Goal: Task Accomplishment & Management: Use online tool/utility

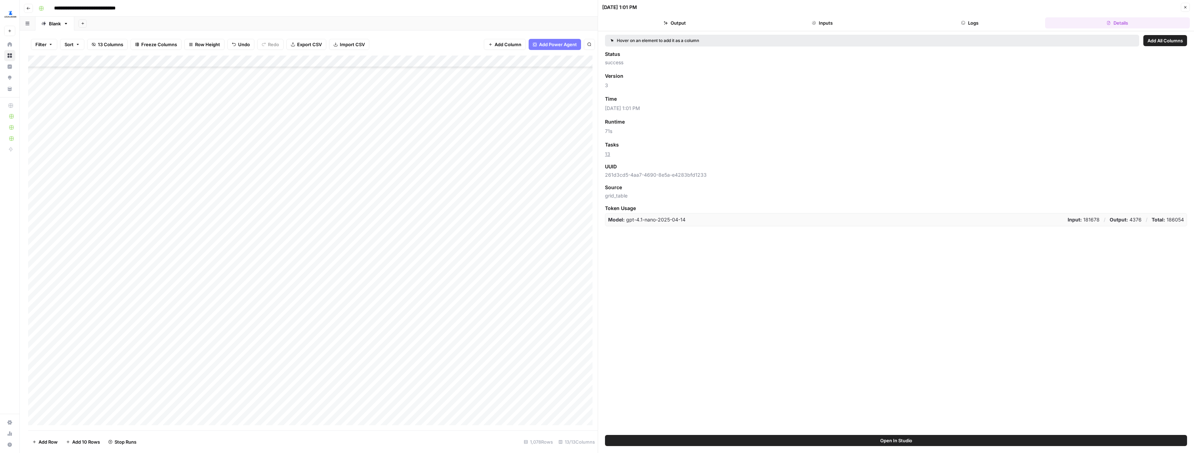
scroll to position [3088, 0]
click at [1186, 12] on header "09/10/25 at 1:01 PM Close Output Inputs Logs Details" at bounding box center [896, 15] width 596 height 31
click at [1184, 8] on icon "button" at bounding box center [1185, 7] width 4 height 4
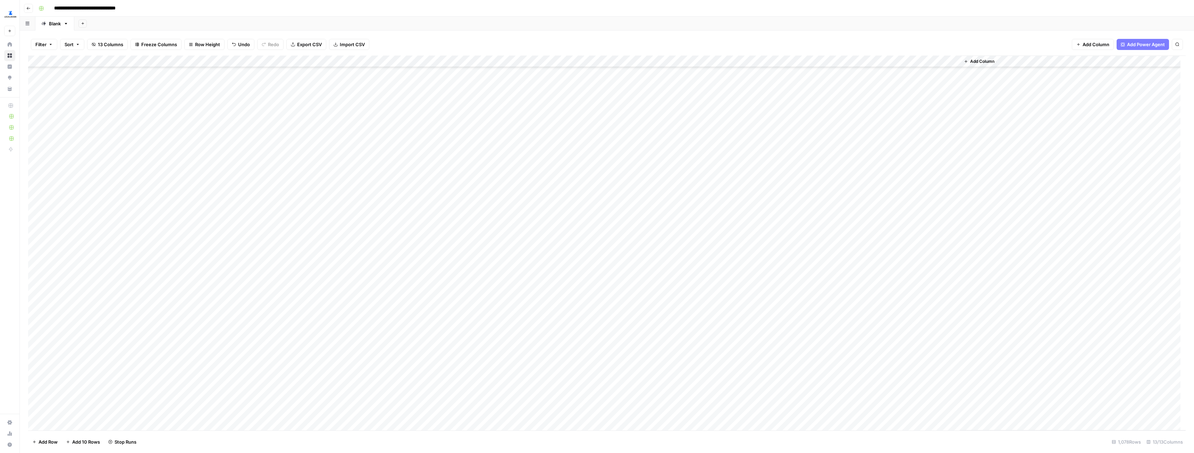
scroll to position [798, 0]
click at [96, 288] on div "Add Column" at bounding box center [606, 243] width 1157 height 375
click at [504, 298] on div "Add Column" at bounding box center [606, 243] width 1157 height 375
click at [504, 298] on div at bounding box center [515, 301] width 63 height 13
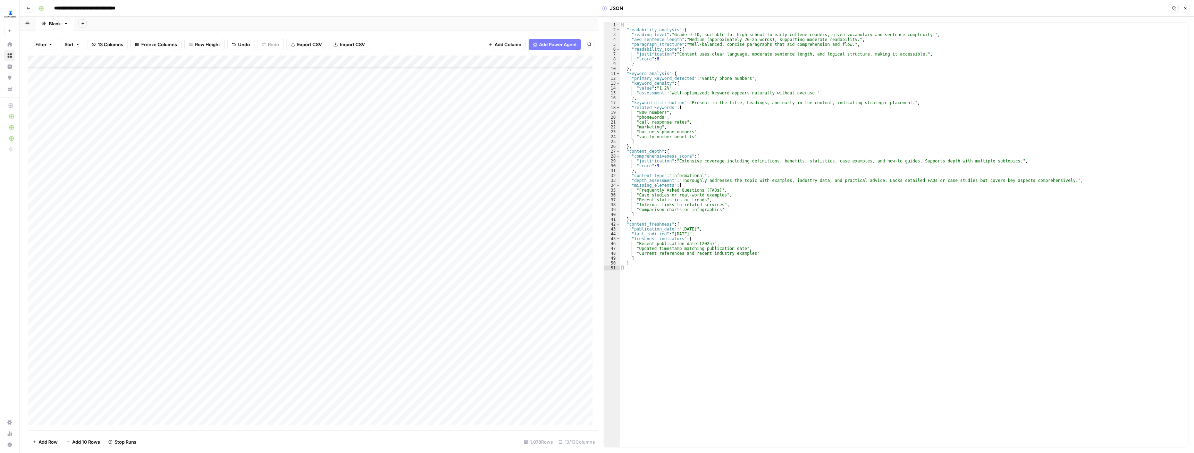
click at [511, 145] on div "Add Column" at bounding box center [312, 243] width 569 height 375
click at [451, 279] on div "Add Column" at bounding box center [312, 243] width 569 height 375
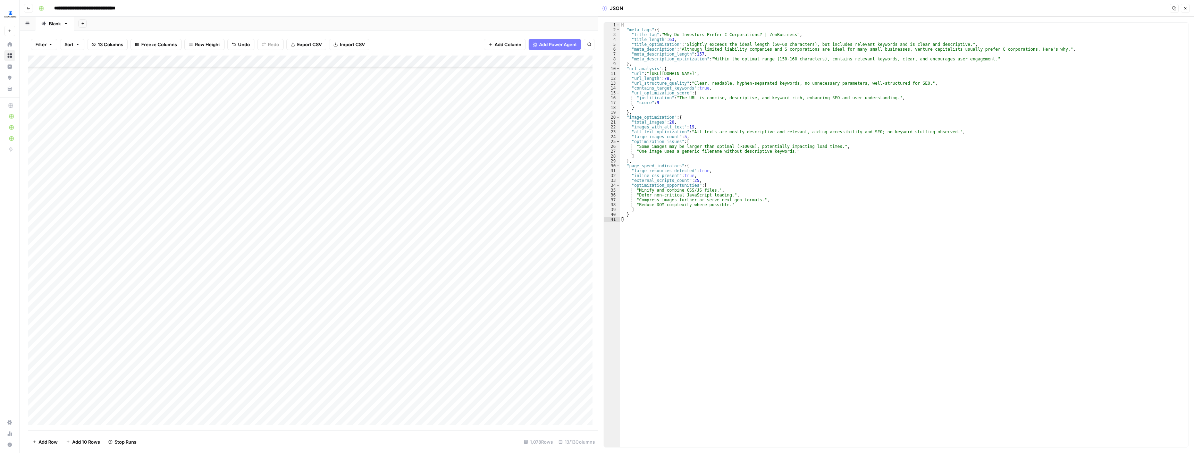
click at [384, 272] on div "Add Column" at bounding box center [312, 243] width 569 height 375
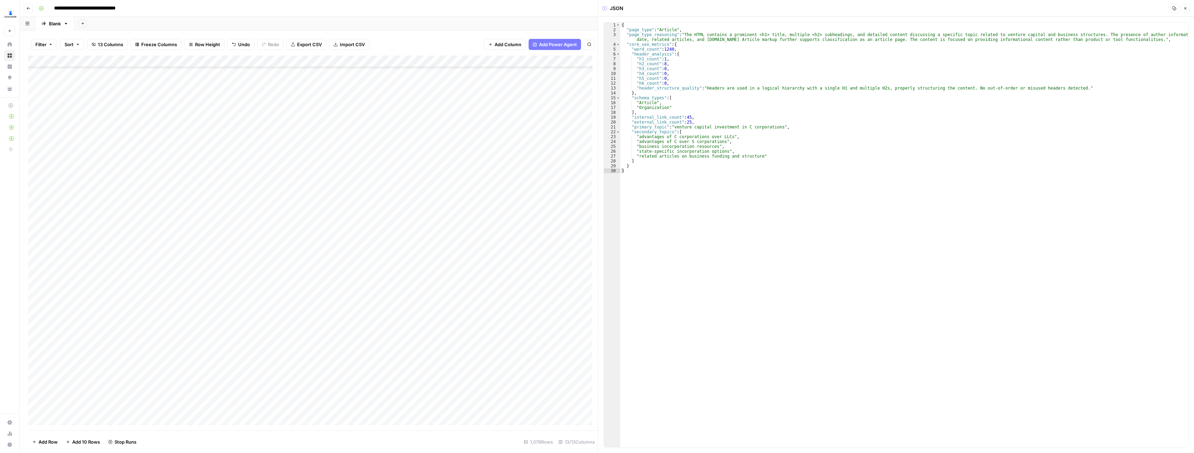
click at [1188, 8] on button "Close" at bounding box center [1184, 8] width 9 height 9
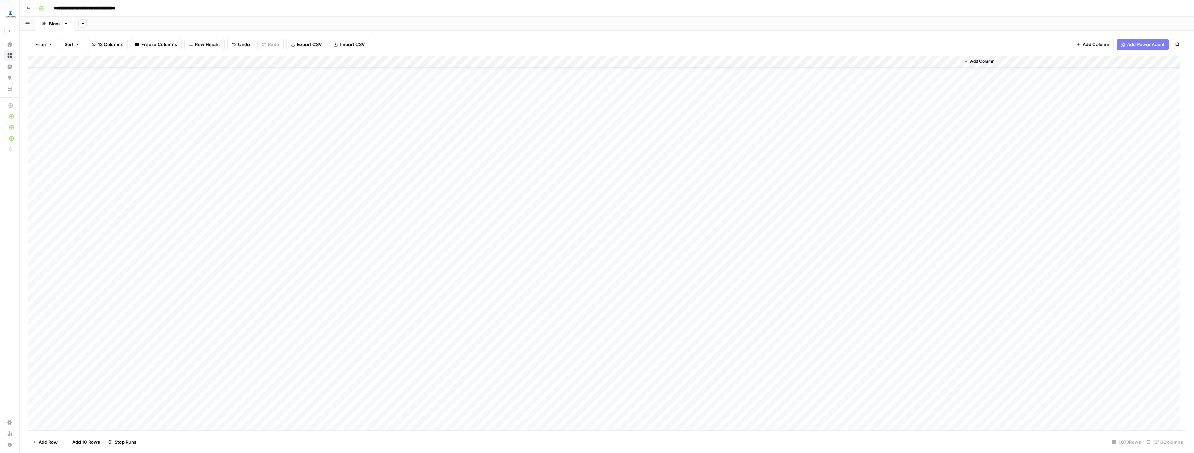
scroll to position [4546, 0]
click at [762, 57] on div "Add Column" at bounding box center [606, 243] width 1157 height 375
click at [793, 61] on div at bounding box center [766, 63] width 63 height 14
click at [772, 126] on span "Remove Column" at bounding box center [778, 129] width 61 height 7
click at [574, 70] on span "Delete" at bounding box center [572, 71] width 15 height 7
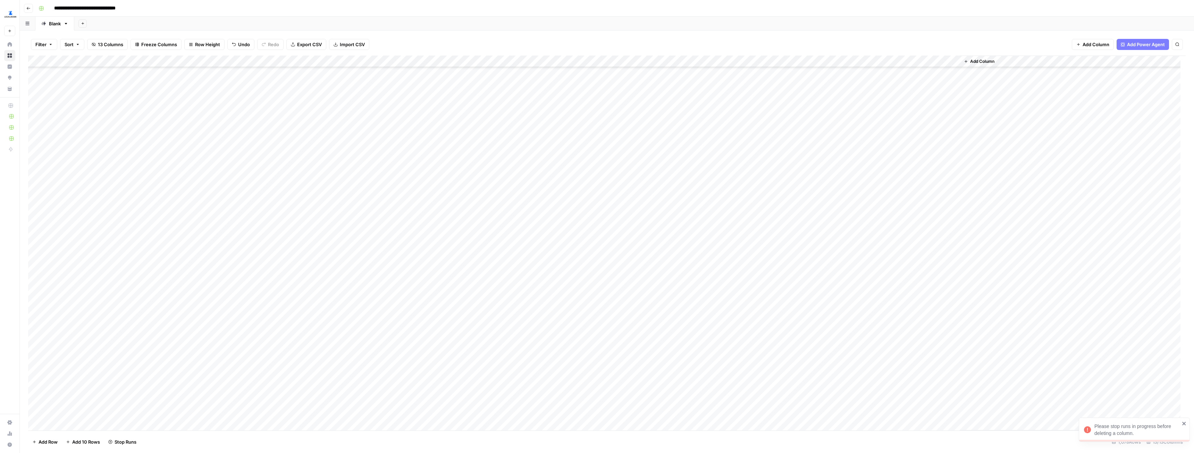
scroll to position [4041, 0]
click at [557, 186] on div "Add Column" at bounding box center [606, 243] width 1157 height 375
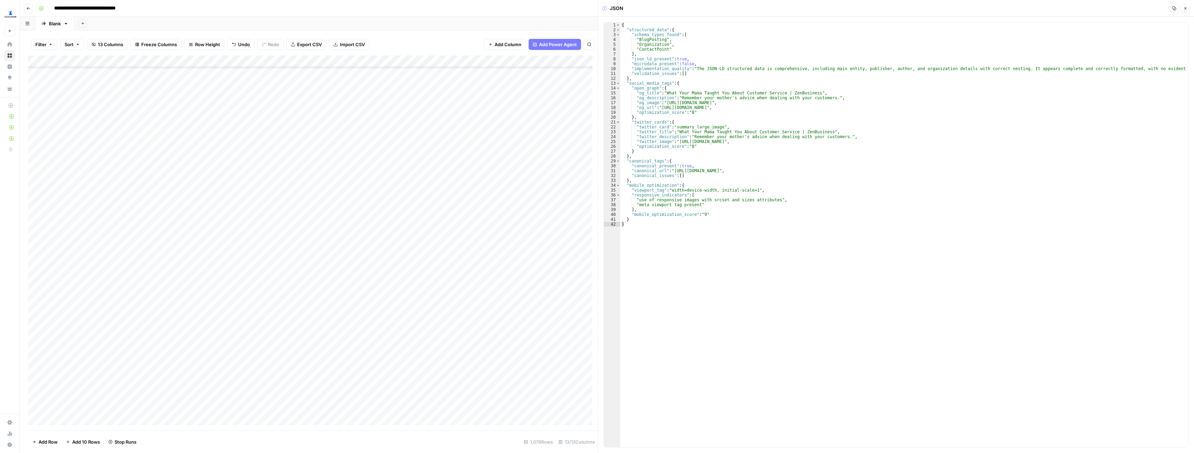
click at [509, 186] on div "Add Column" at bounding box center [312, 243] width 569 height 375
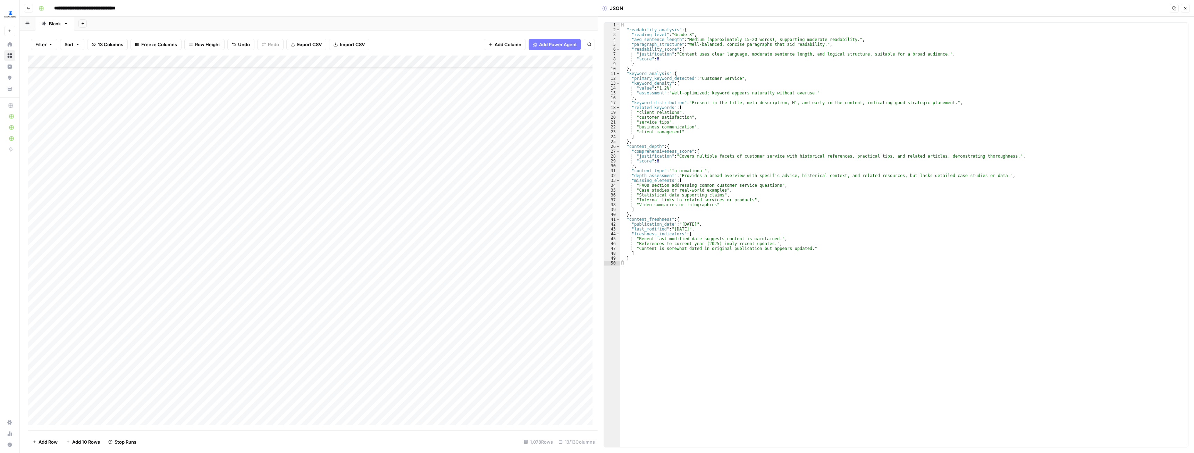
click at [1183, 9] on icon "button" at bounding box center [1185, 8] width 4 height 4
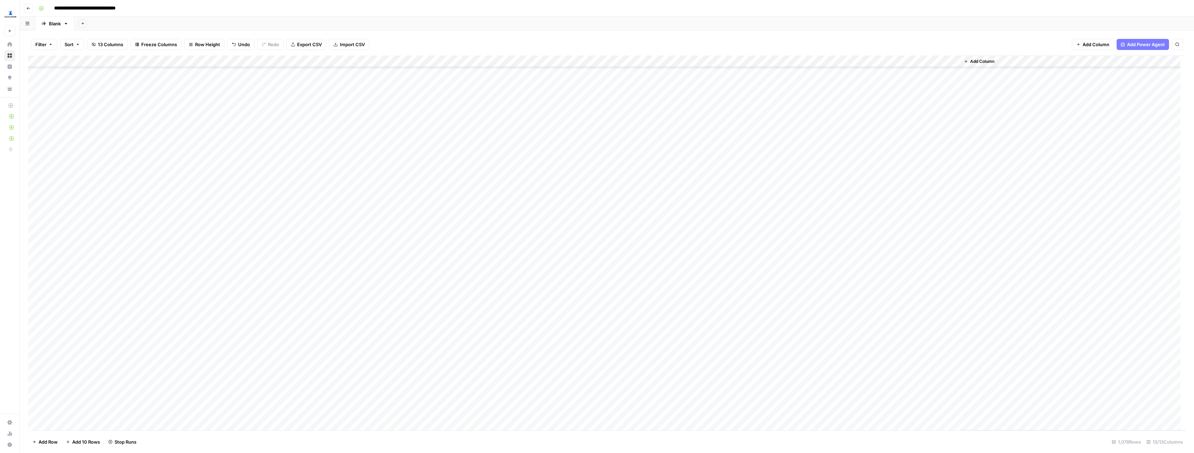
scroll to position [5691, 0]
click at [109, 82] on div "Add Column" at bounding box center [606, 243] width 1157 height 375
click at [115, 245] on div "Add Column" at bounding box center [606, 243] width 1157 height 375
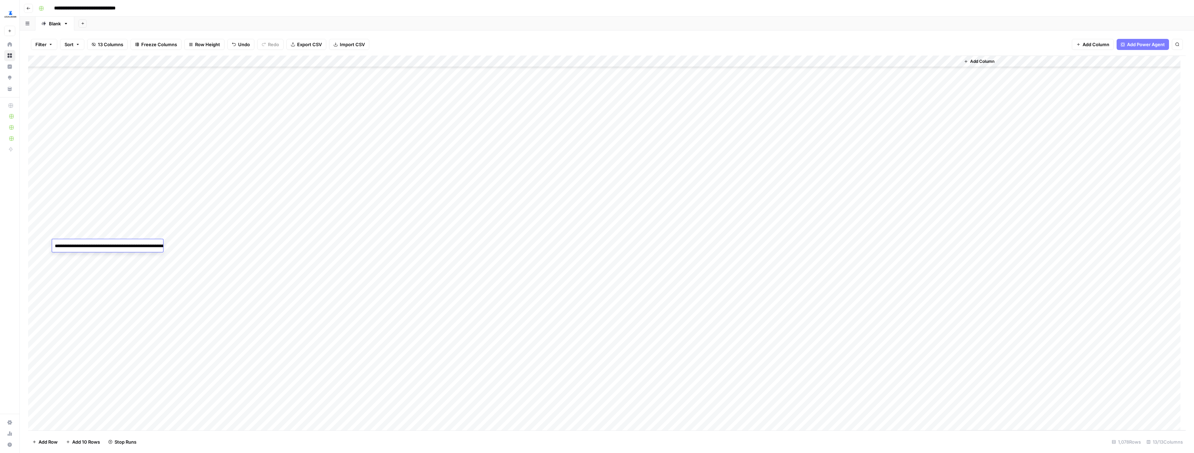
scroll to position [5864, 0]
click at [259, 297] on div "Add Column" at bounding box center [606, 243] width 1157 height 375
click at [259, 295] on div "Add Column" at bounding box center [606, 243] width 1157 height 375
click at [125, 296] on div "Add Column" at bounding box center [606, 243] width 1157 height 375
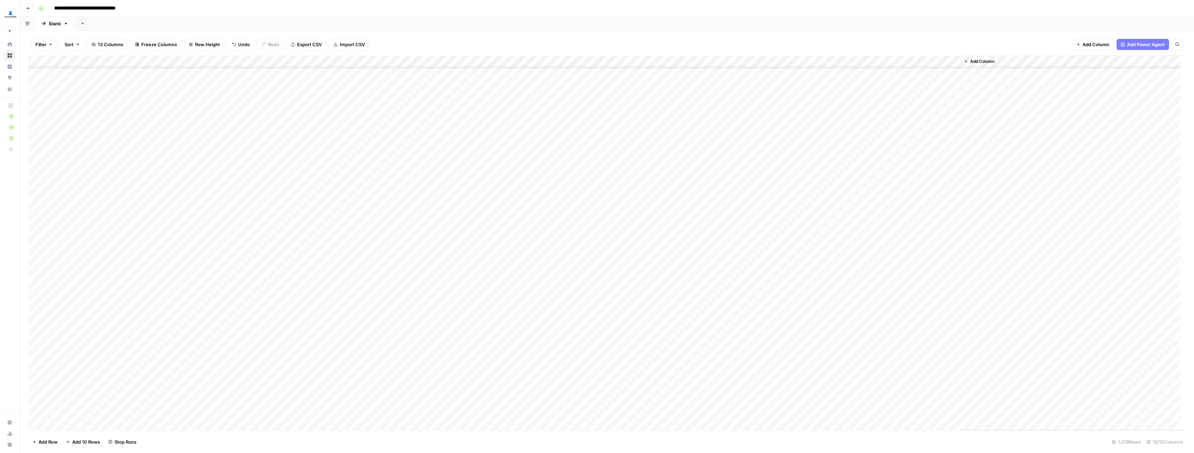
click at [384, 321] on div "Add Column" at bounding box center [606, 243] width 1157 height 375
click at [129, 317] on div "Add Column" at bounding box center [606, 243] width 1157 height 375
click at [227, 61] on div "Add Column" at bounding box center [606, 243] width 1157 height 375
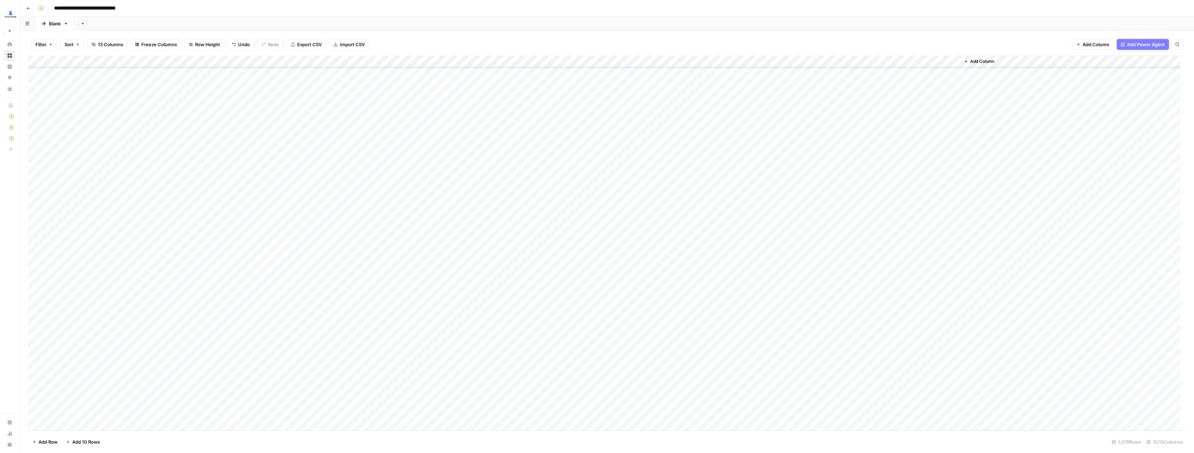
click at [109, 267] on div "Add Column" at bounding box center [606, 243] width 1157 height 375
click at [119, 195] on div "Add Column" at bounding box center [606, 243] width 1157 height 375
click at [115, 150] on div "Add Column" at bounding box center [606, 243] width 1157 height 375
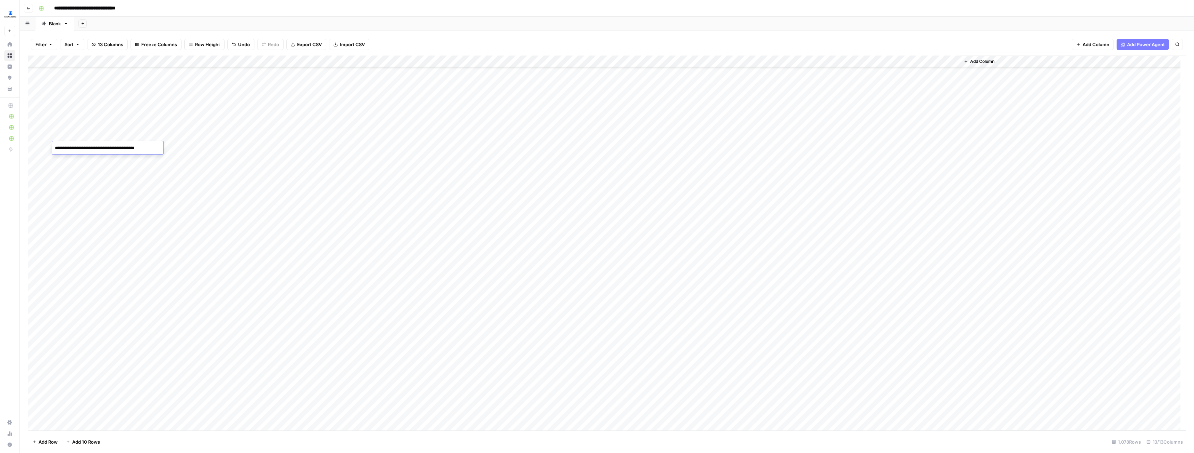
click at [115, 150] on textarea "**********" at bounding box center [107, 148] width 111 height 10
click at [100, 160] on div "Add Column" at bounding box center [606, 243] width 1157 height 375
click at [111, 161] on div "Add Column" at bounding box center [606, 243] width 1157 height 375
click at [106, 208] on div "Add Column" at bounding box center [606, 243] width 1157 height 375
click at [113, 114] on div "Add Column" at bounding box center [606, 243] width 1157 height 375
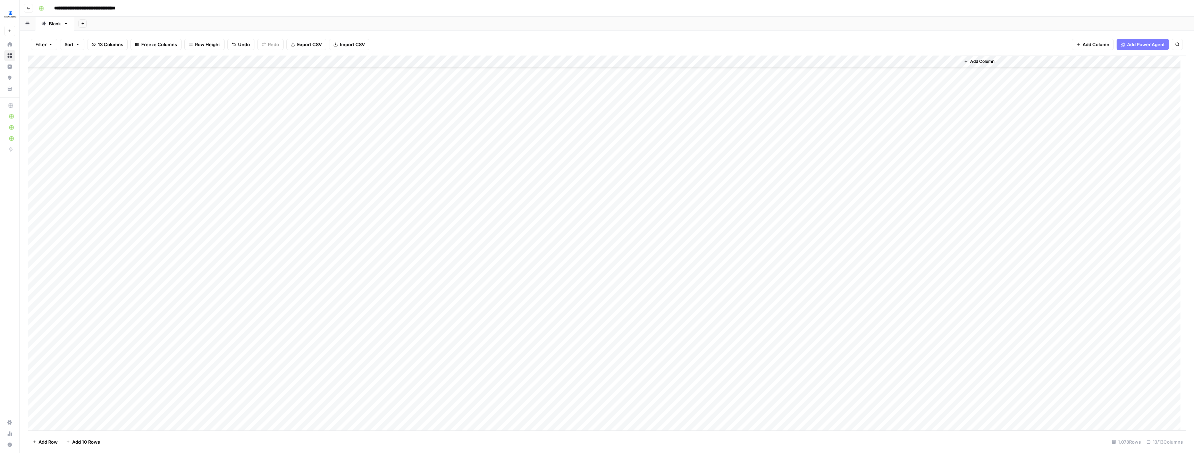
click at [113, 114] on div "Add Column" at bounding box center [606, 243] width 1157 height 375
click at [106, 220] on div "Add Column" at bounding box center [606, 243] width 1157 height 375
click at [114, 217] on textarea "**********" at bounding box center [107, 219] width 111 height 10
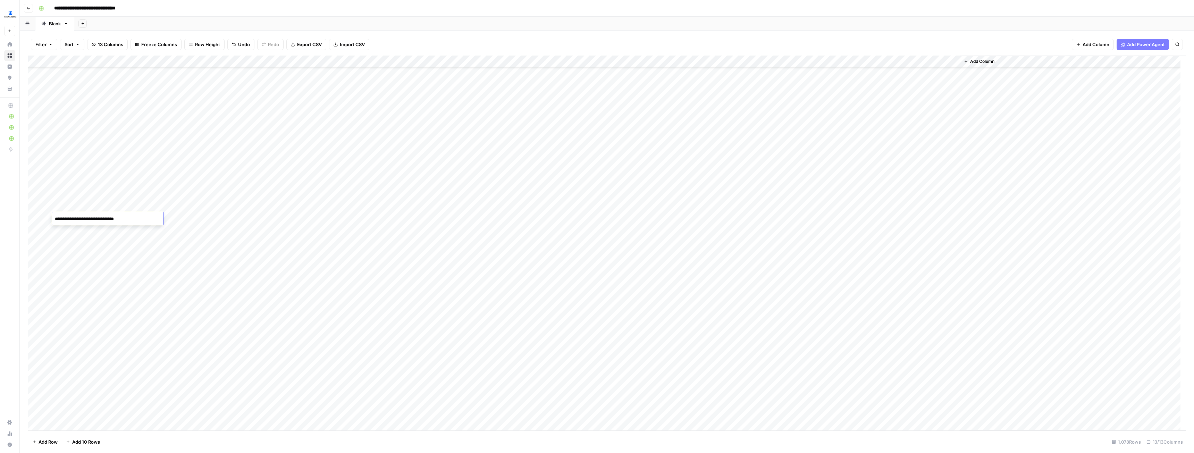
click at [126, 271] on div "Add Column" at bounding box center [606, 243] width 1157 height 375
click at [114, 143] on div "Add Column" at bounding box center [606, 243] width 1157 height 375
click at [131, 308] on div "Add Column" at bounding box center [606, 243] width 1157 height 375
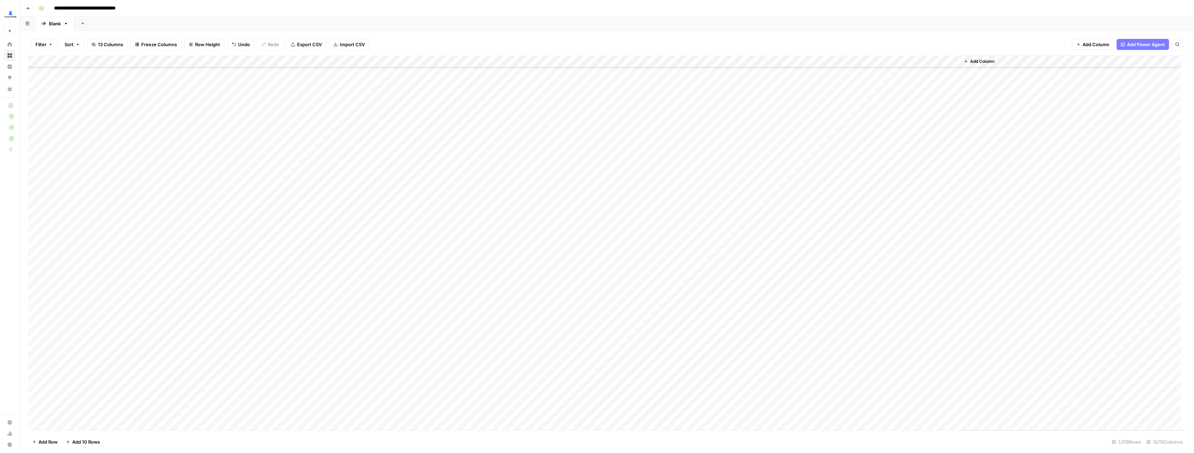
click at [131, 308] on div "Add Column" at bounding box center [606, 243] width 1157 height 375
click at [95, 202] on div "Add Column" at bounding box center [606, 243] width 1157 height 375
click at [107, 169] on div "Add Column" at bounding box center [606, 243] width 1157 height 375
click at [106, 167] on div "Add Column" at bounding box center [606, 243] width 1157 height 375
click at [116, 154] on div "Add Column" at bounding box center [606, 243] width 1157 height 375
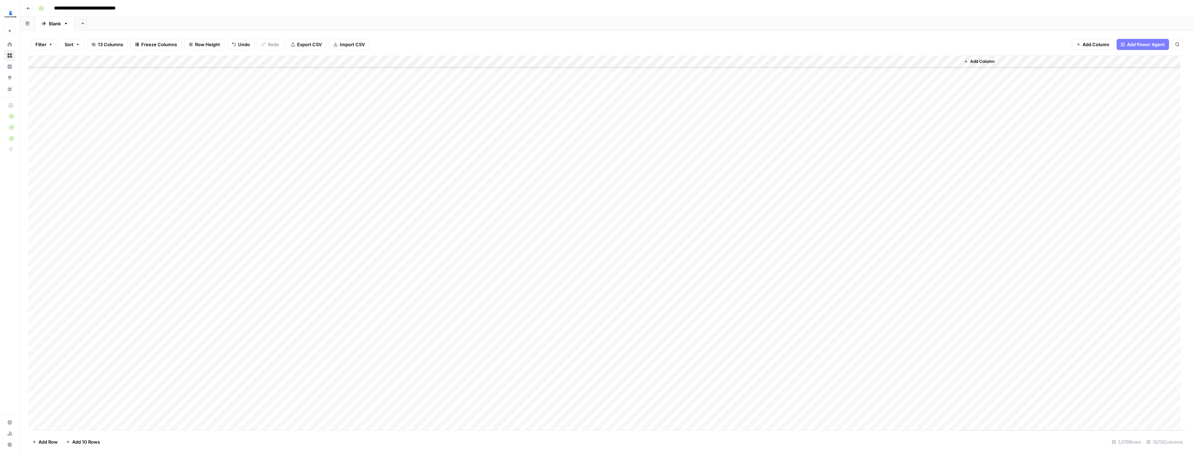
click at [116, 154] on div "Add Column" at bounding box center [606, 243] width 1157 height 375
click at [134, 190] on div "Add Column" at bounding box center [606, 243] width 1157 height 375
click at [114, 189] on textarea "**********" at bounding box center [121, 193] width 139 height 17
click at [102, 133] on div "Add Column" at bounding box center [606, 243] width 1157 height 375
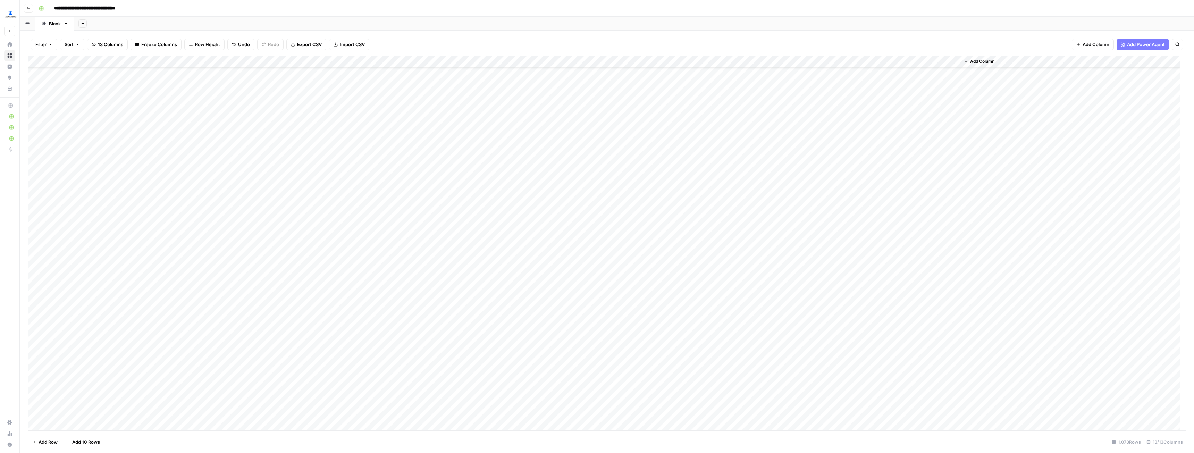
scroll to position [5864, 0]
click at [115, 110] on div "Add Column" at bounding box center [606, 243] width 1157 height 375
click at [116, 357] on div "Add Column" at bounding box center [606, 243] width 1157 height 375
click at [118, 357] on div "Add Column" at bounding box center [606, 243] width 1157 height 375
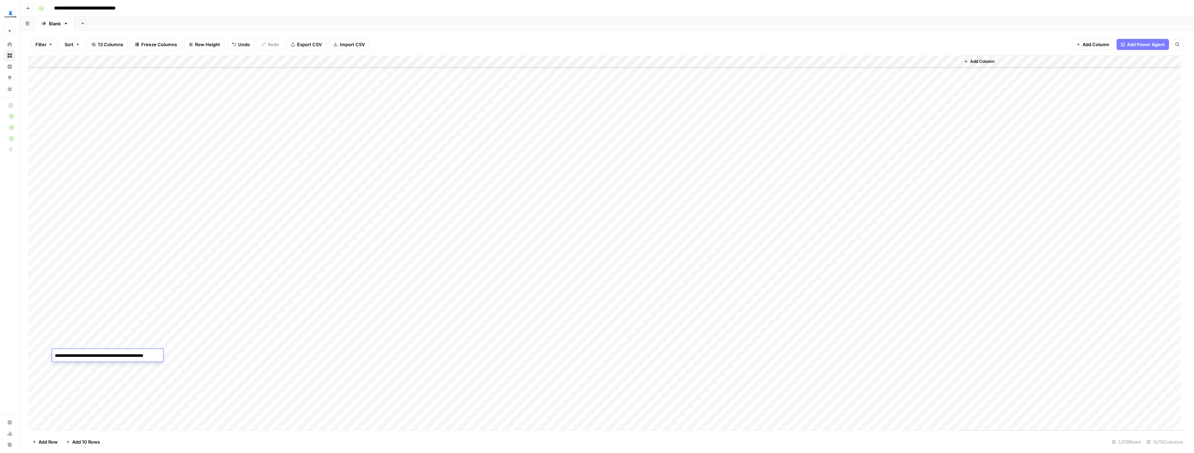
click at [111, 374] on div "Add Column" at bounding box center [606, 243] width 1157 height 375
click at [112, 369] on div "Add Column" at bounding box center [606, 243] width 1157 height 375
click at [112, 375] on div "Add Column" at bounding box center [606, 243] width 1157 height 375
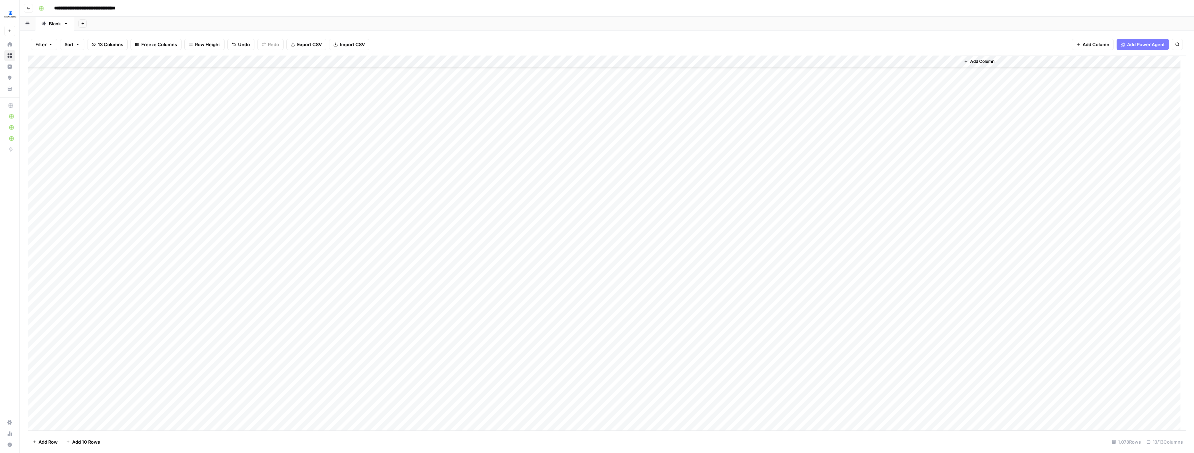
click at [113, 377] on div "Add Column" at bounding box center [606, 243] width 1157 height 375
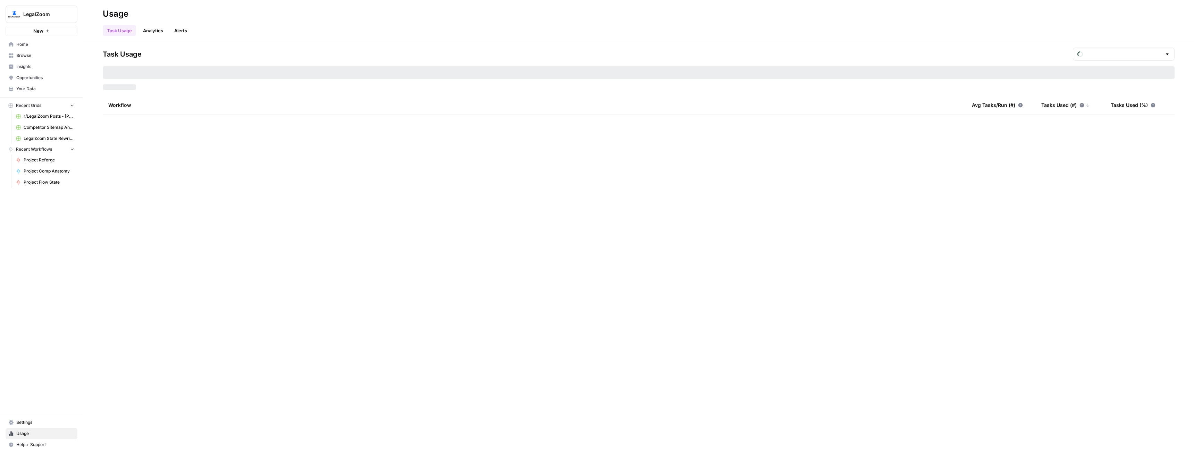
type input "September Tasks"
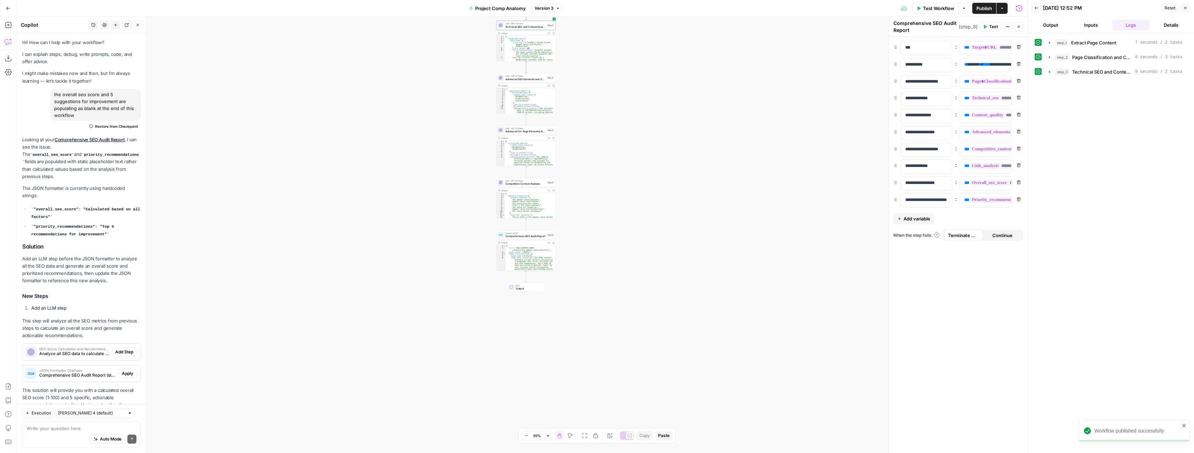
scroll to position [239, 0]
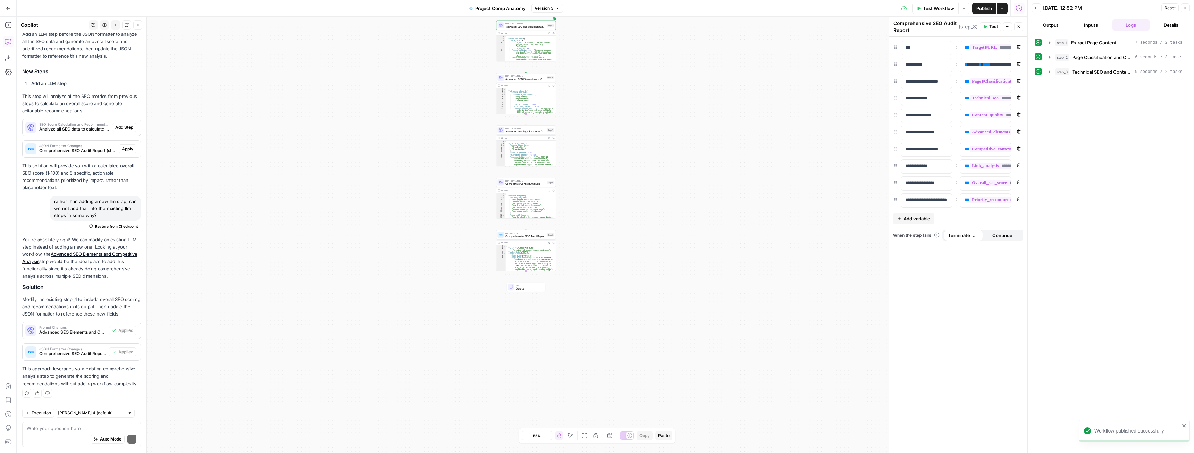
click at [44, 434] on div "Auto Mode Send" at bounding box center [82, 439] width 110 height 15
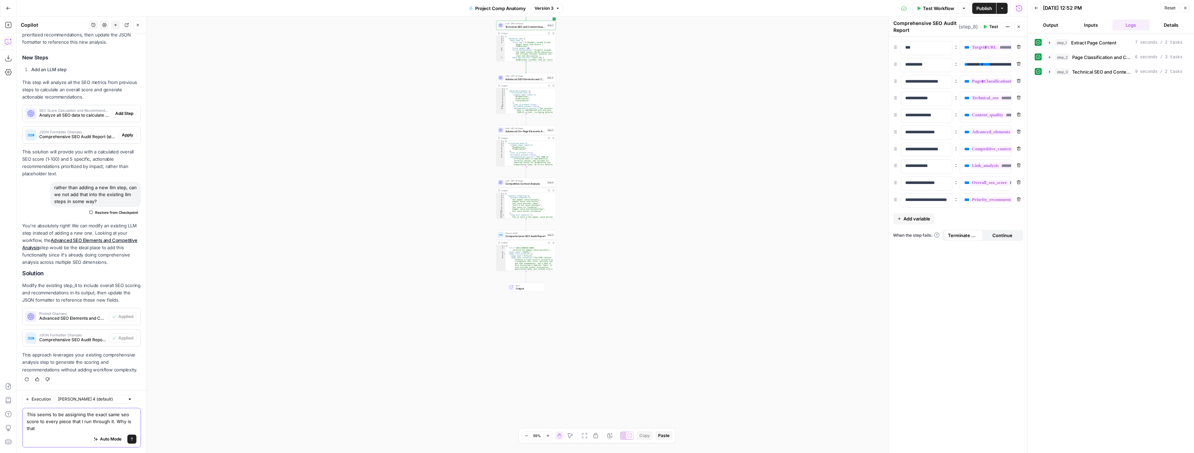
type textarea "This seems to be assigning the exact same seo score to every piece that I run t…"
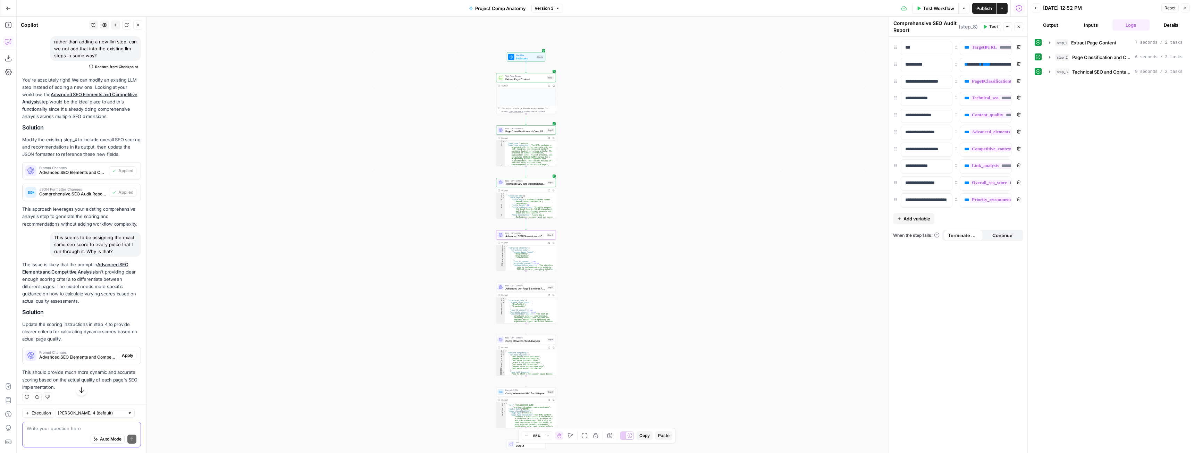
scroll to position [374, 0]
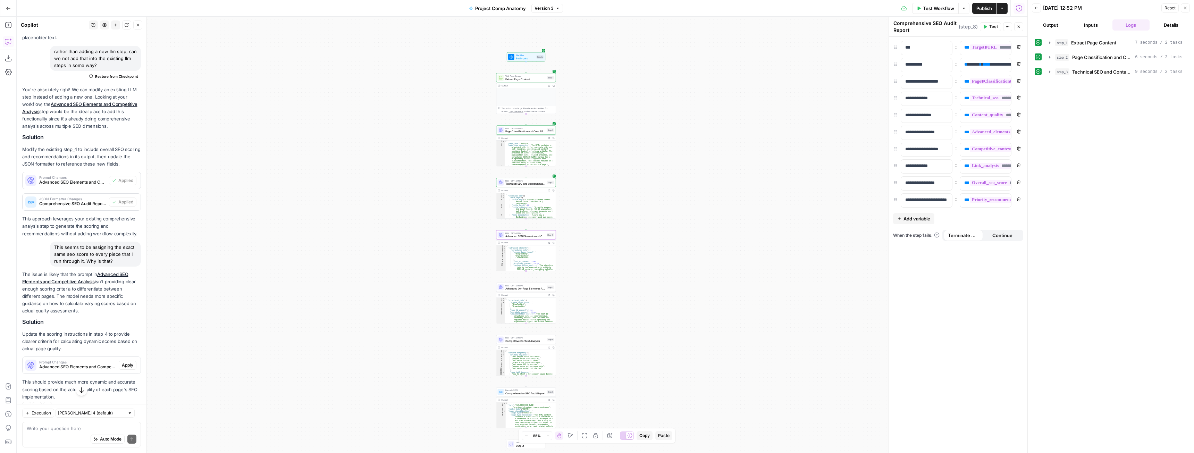
click at [123, 370] on button "Apply" at bounding box center [128, 365] width 18 height 9
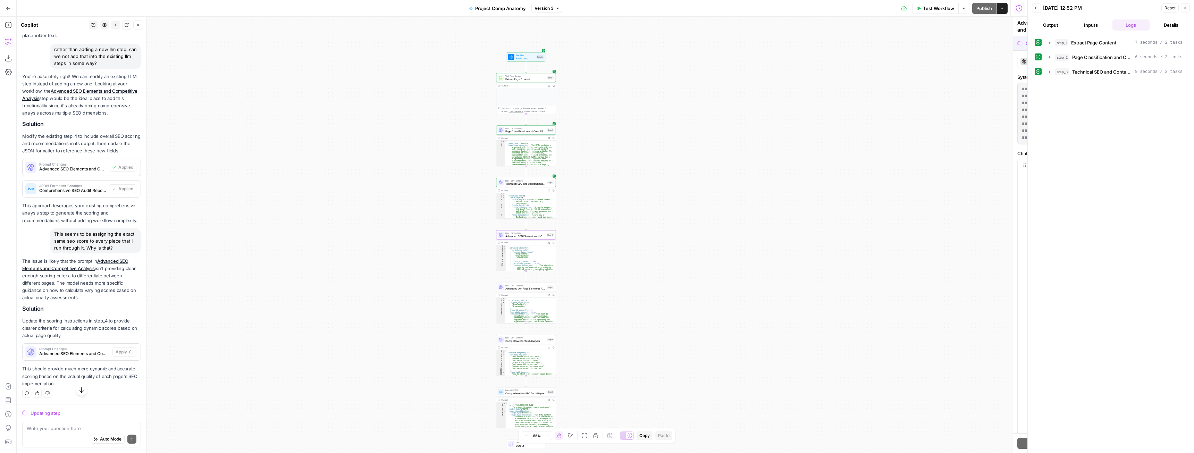
scroll to position [363, 0]
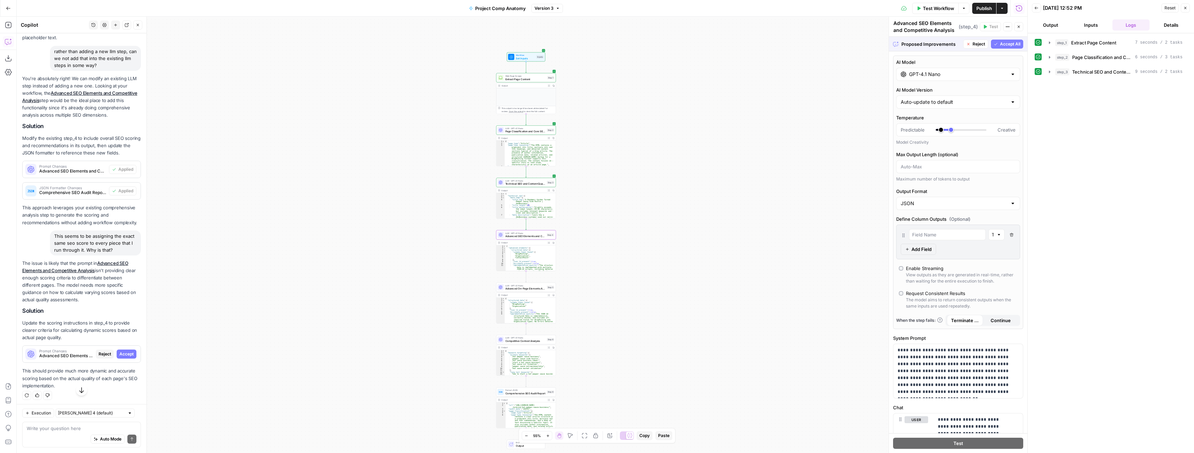
click at [124, 357] on span "Accept" at bounding box center [126, 354] width 14 height 6
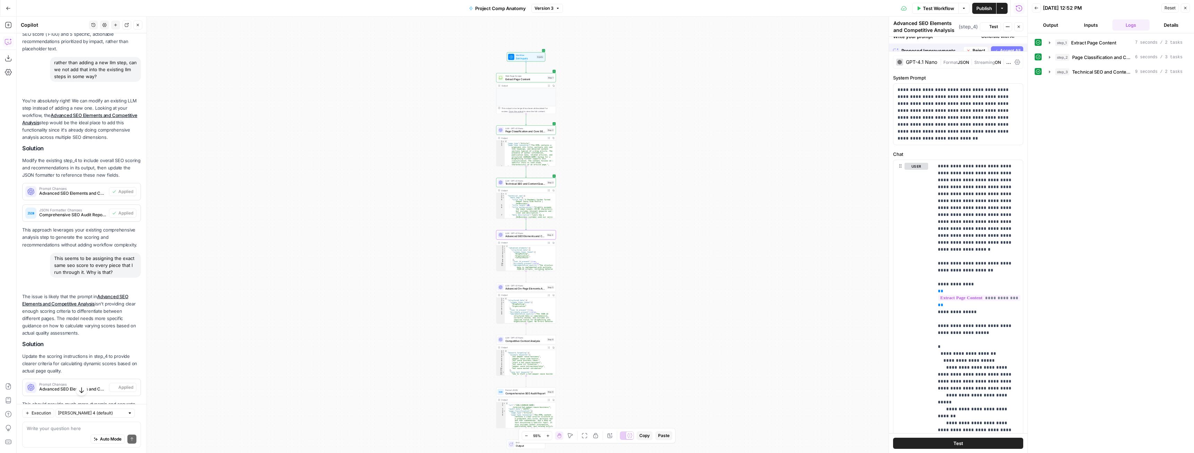
scroll to position [374, 0]
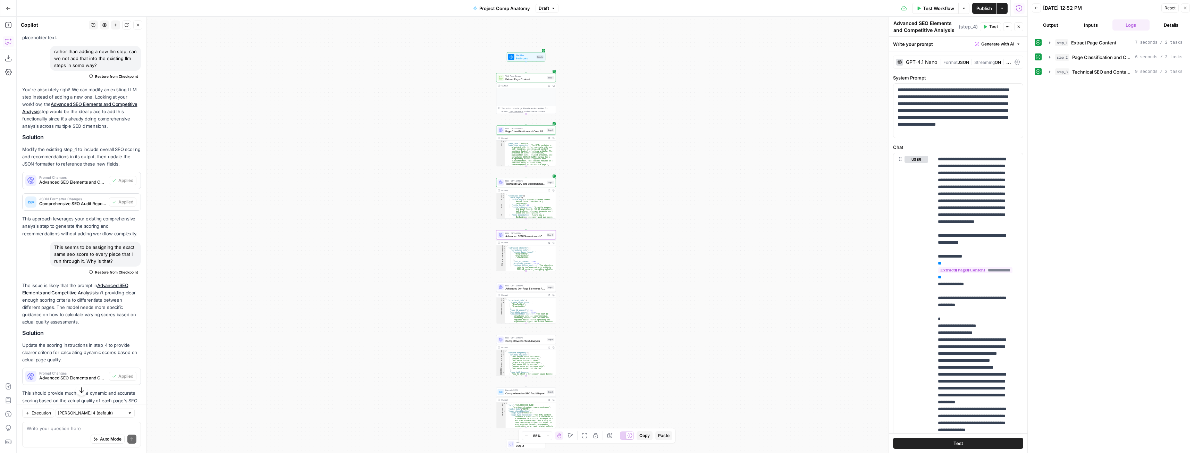
click at [941, 11] on span "Test Workflow" at bounding box center [938, 8] width 31 height 7
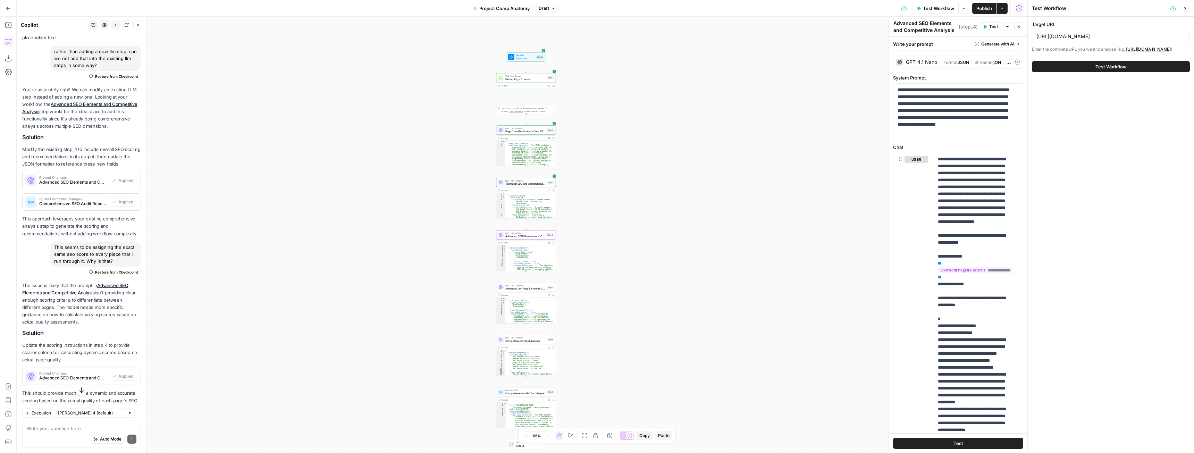
click at [1092, 72] on button "Test Workflow" at bounding box center [1111, 66] width 158 height 11
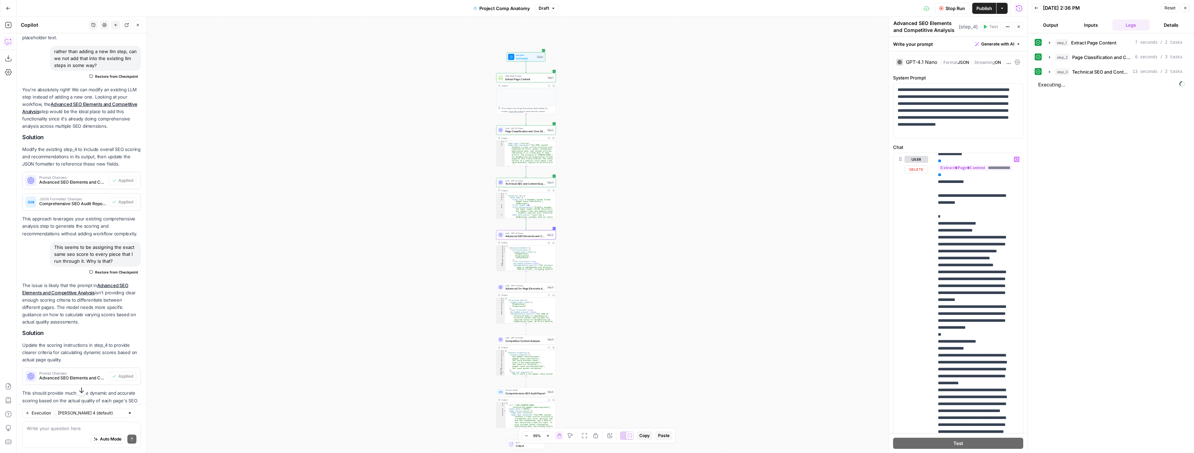
scroll to position [104, 0]
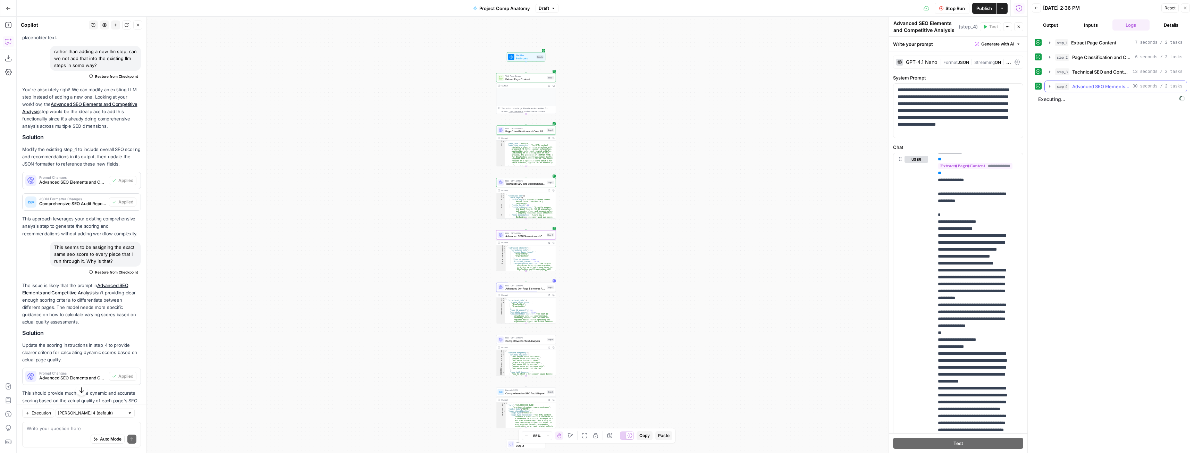
click at [1051, 85] on icon "button" at bounding box center [1050, 87] width 6 height 6
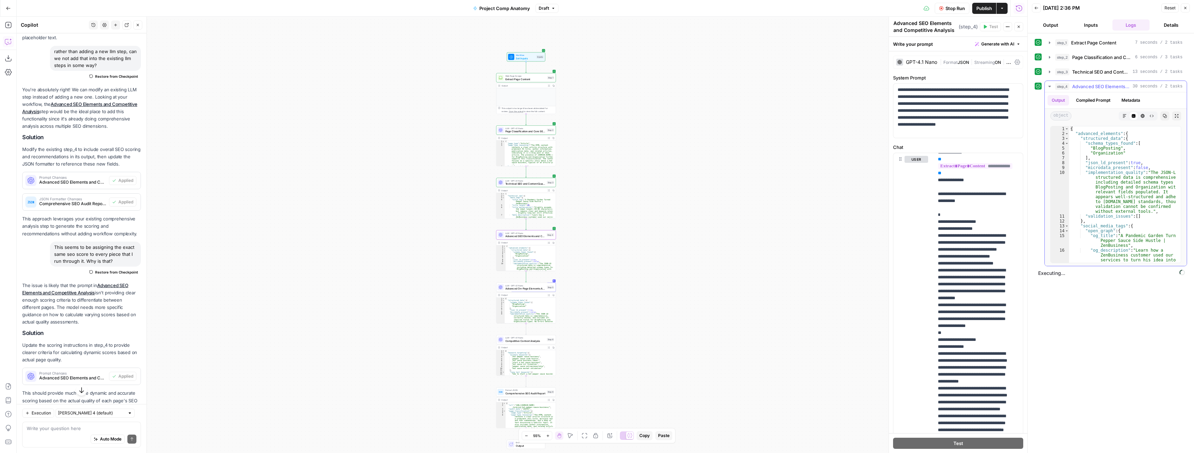
click at [1051, 85] on icon "button" at bounding box center [1050, 87] width 6 height 6
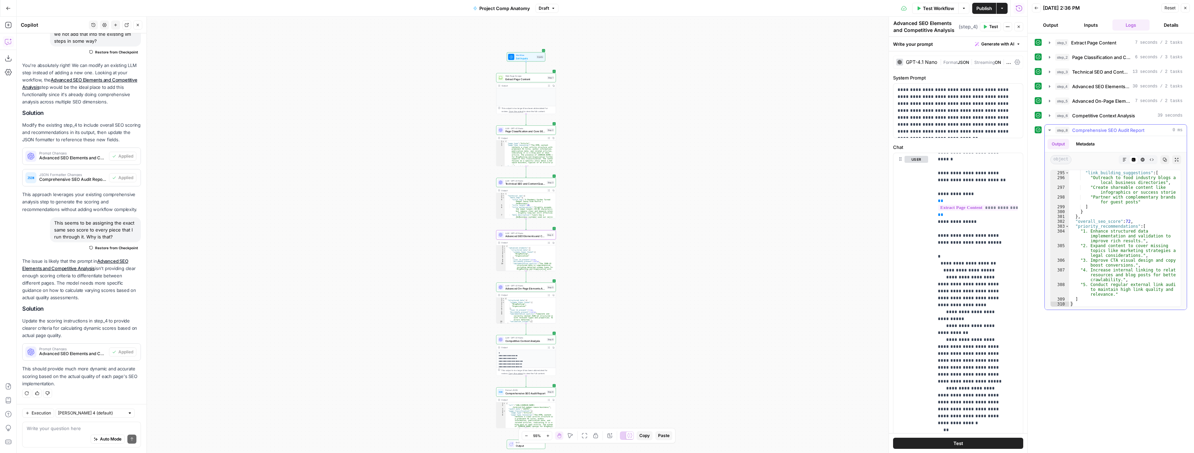
scroll to position [2341, 0]
click at [950, 5] on span "Test Workflow" at bounding box center [938, 8] width 31 height 7
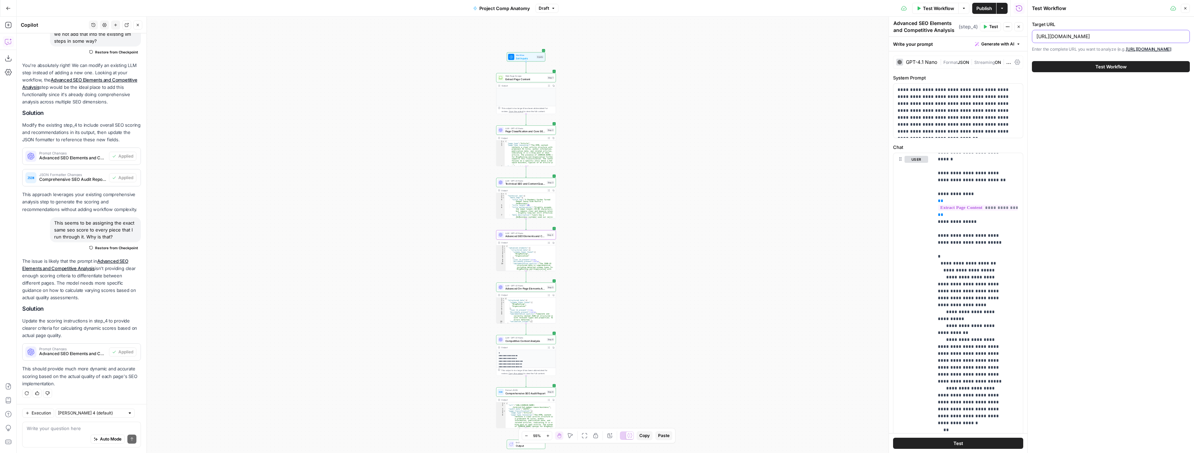
click at [1101, 38] on input "https://www.zenbusiness.com/blog/precise-hot-pepper-sauce-business/" at bounding box center [1110, 36] width 149 height 7
paste input "handle-layoffs-with-compassion"
type input "https://www.zenbusiness.com/blog/handle-layoffs-with-compassion/"
click at [1032, 61] on button "Test Workflow" at bounding box center [1111, 66] width 158 height 11
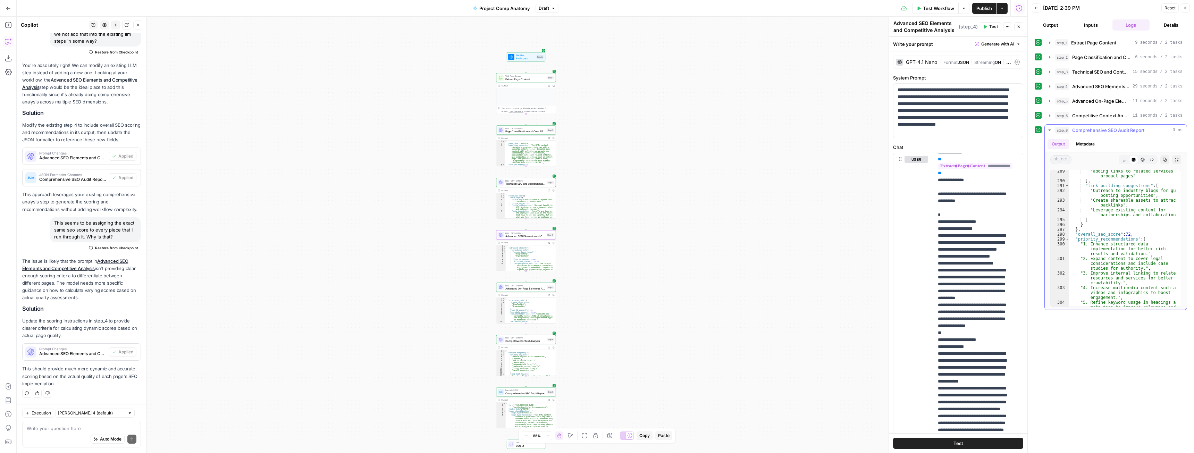
scroll to position [2370, 0]
click at [944, 7] on span "Test Workflow" at bounding box center [938, 8] width 31 height 7
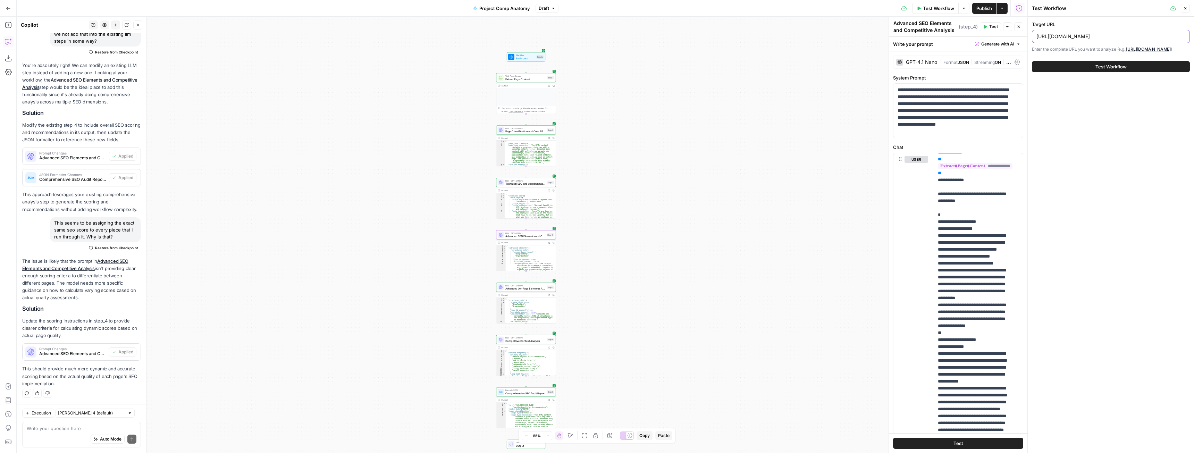
click at [1089, 37] on input "https://www.zenbusiness.com/blog/handle-layoffs-with-compassion/" at bounding box center [1110, 36] width 149 height 7
paste input "general-data-protection-regulation-gdpr"
type input "https://www.zenbusiness.com/blog/general-data-protection-regulation-gdpr/"
click at [1032, 61] on button "Test Workflow" at bounding box center [1111, 66] width 158 height 11
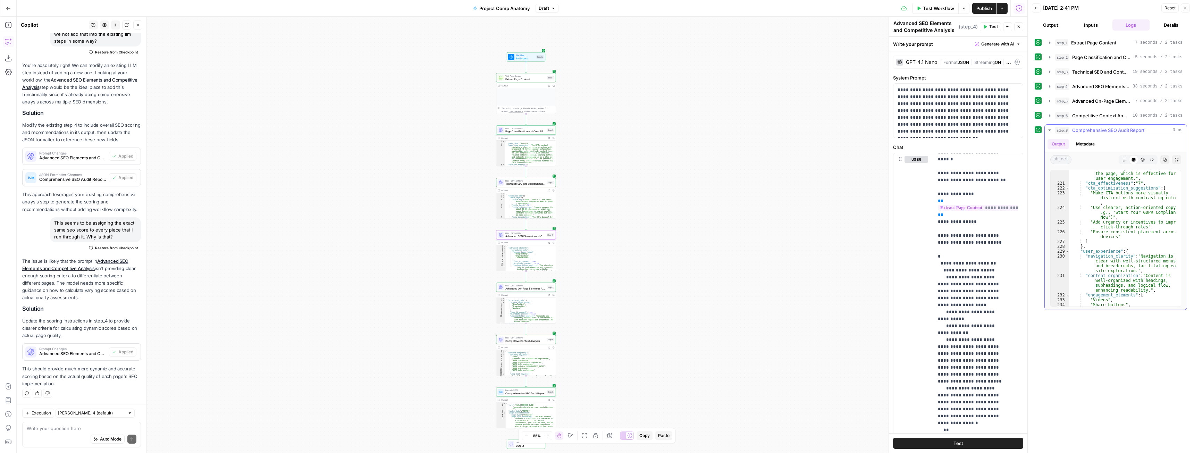
scroll to position [2370, 0]
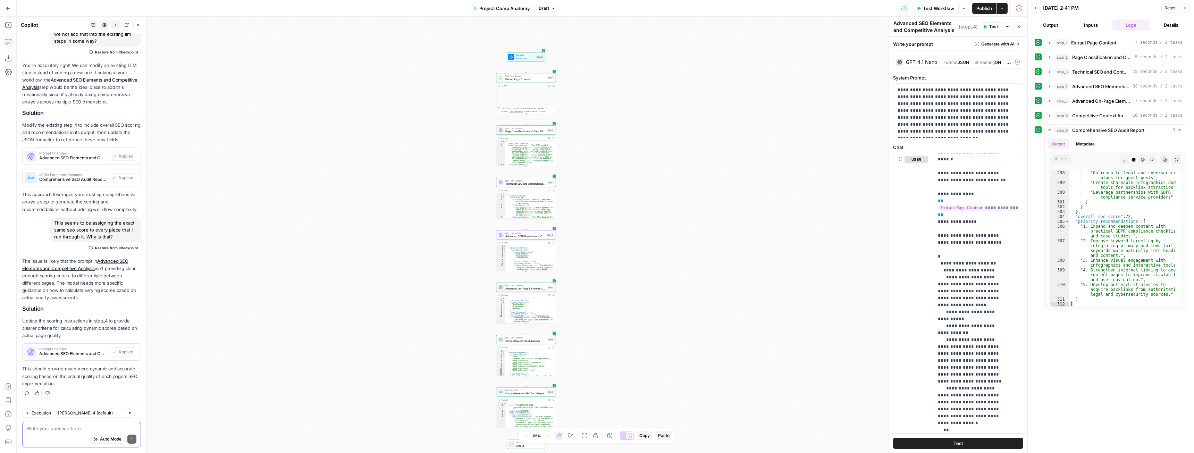
click at [62, 429] on textarea at bounding box center [82, 428] width 110 height 7
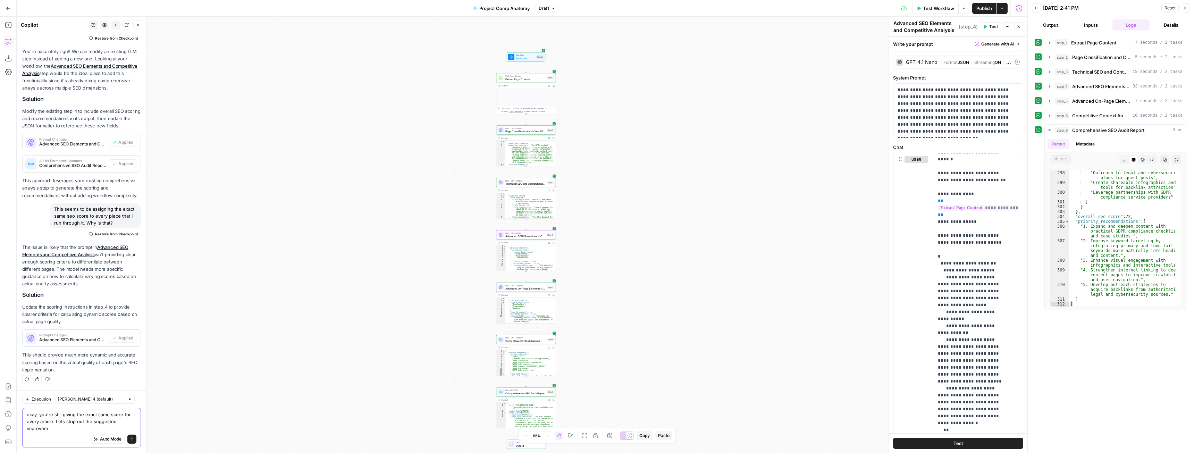
scroll to position [434, 0]
type textarea "okay, you're still giving the exact same score for every article. Lets strip ou…"
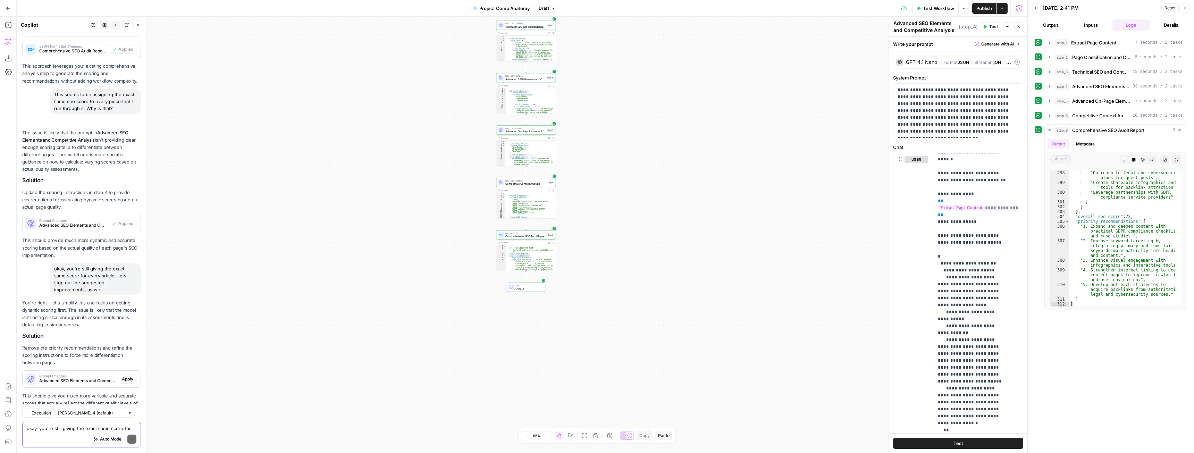
scroll to position [583, 0]
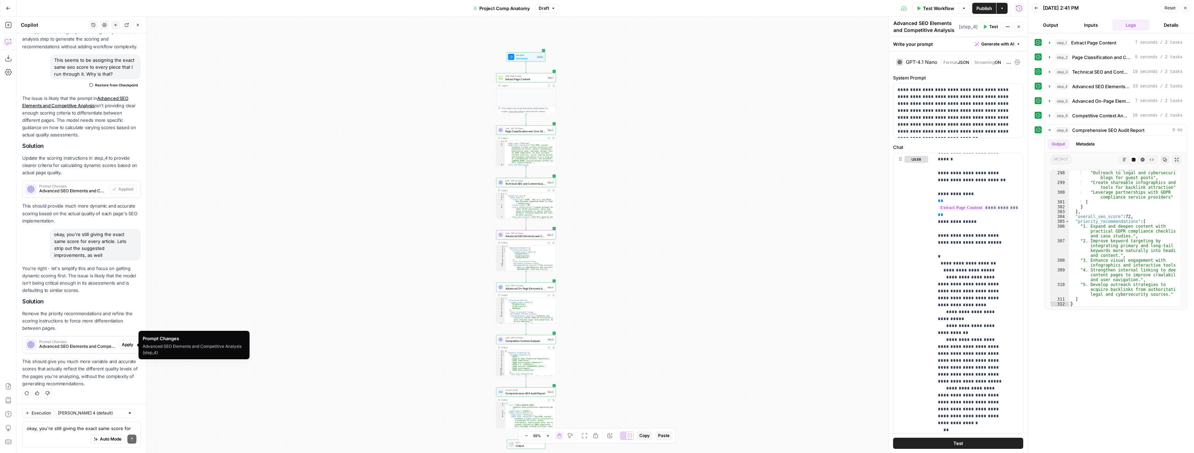
click at [122, 345] on span "Apply" at bounding box center [127, 344] width 11 height 6
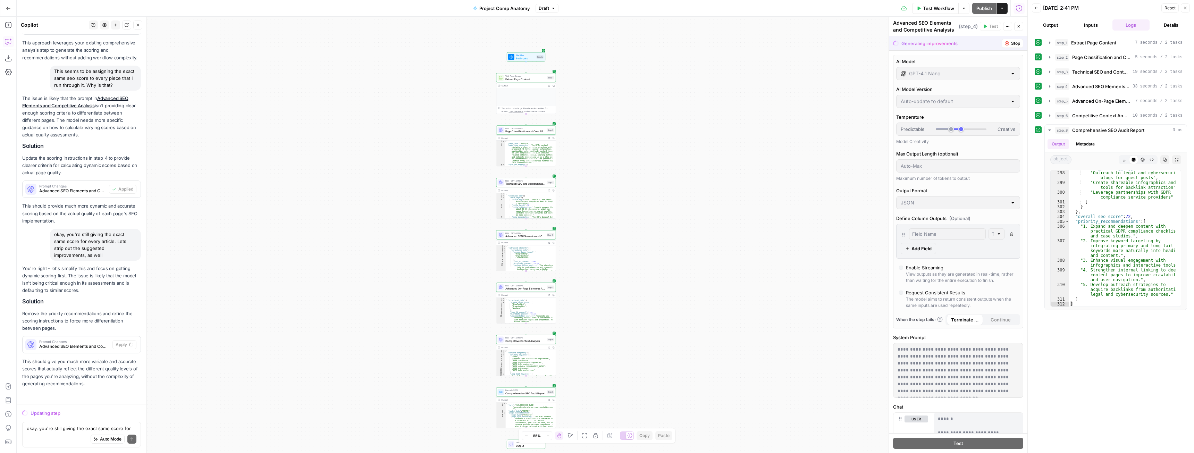
scroll to position [550, 0]
click at [121, 348] on button "Accept" at bounding box center [127, 344] width 20 height 9
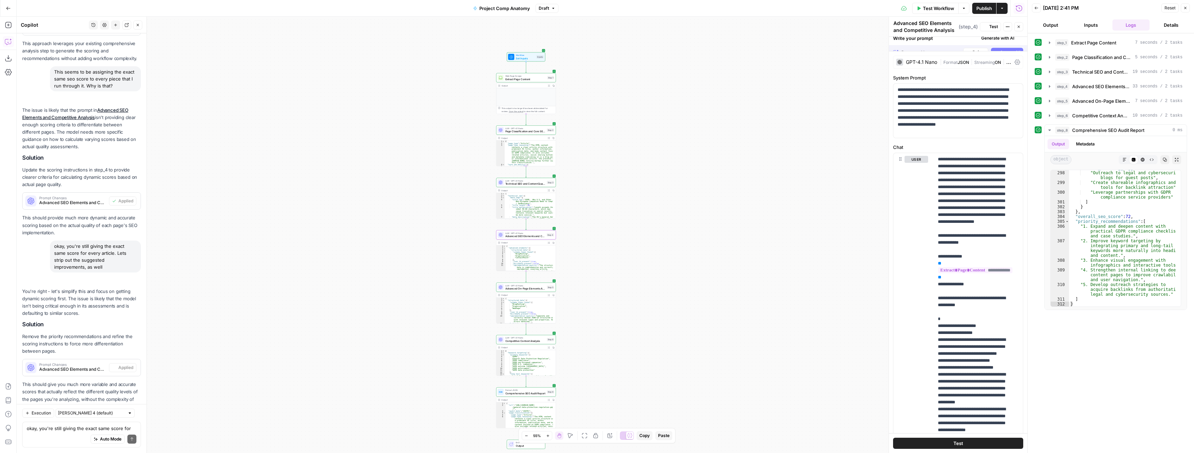
scroll to position [594, 0]
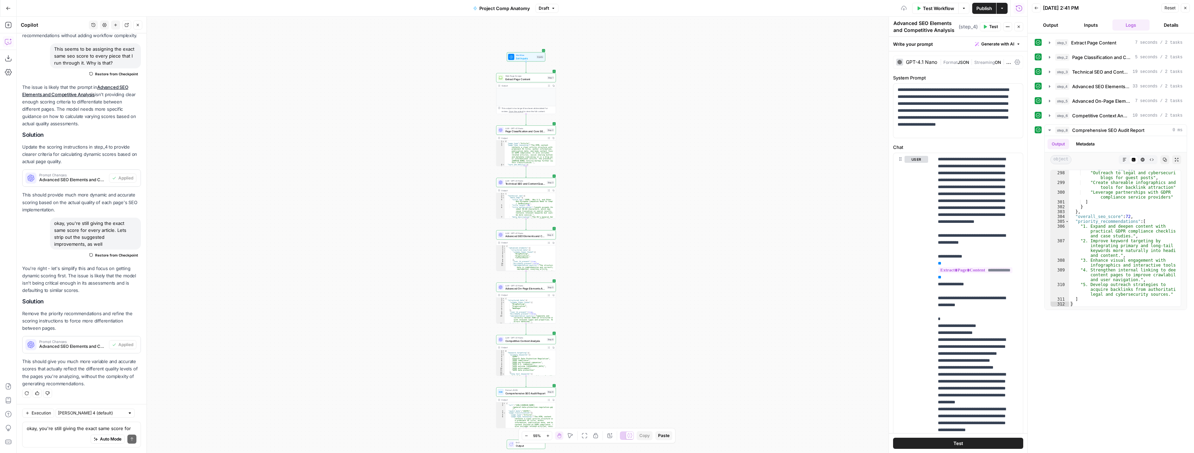
click at [67, 424] on div "okay, you're still giving the exact same score for every article. Lets strip ou…" at bounding box center [81, 435] width 119 height 26
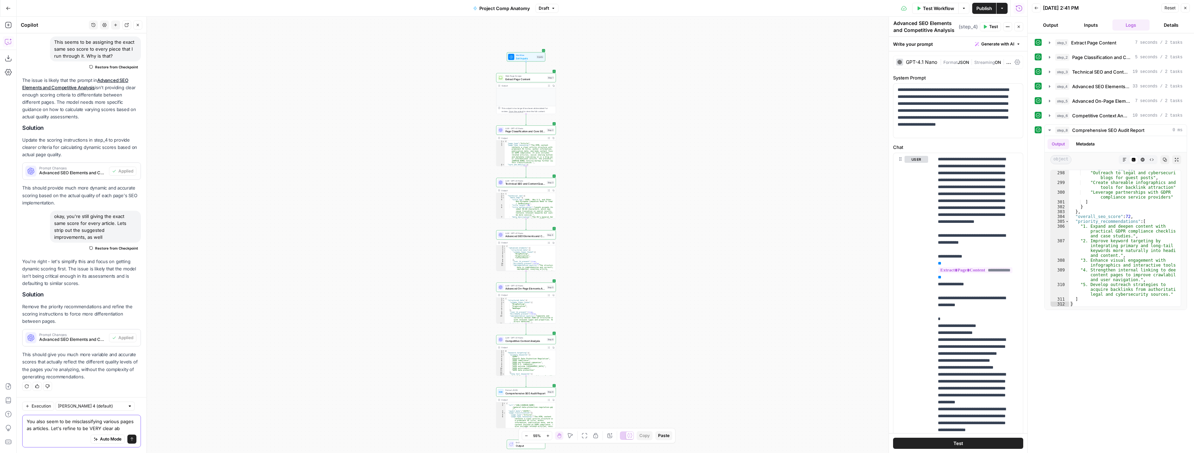
scroll to position [608, 0]
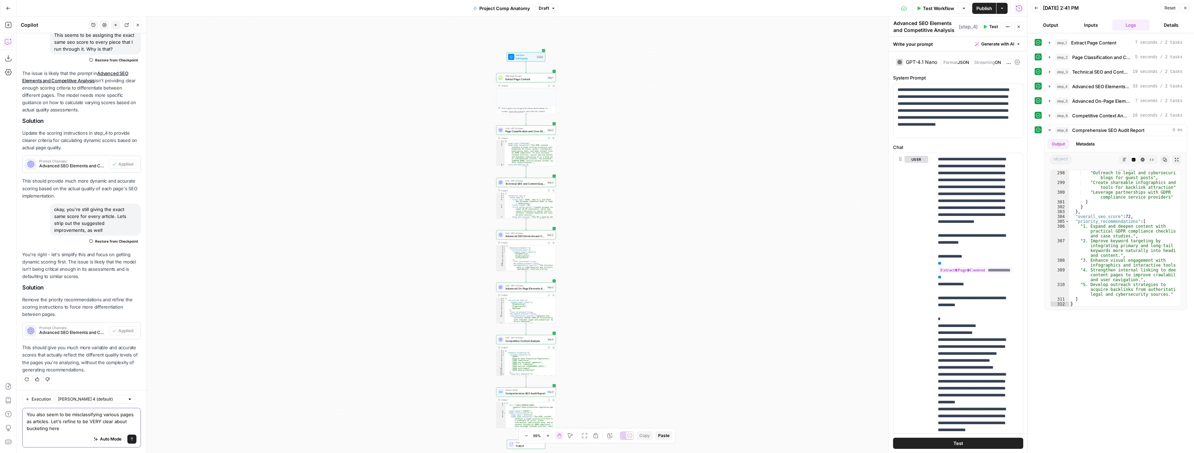
type textarea "You also seem to be misclassifying various pages as articles. Let's refine to b…"
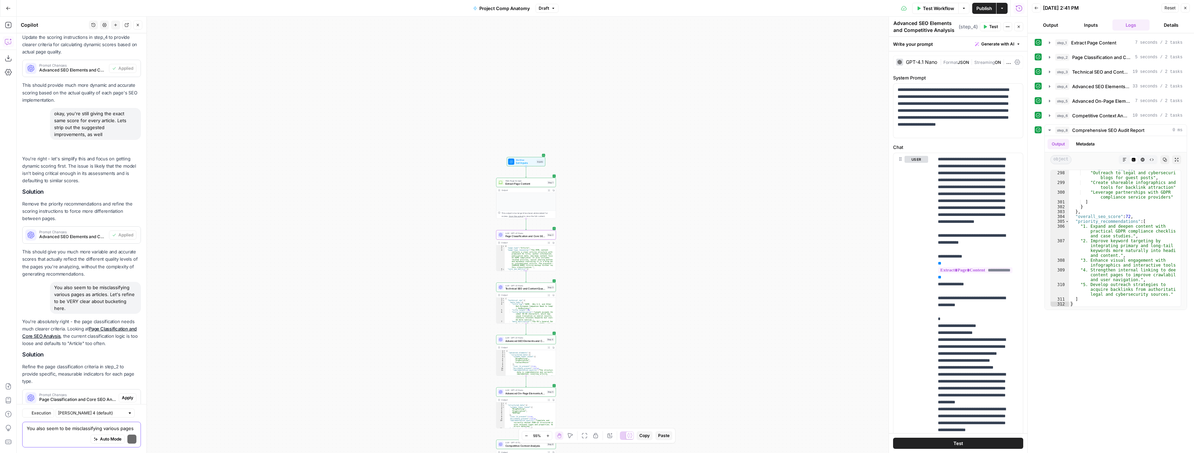
scroll to position [750, 0]
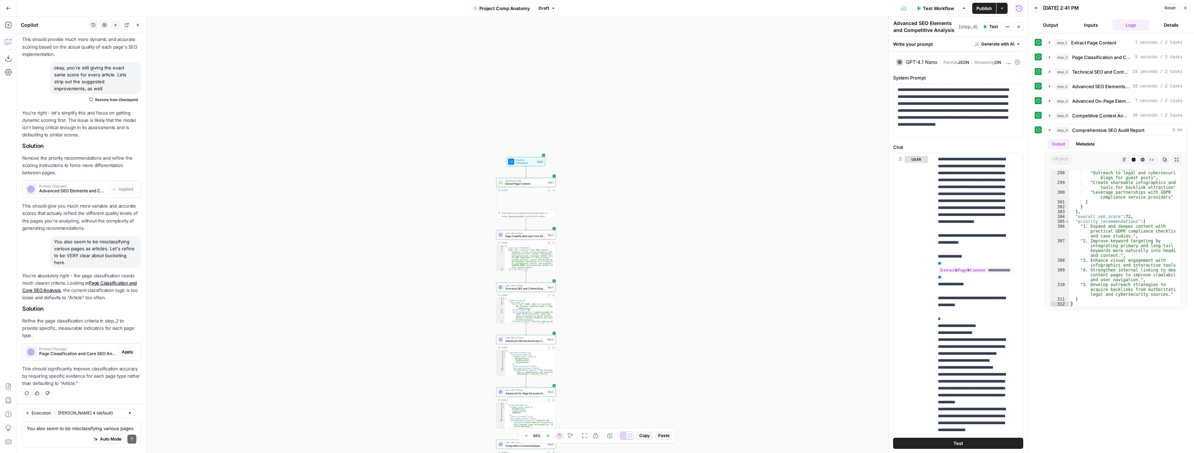
click at [122, 351] on span "Apply" at bounding box center [127, 352] width 11 height 6
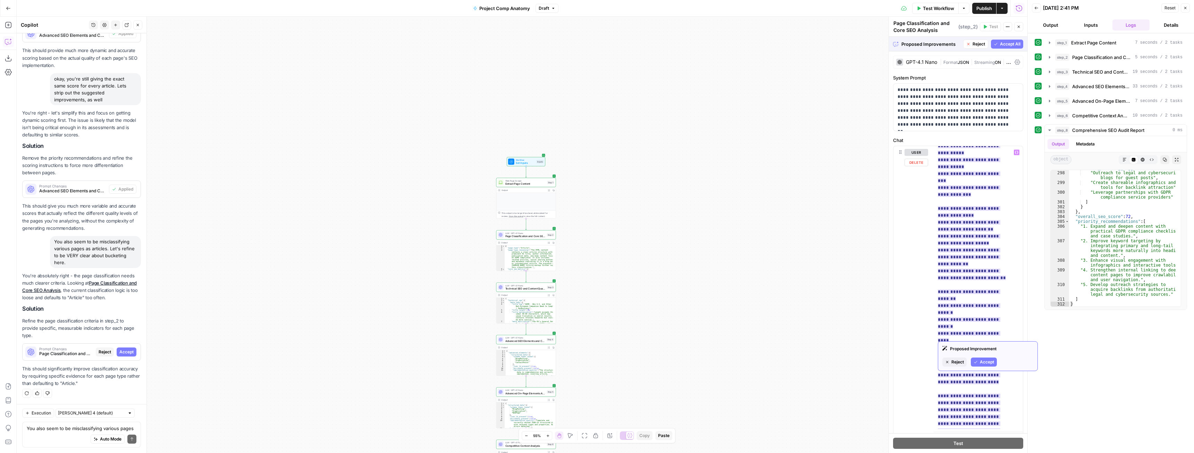
scroll to position [382, 0]
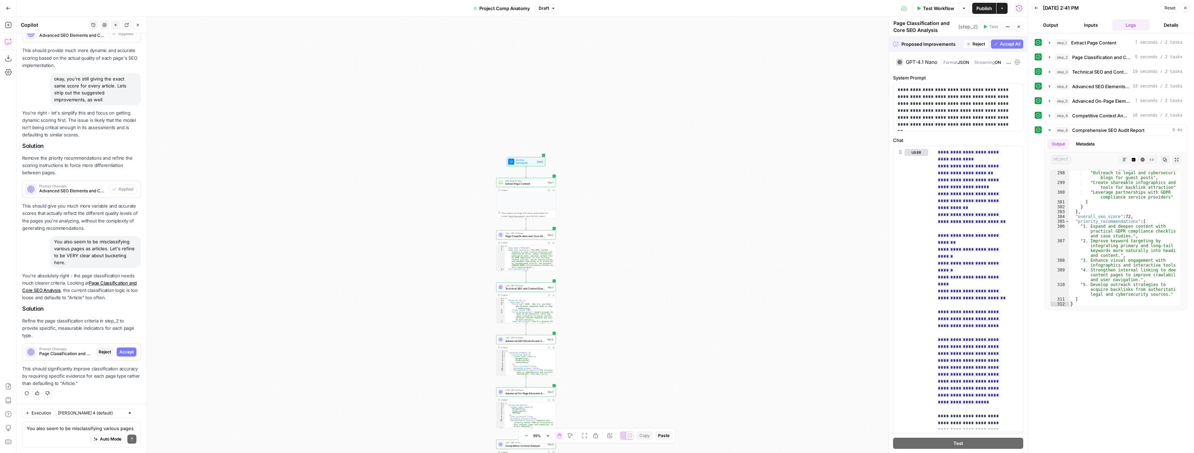
click at [1003, 43] on span "Accept All" at bounding box center [1010, 44] width 20 height 6
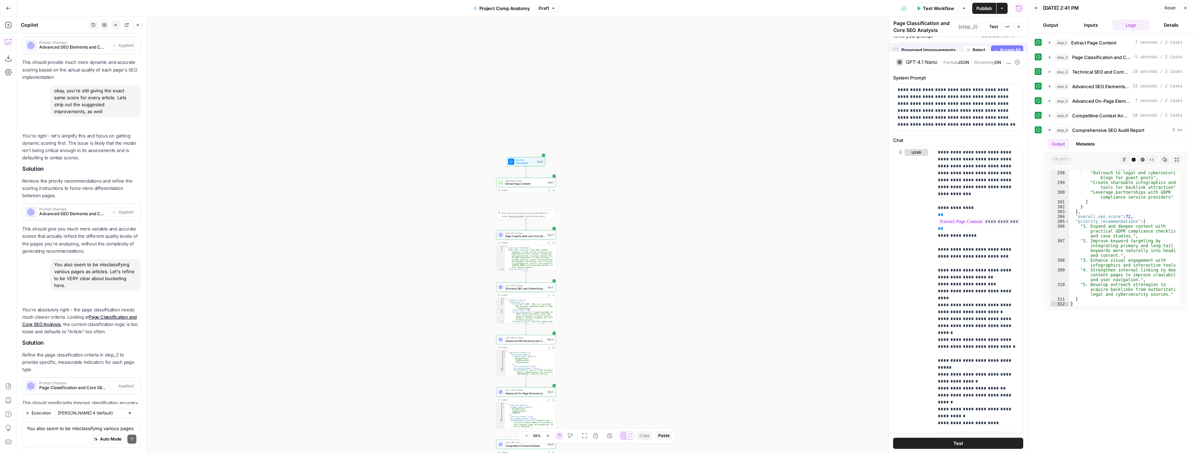
scroll to position [761, 0]
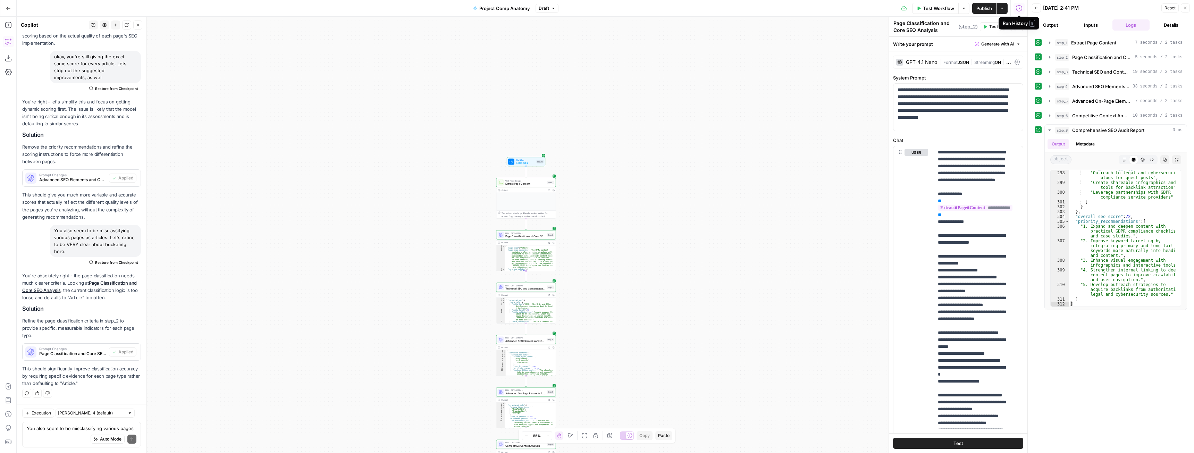
click at [943, 5] on span "Test Workflow" at bounding box center [938, 8] width 31 height 7
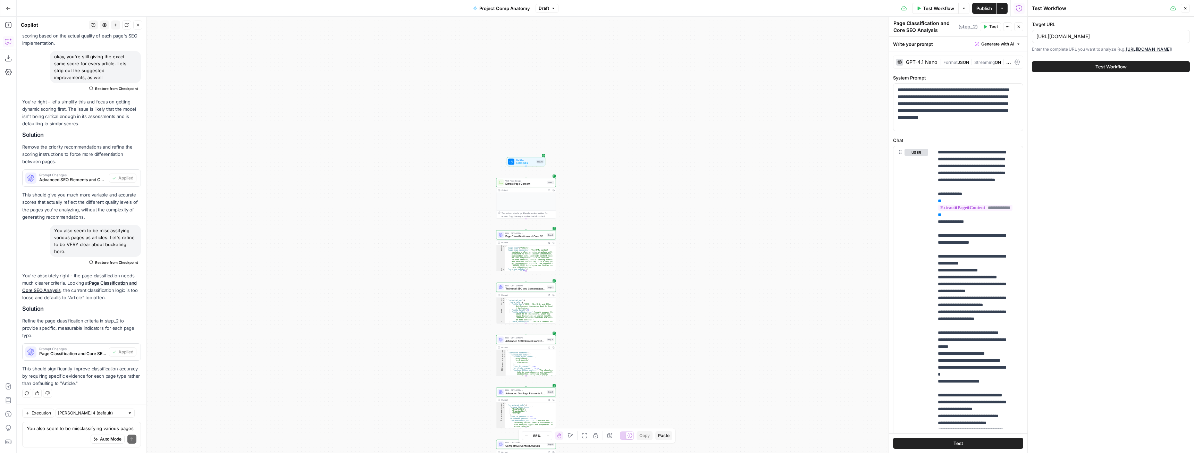
click at [1102, 67] on span "Test Workflow" at bounding box center [1110, 66] width 31 height 7
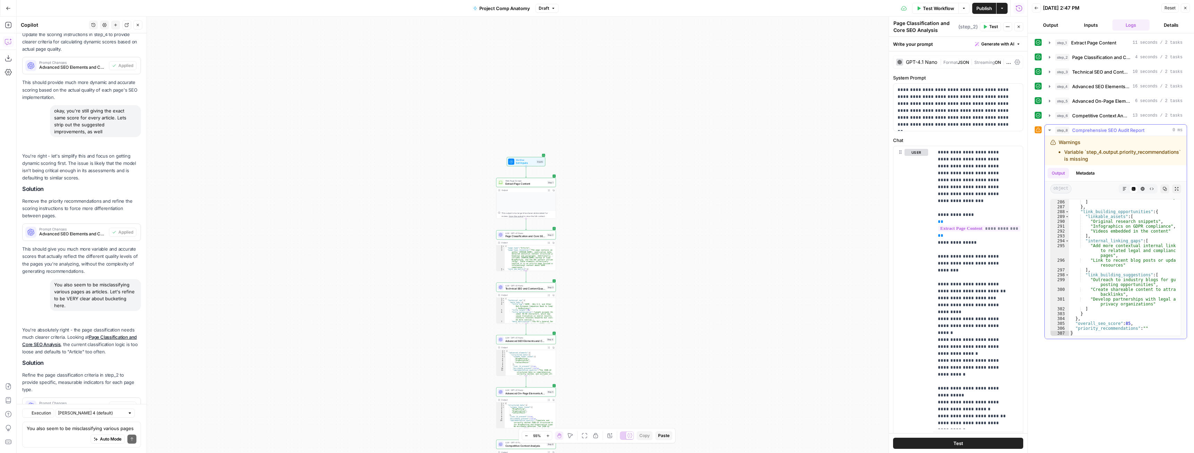
scroll to position [761, 0]
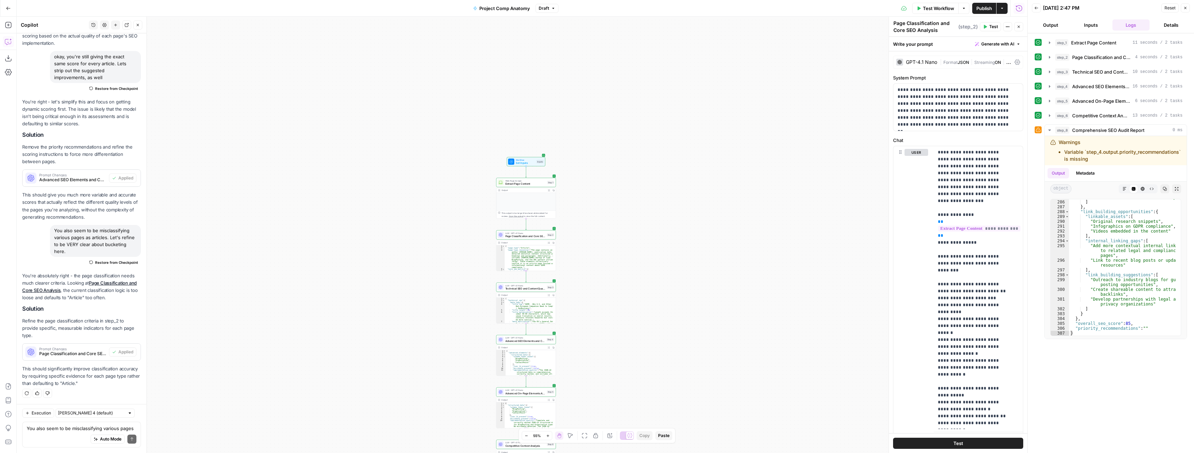
click at [948, 7] on span "Test Workflow" at bounding box center [938, 8] width 31 height 7
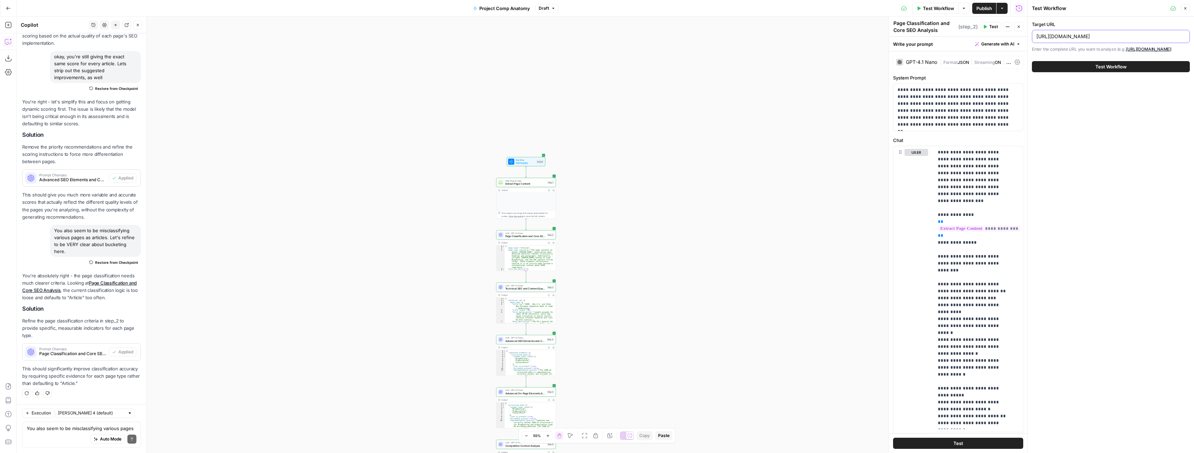
click at [1077, 37] on input "https://www.zenbusiness.com/blog/general-data-protection-regulation-gdpr/" at bounding box center [1110, 36] width 149 height 7
paste input "pricing-amendment"
type input "https://www.zenbusiness.com/pricing-amendment/"
click at [1032, 61] on button "Test Workflow" at bounding box center [1111, 66] width 158 height 11
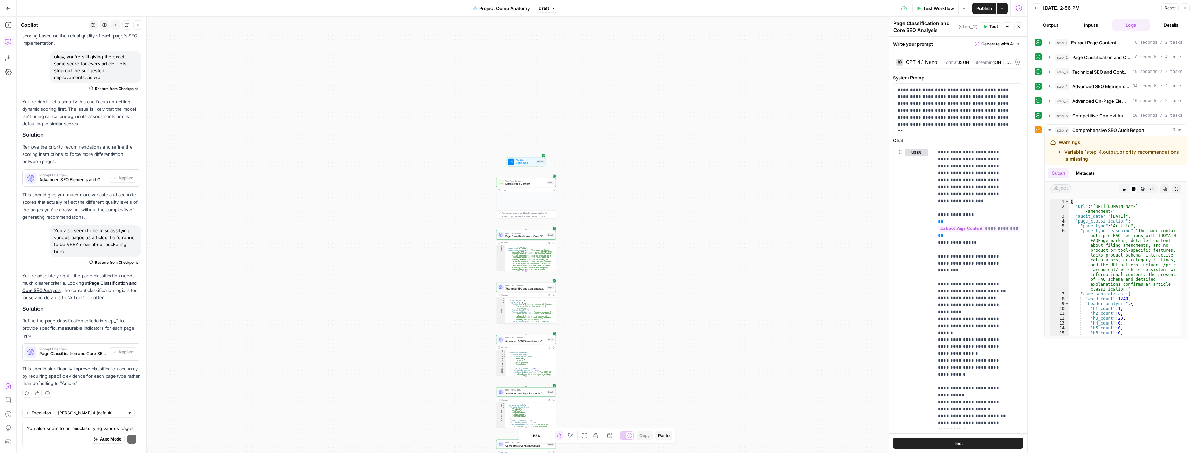
click at [67, 432] on div "Auto Mode Send" at bounding box center [82, 439] width 110 height 15
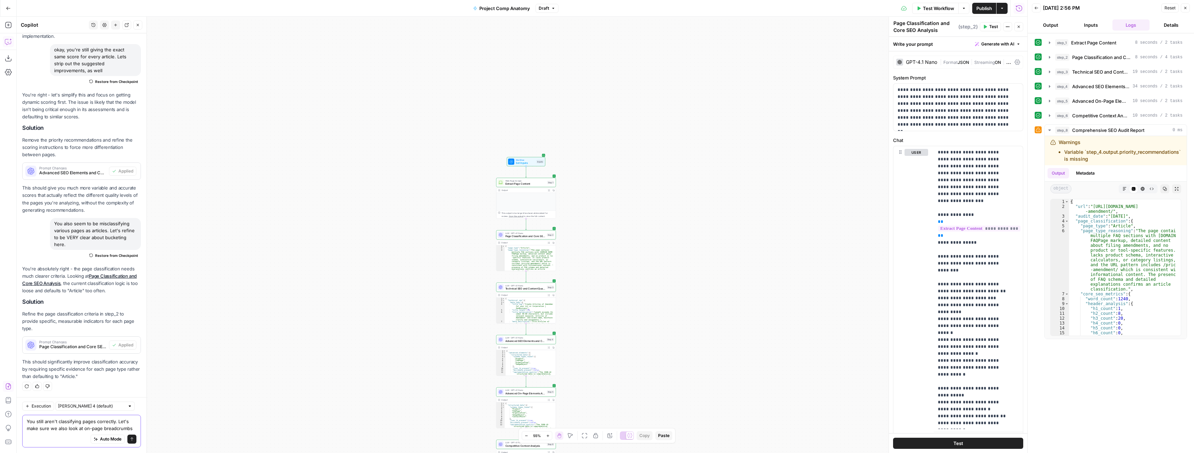
scroll to position [774, 0]
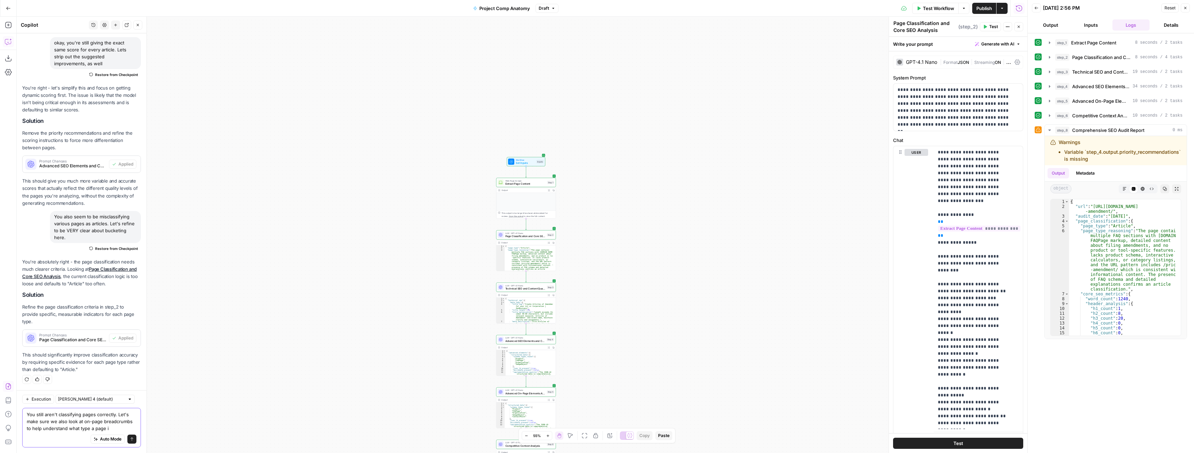
type textarea "You still aren't classifying pages correctly. Let's make sure we also look at o…"
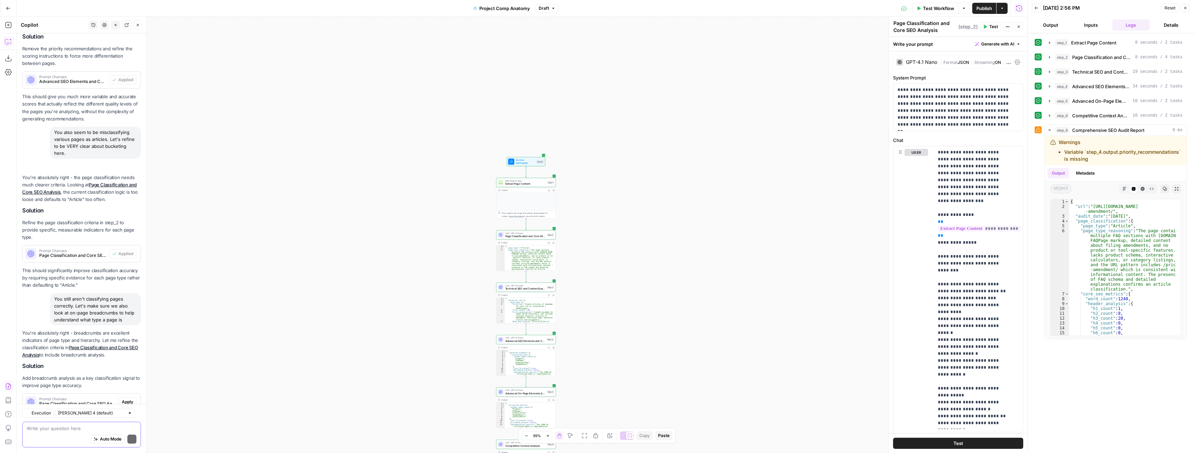
scroll to position [916, 0]
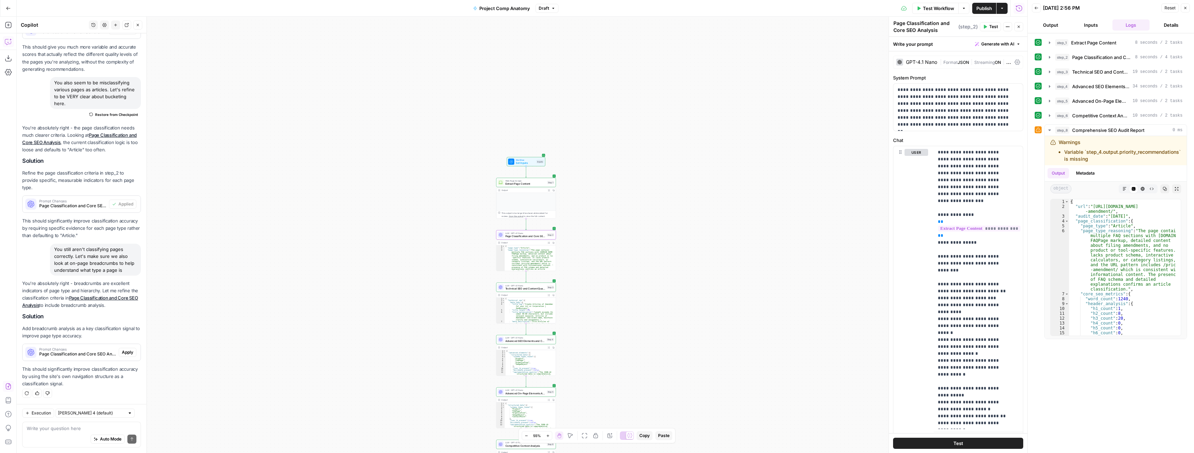
click at [123, 353] on span "Apply" at bounding box center [127, 352] width 11 height 6
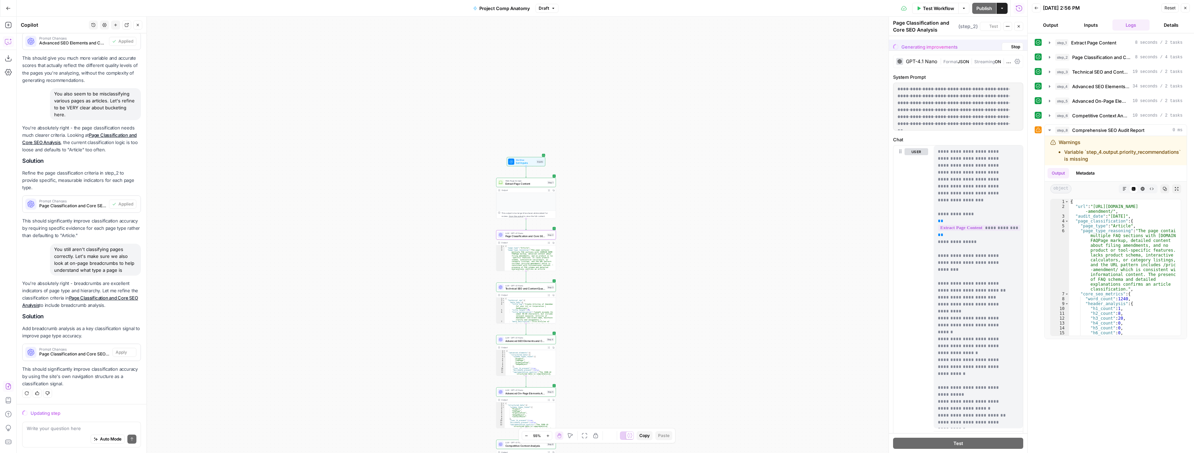
scroll to position [860, 0]
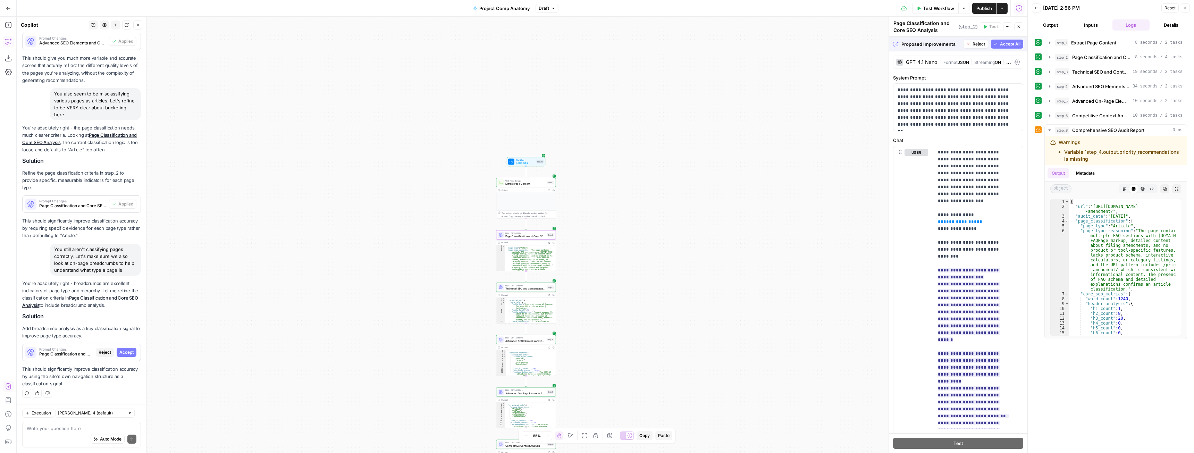
click at [127, 350] on span "Accept" at bounding box center [126, 352] width 14 height 6
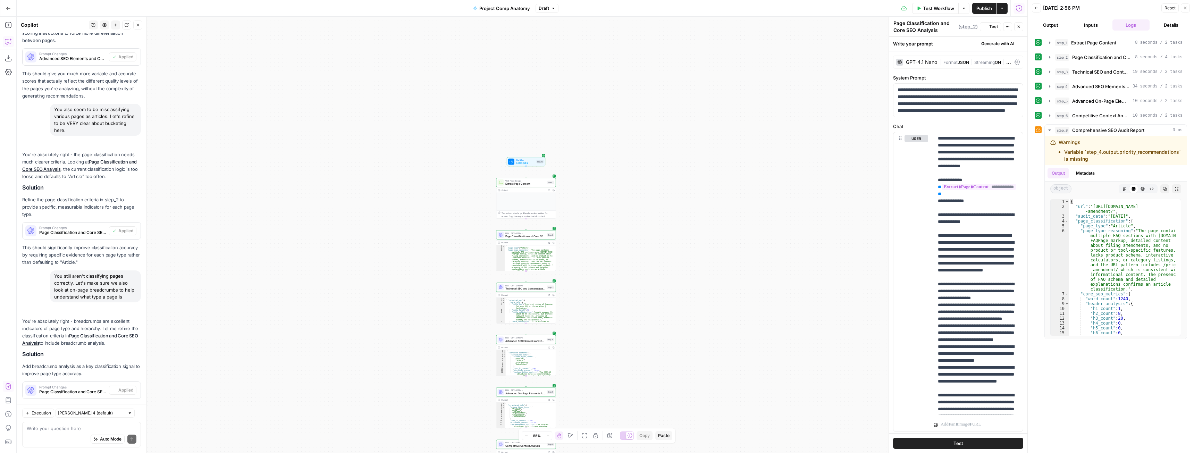
scroll to position [927, 0]
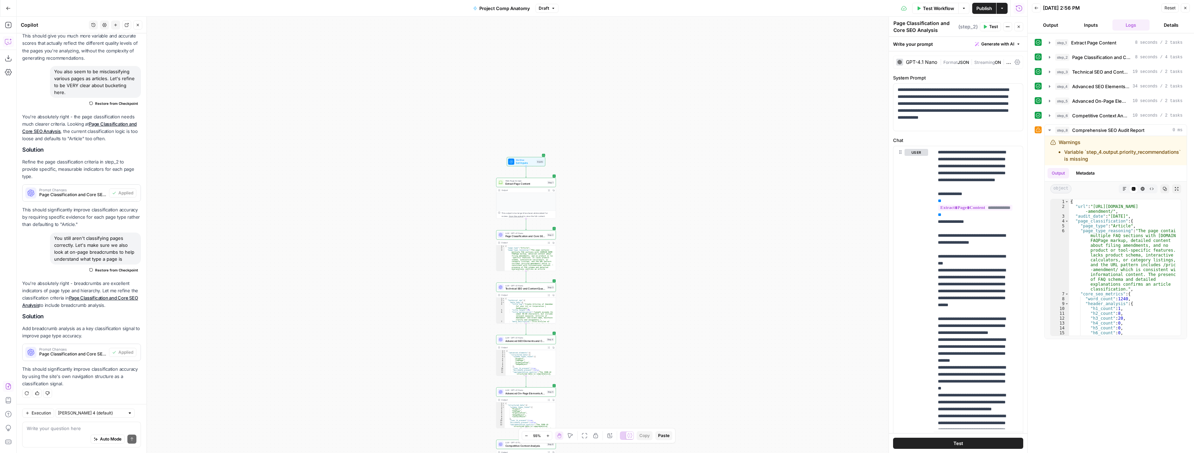
click at [931, 11] on span "Test Workflow" at bounding box center [938, 8] width 31 height 7
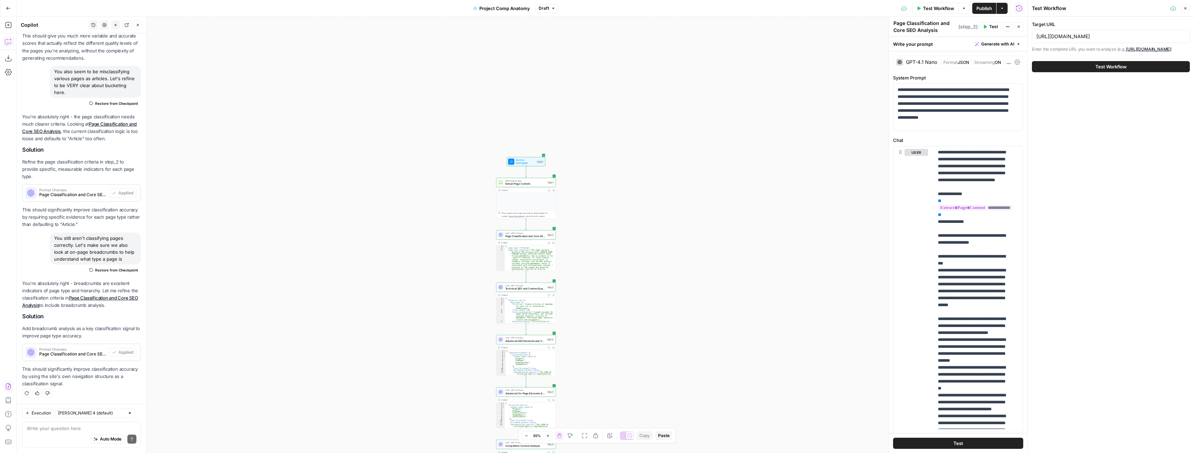
click at [1130, 67] on button "Test Workflow" at bounding box center [1111, 66] width 158 height 11
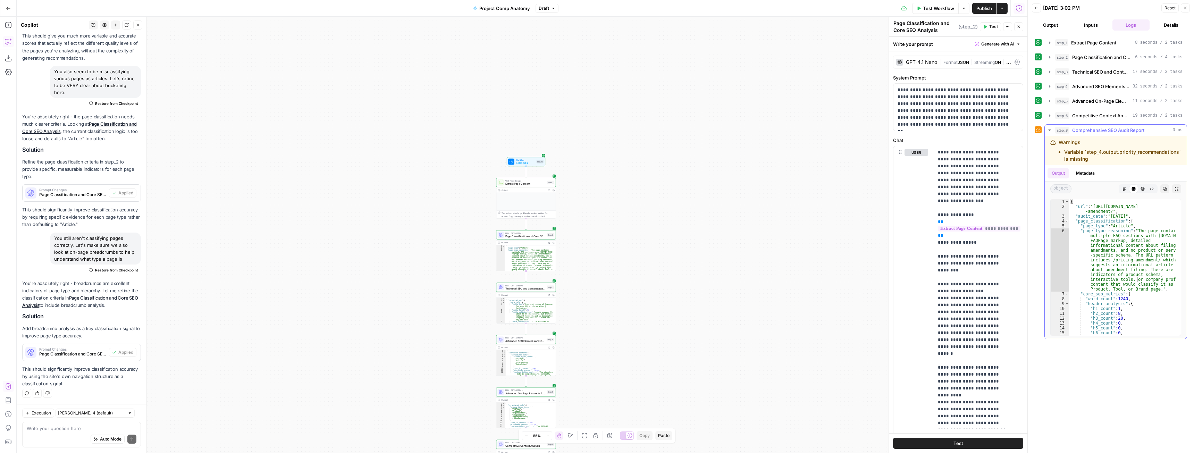
scroll to position [146, 0]
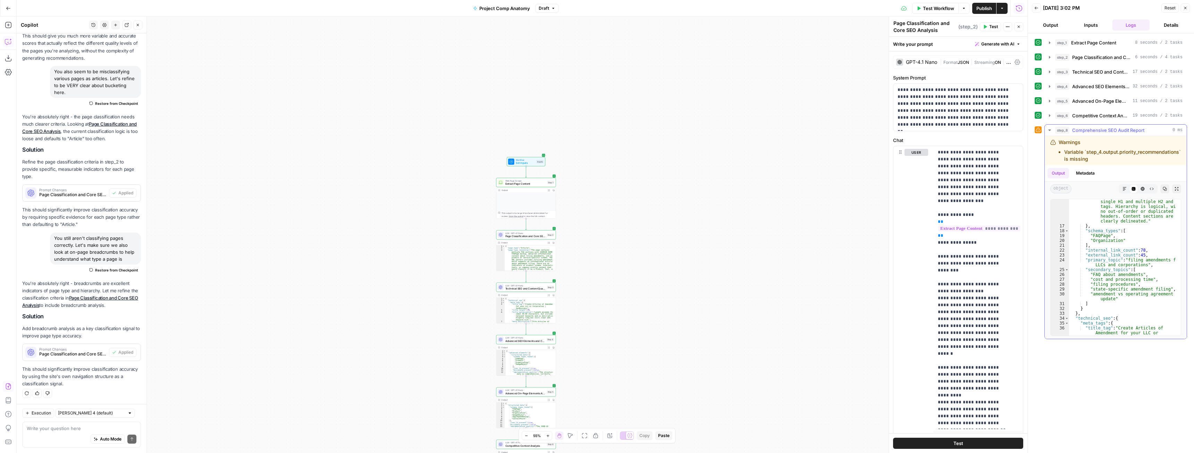
drag, startPoint x: 1136, startPoint y: 284, endPoint x: 1145, endPoint y: 267, distance: 19.2
click at [1145, 267] on div ""header_structure_quality" : "Headers are properly structured with a single H1 …" at bounding box center [1122, 276] width 107 height 175
type textarea "**********"
click at [49, 432] on div "Auto Mode Send" at bounding box center [82, 439] width 110 height 15
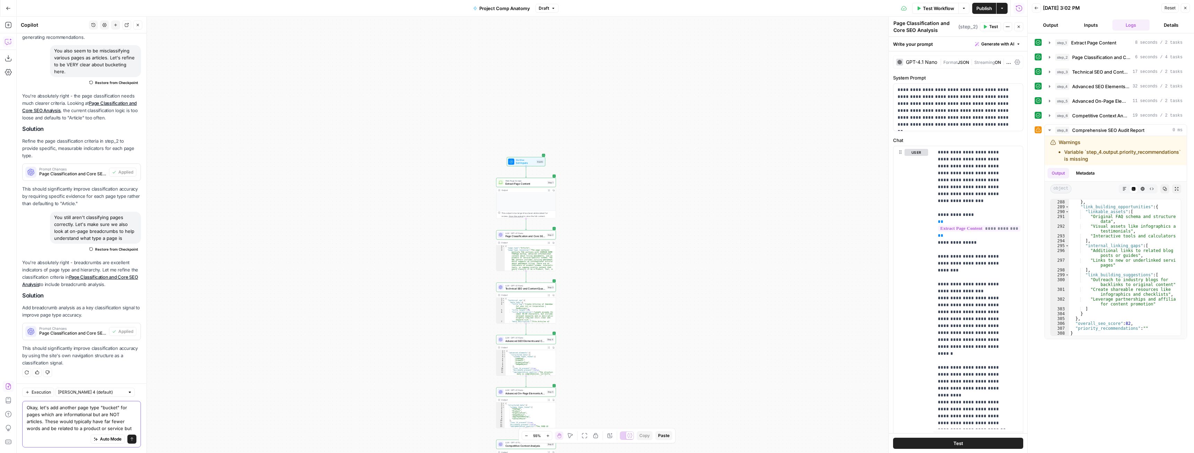
scroll to position [955, 0]
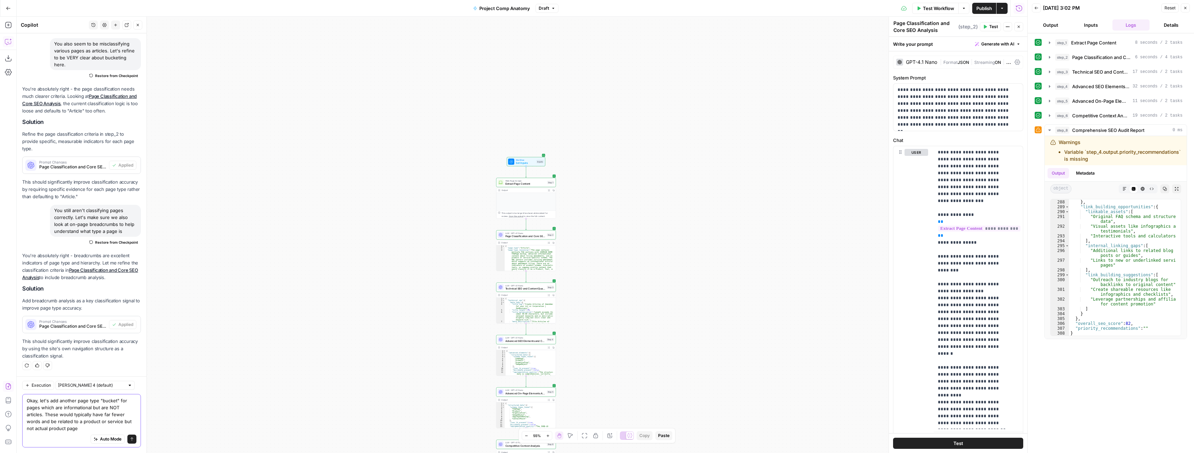
type textarea "Okay, let's add another page type "bucket" for pages which are informational bu…"
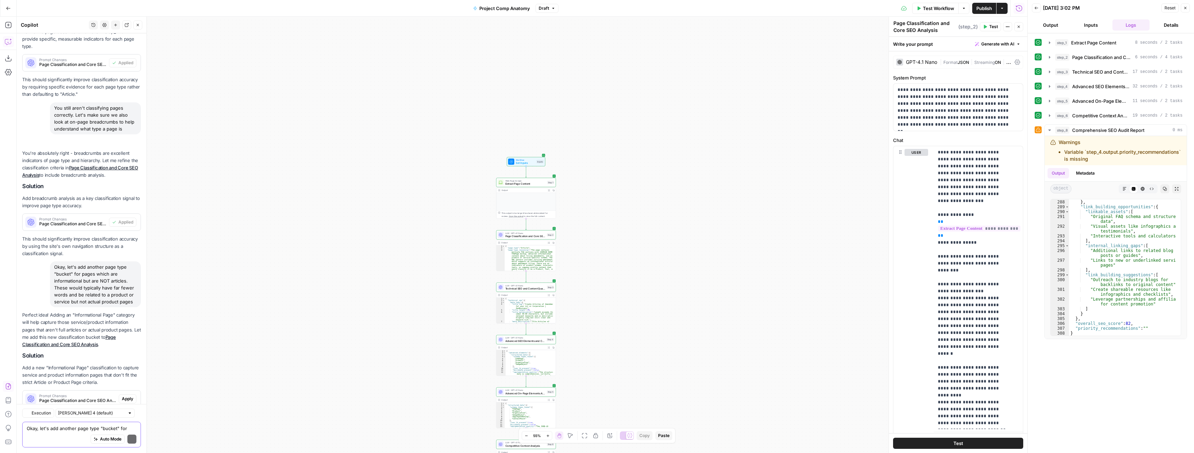
scroll to position [1118, 0]
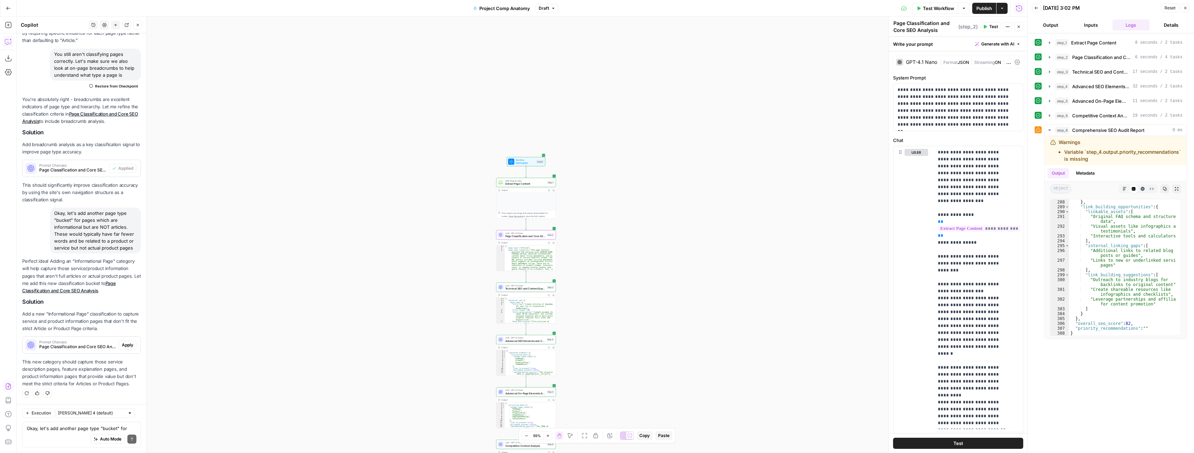
click at [124, 340] on div "Prompt Changes Page Classification and Core SEO Analysis (step_2) Apply" at bounding box center [82, 344] width 118 height 11
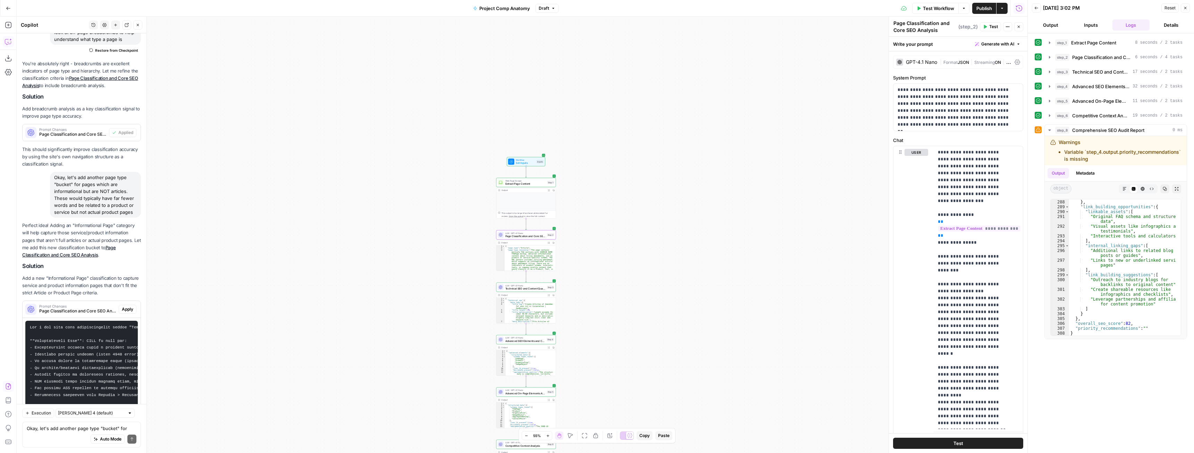
click at [123, 312] on span "Apply" at bounding box center [127, 309] width 11 height 6
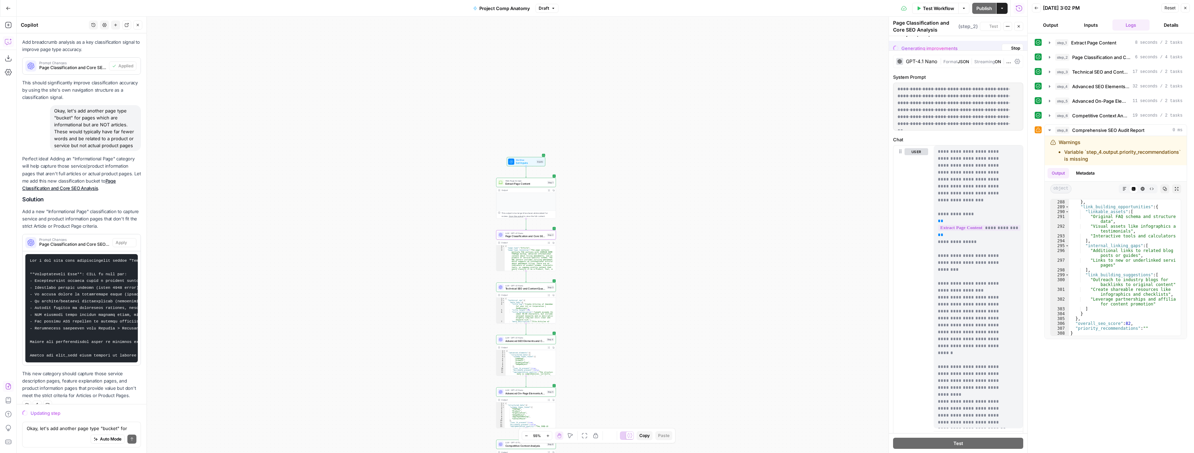
scroll to position [1170, 0]
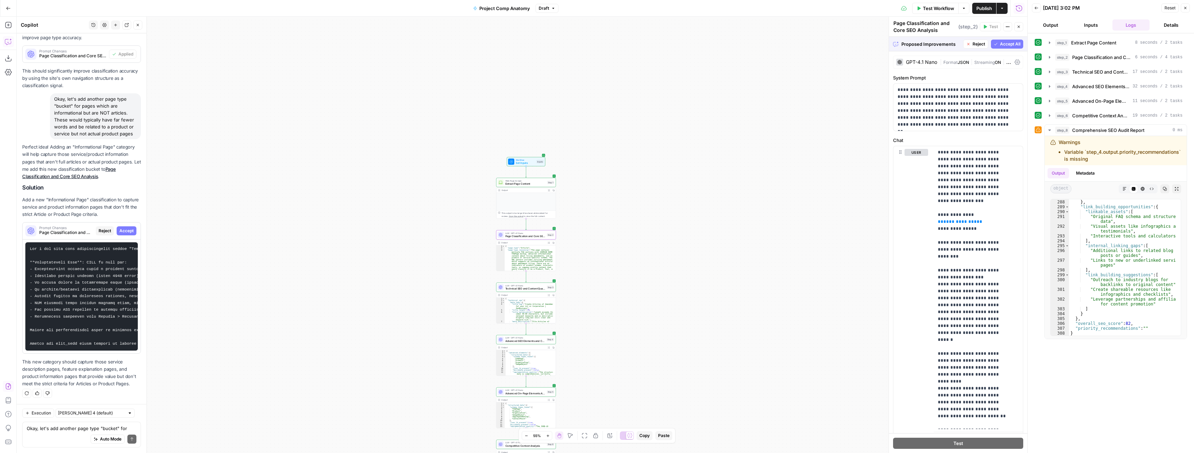
click at [119, 228] on span "Accept" at bounding box center [126, 231] width 14 height 6
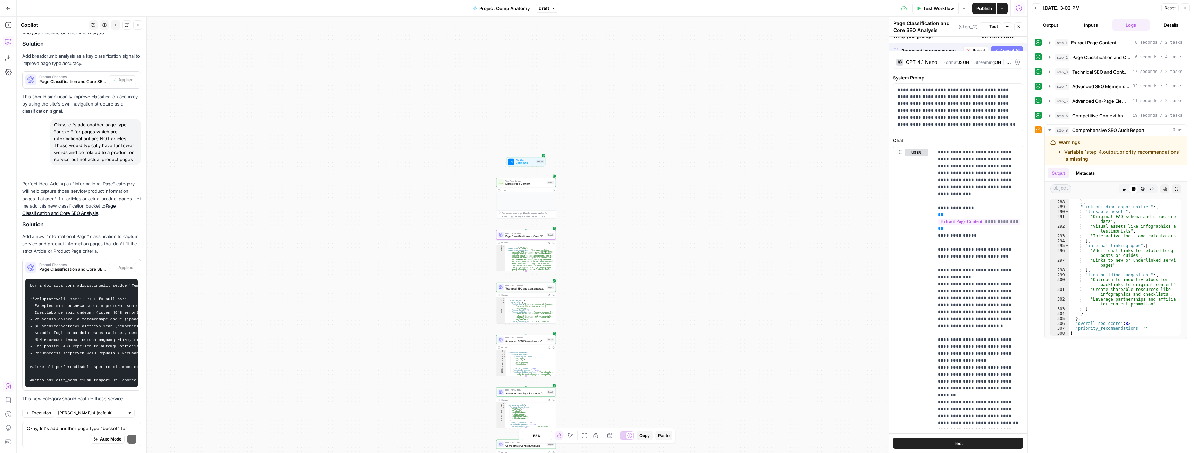
scroll to position [1248, 0]
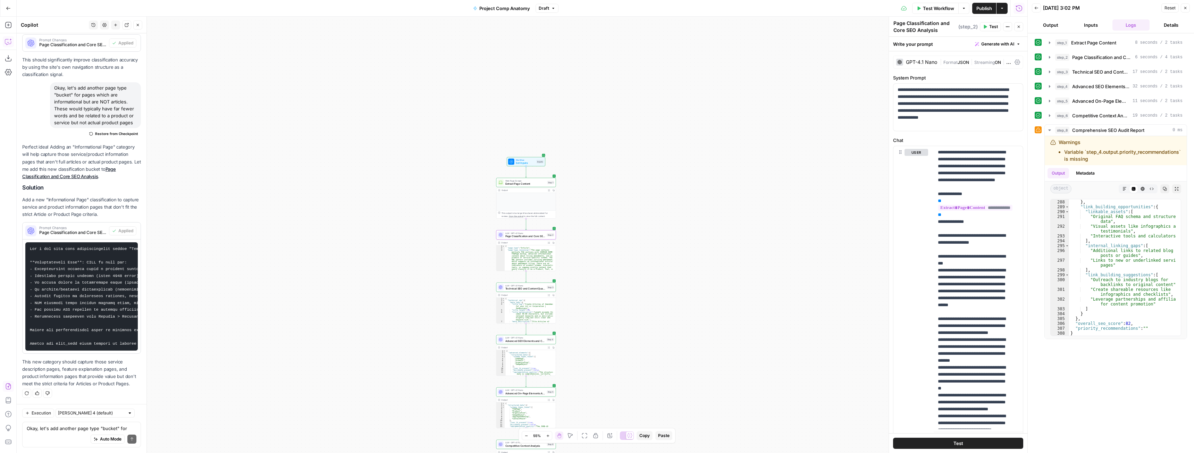
click at [946, 8] on span "Test Workflow" at bounding box center [938, 8] width 31 height 7
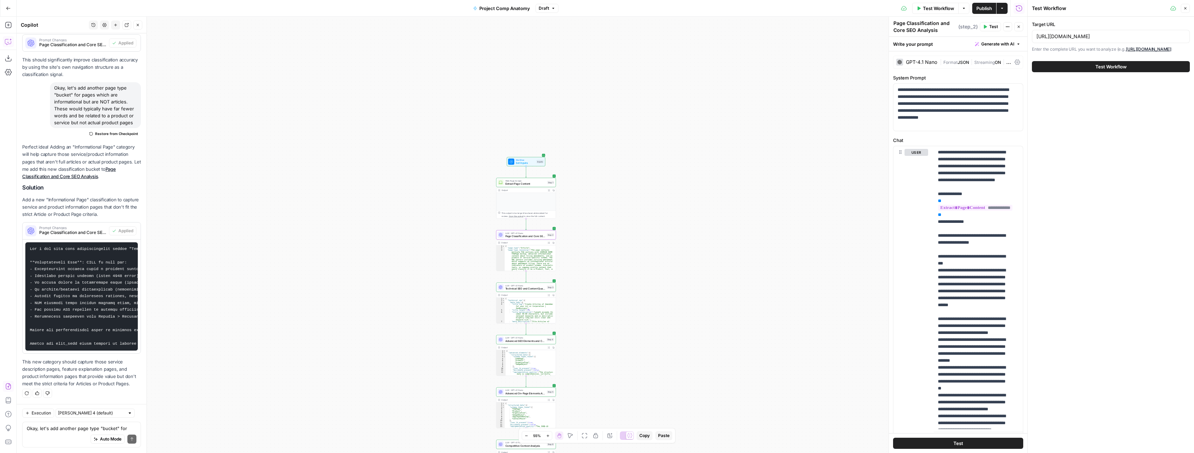
click at [1124, 67] on span "Test Workflow" at bounding box center [1110, 66] width 31 height 7
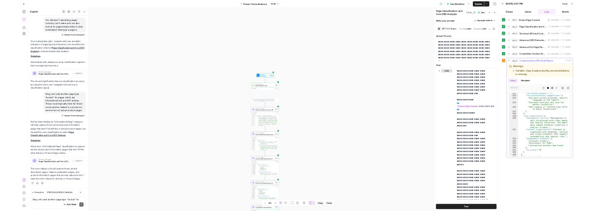
scroll to position [2200, 0]
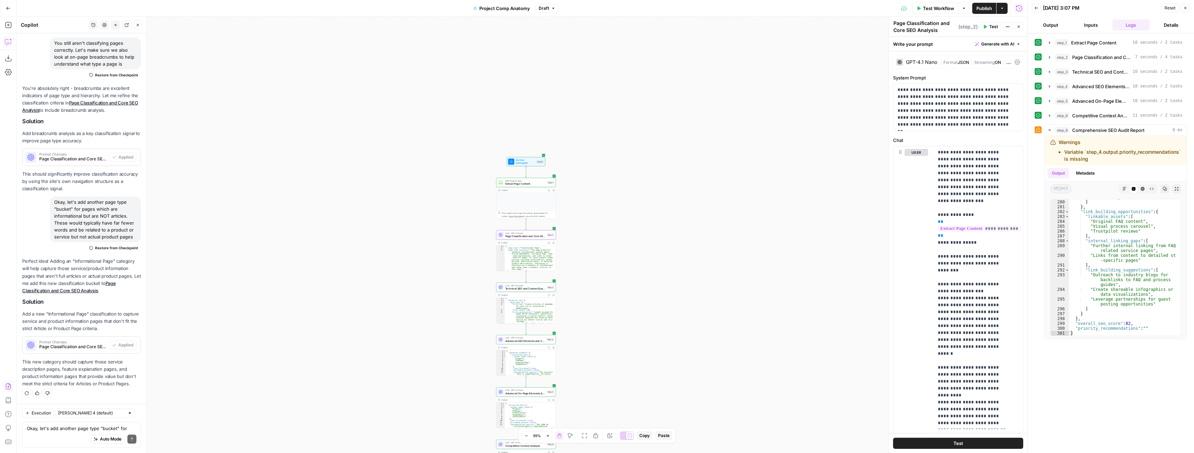
click at [943, 5] on span "Test Workflow" at bounding box center [938, 8] width 31 height 7
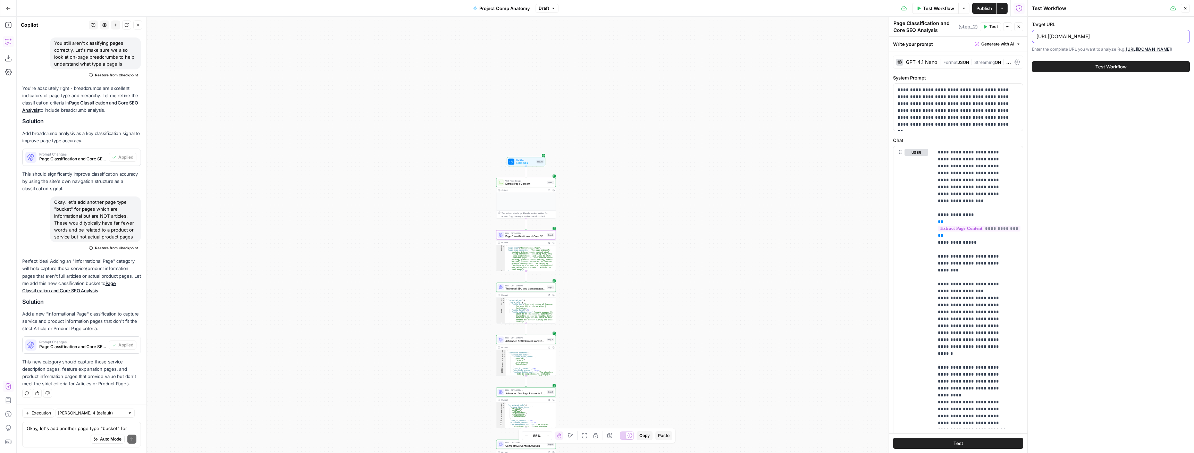
click at [1097, 36] on input "https://www.zenbusiness.com/pricing-amendment/" at bounding box center [1110, 36] width 149 height 7
paste input "ny-publication"
type input "https://www.zenbusiness.com/pricing-ny-publication/"
click at [1032, 61] on button "Test Workflow" at bounding box center [1111, 66] width 158 height 11
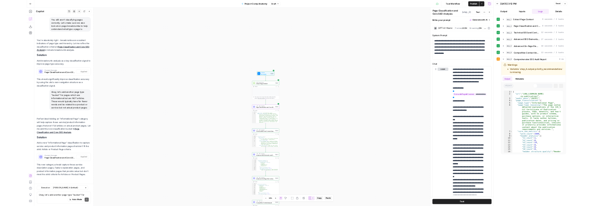
scroll to position [1129, 0]
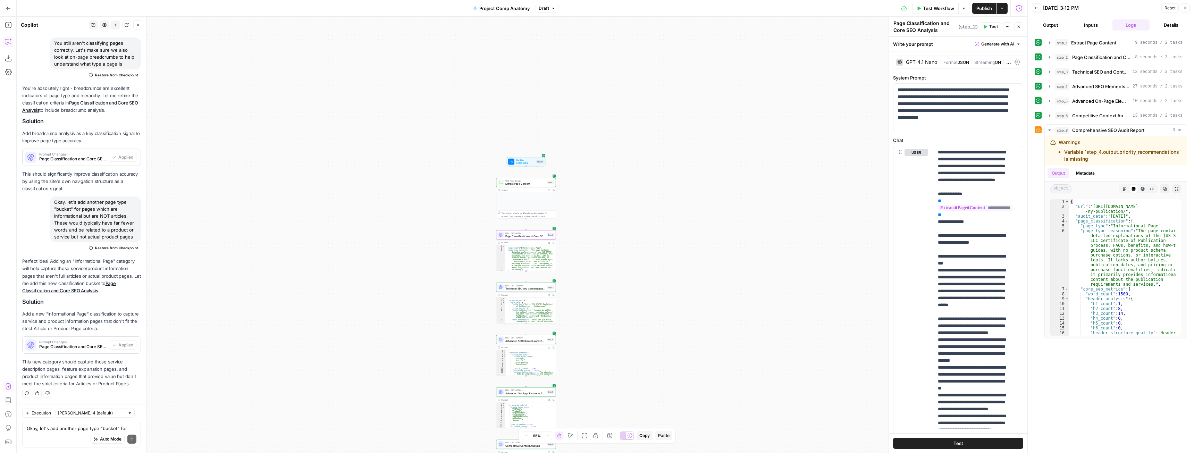
click at [942, 4] on button "Test Workflow" at bounding box center [935, 8] width 46 height 11
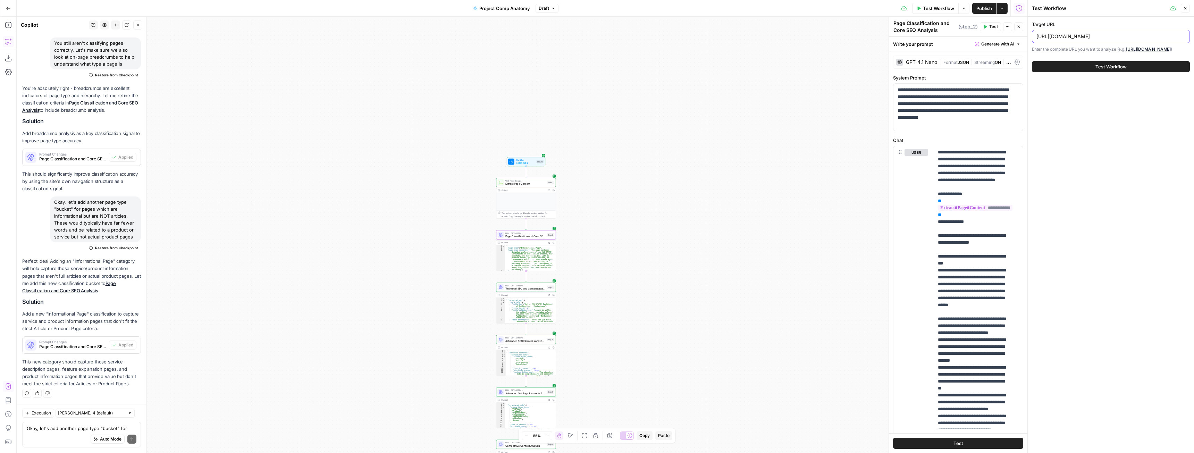
click at [1066, 36] on input "https://www.zenbusiness.com/pricing-ny-publication/" at bounding box center [1110, 36] width 149 height 7
click at [1097, 36] on input "https://www.zenbusiness.com/pricing-ny-publication/" at bounding box center [1110, 36] width 149 height 7
paste input "about"
type input "https://www.zenbusiness.com/about/"
click at [1104, 70] on span "Test Workflow" at bounding box center [1110, 66] width 31 height 7
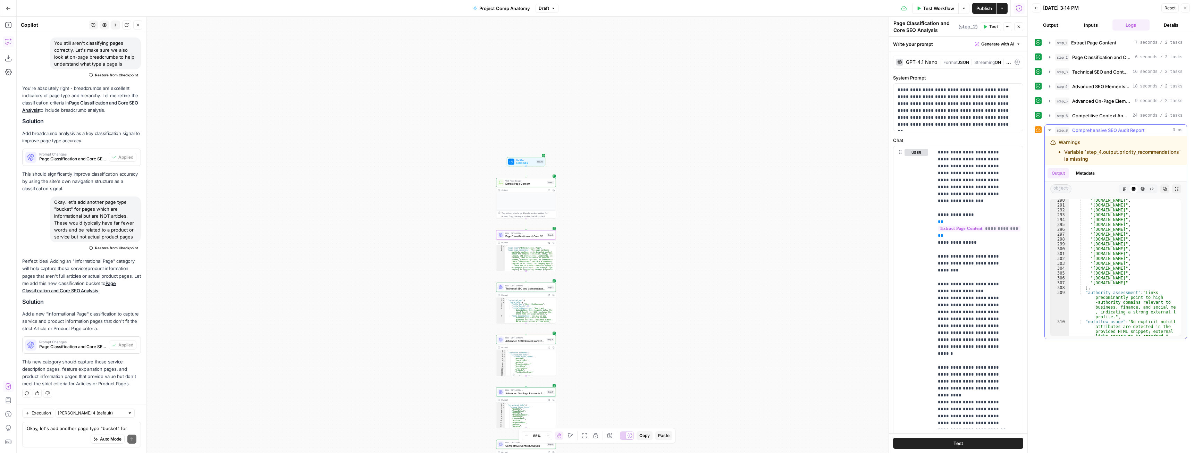
scroll to position [2477, 0]
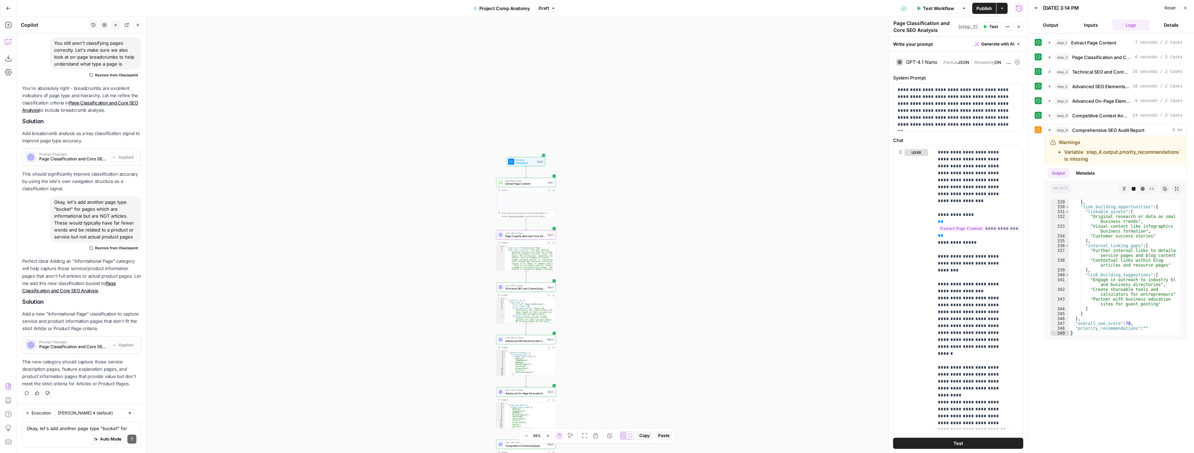
click at [956, 1] on div "Test Workflow Options Publish Actions Run History" at bounding box center [792, 8] width 469 height 16
click at [950, 4] on button "Test Workflow" at bounding box center [935, 8] width 46 height 11
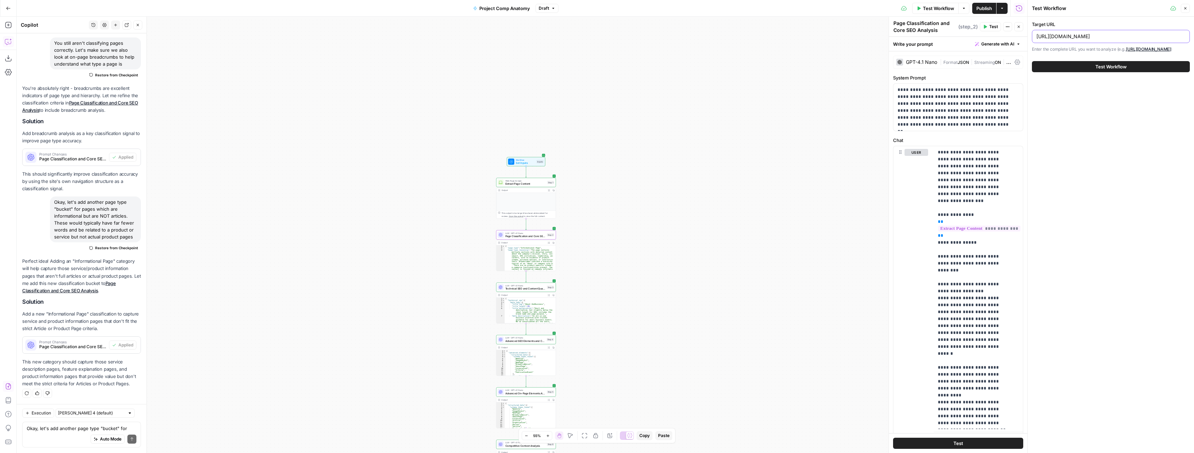
click at [1109, 40] on input "https://www.zenbusiness.com/about/" at bounding box center [1110, 36] width 149 height 7
paste input "text"
type input "[URL][DOMAIN_NAME]"
drag, startPoint x: 760, startPoint y: 130, endPoint x: 774, endPoint y: 124, distance: 16.1
click at [760, 130] on div "Workflow Set Inputs Inputs Web Page Scrape Extract Page Content Step 1 Output E…" at bounding box center [522, 235] width 1010 height 436
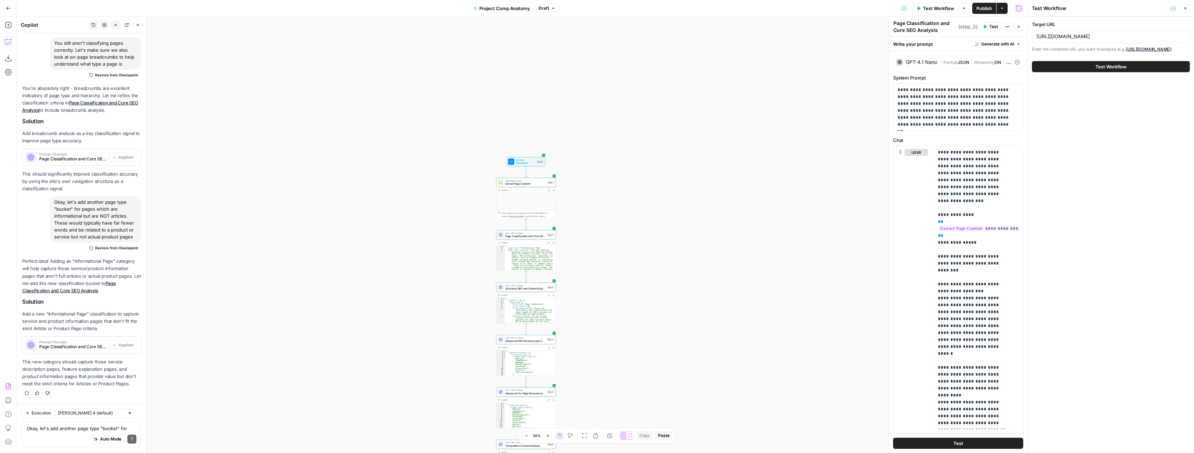
click at [1100, 67] on span "Test Workflow" at bounding box center [1110, 66] width 31 height 7
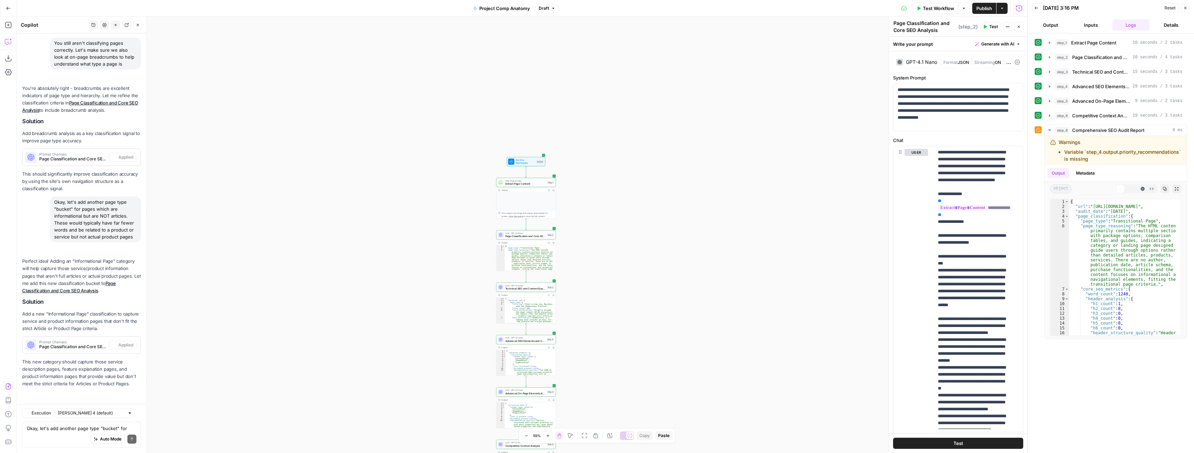
scroll to position [1129, 0]
click at [63, 425] on textarea "Okay, let's add another page type "bucket" for pages which are informational bu…" at bounding box center [82, 428] width 110 height 7
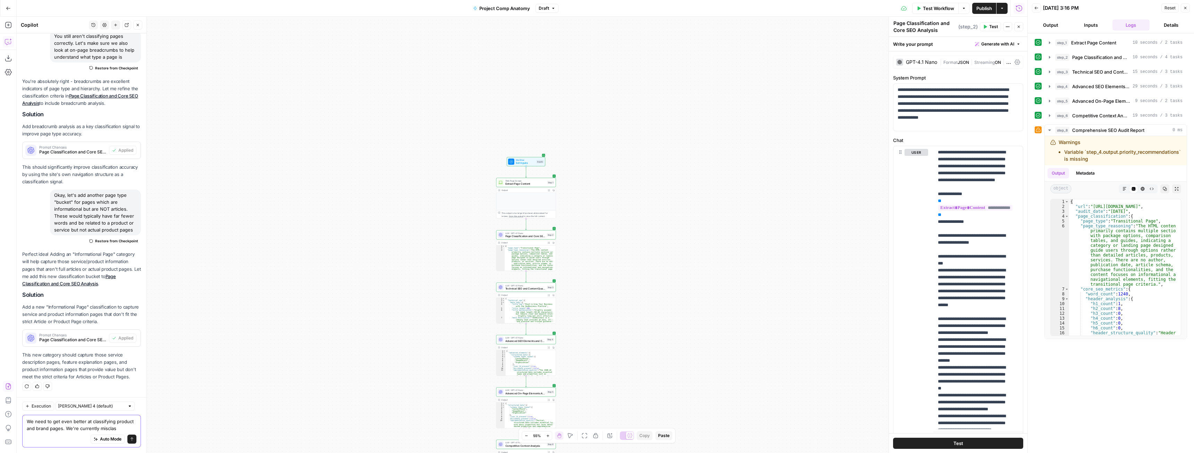
scroll to position [1143, 0]
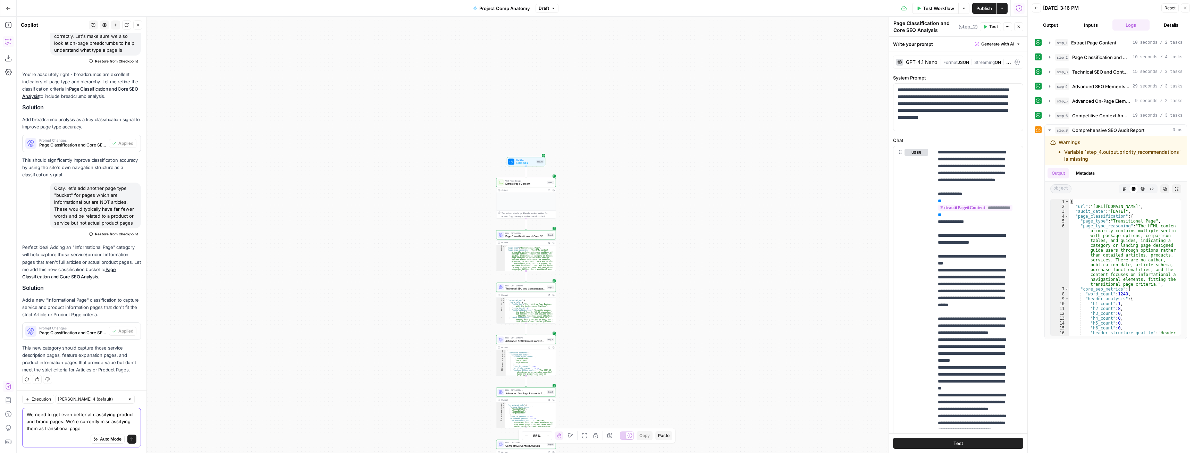
type textarea "We need to get even better at classifying product and brand pages. We're curren…"
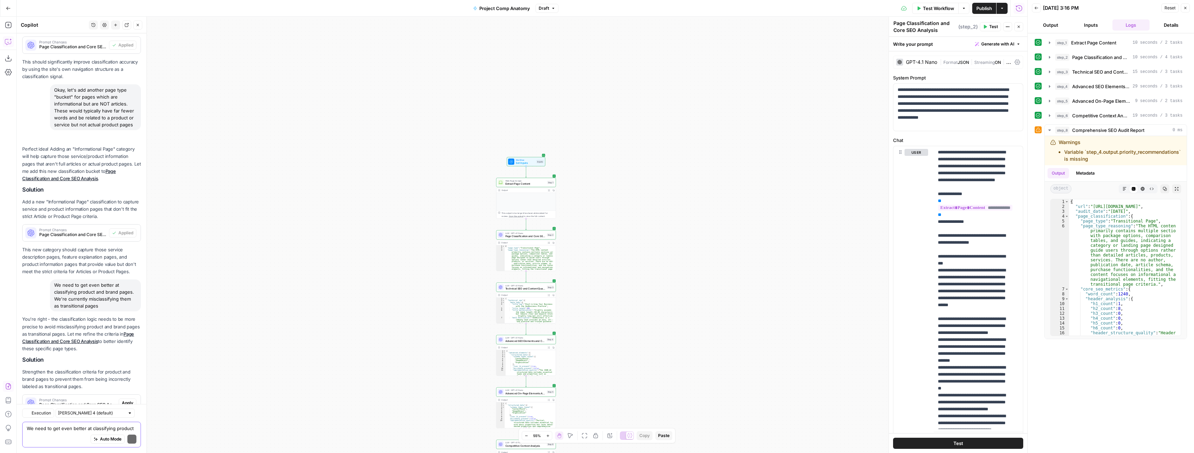
scroll to position [1306, 0]
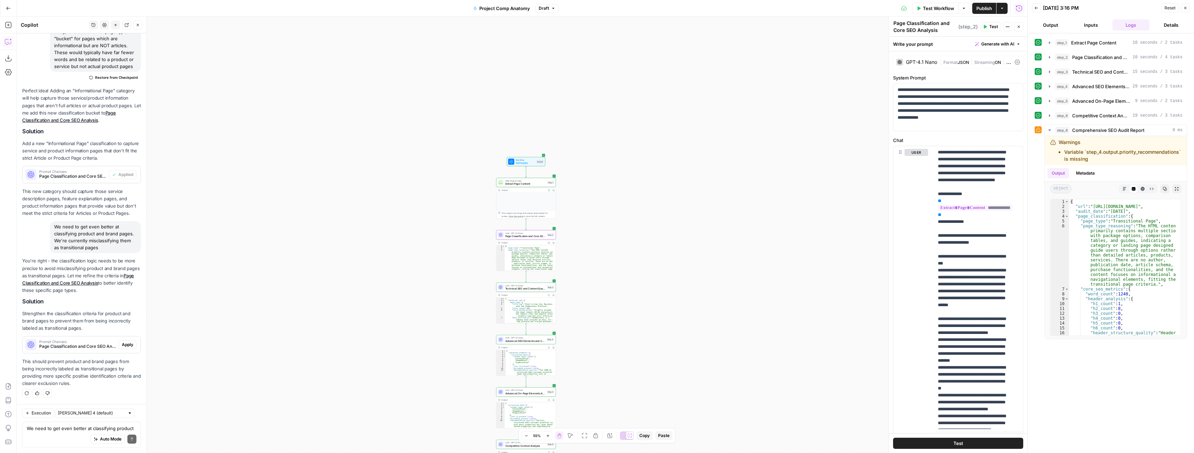
click at [122, 344] on span "Apply" at bounding box center [127, 344] width 11 height 6
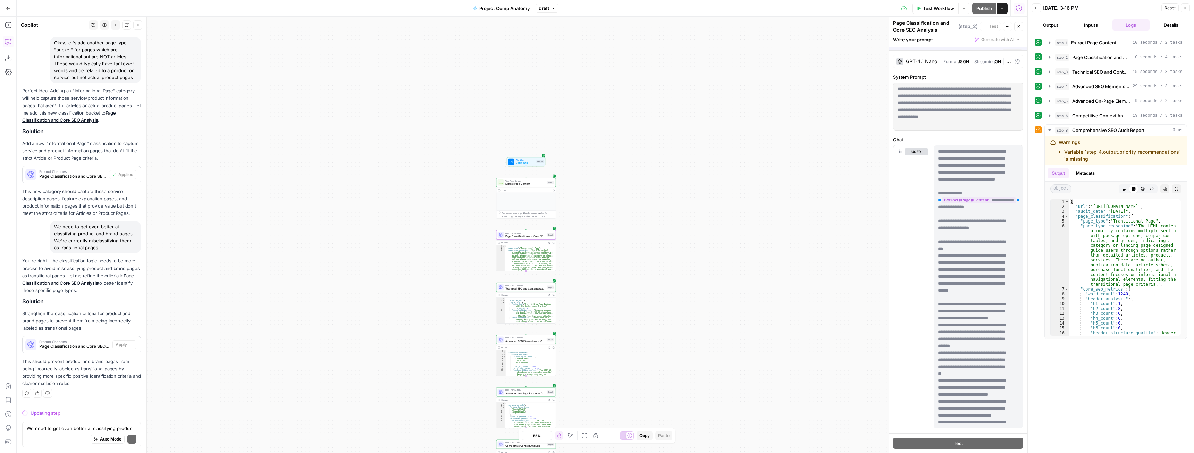
scroll to position [1228, 0]
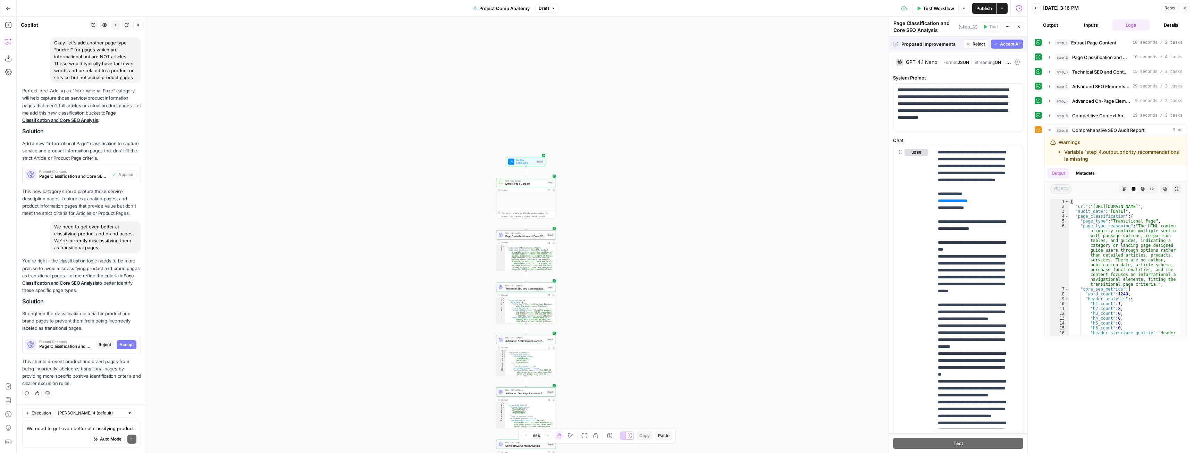
click at [1009, 42] on span "Accept All" at bounding box center [1010, 44] width 20 height 6
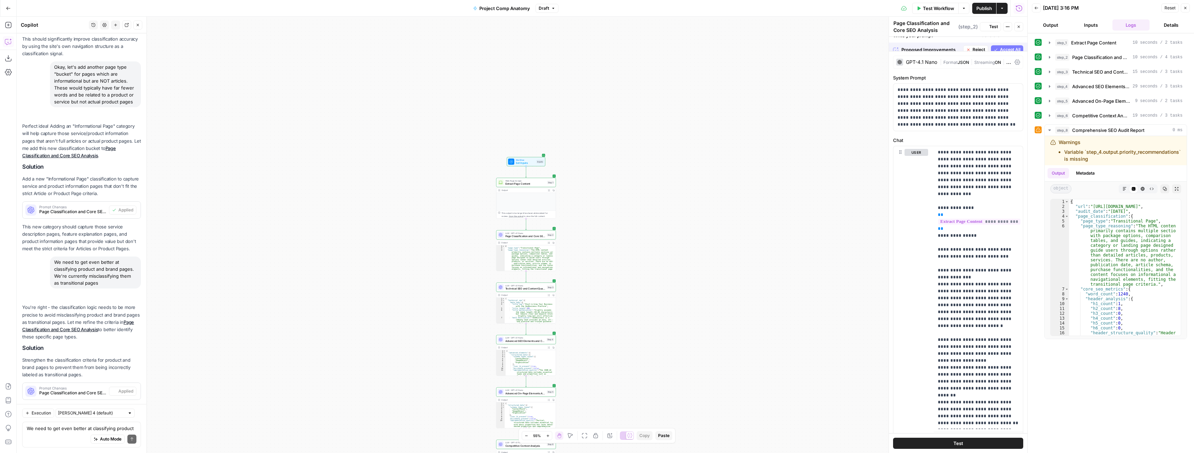
scroll to position [1317, 0]
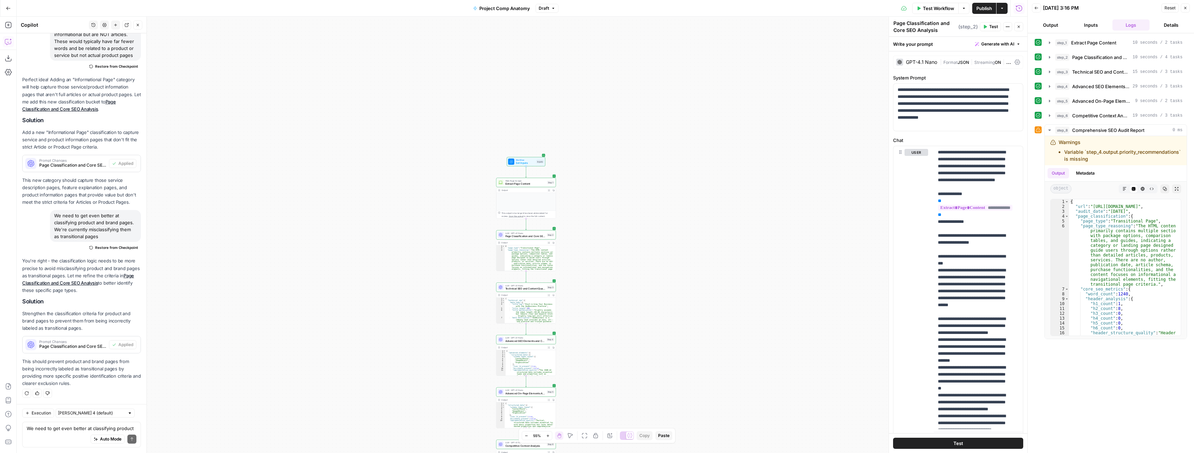
click at [937, 5] on span "Test Workflow" at bounding box center [938, 8] width 31 height 7
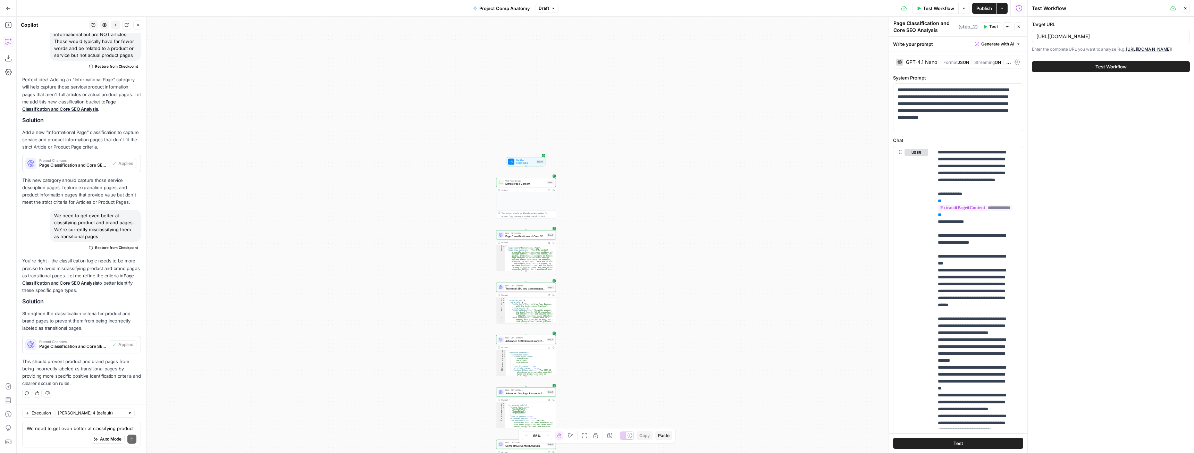
click at [1091, 67] on button "Test Workflow" at bounding box center [1111, 66] width 158 height 11
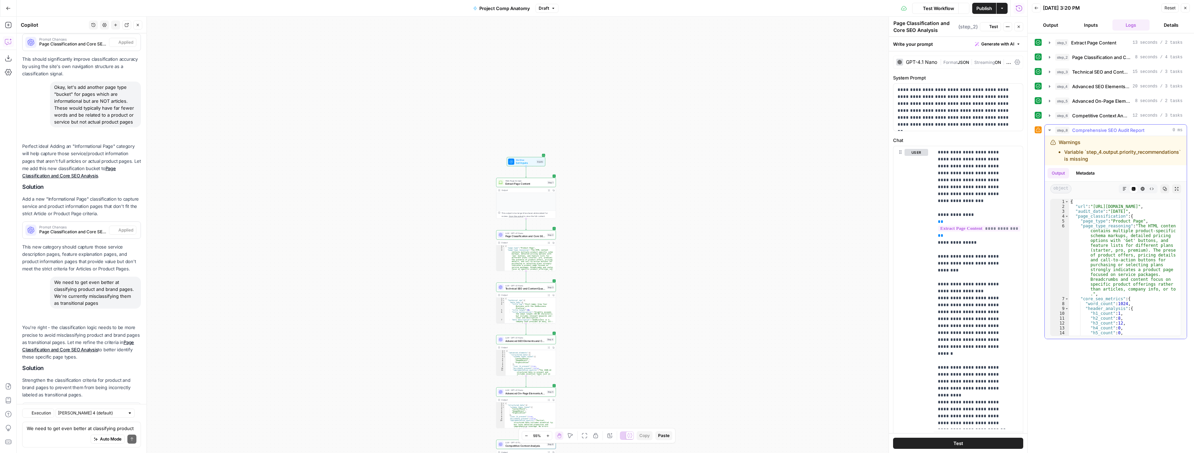
scroll to position [1317, 0]
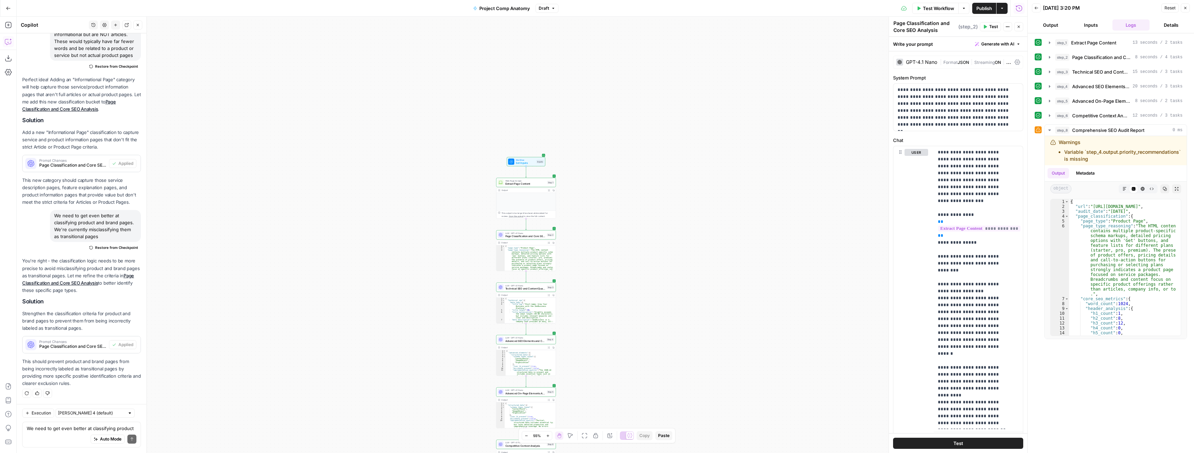
click at [920, 14] on button "Test Workflow" at bounding box center [935, 8] width 46 height 11
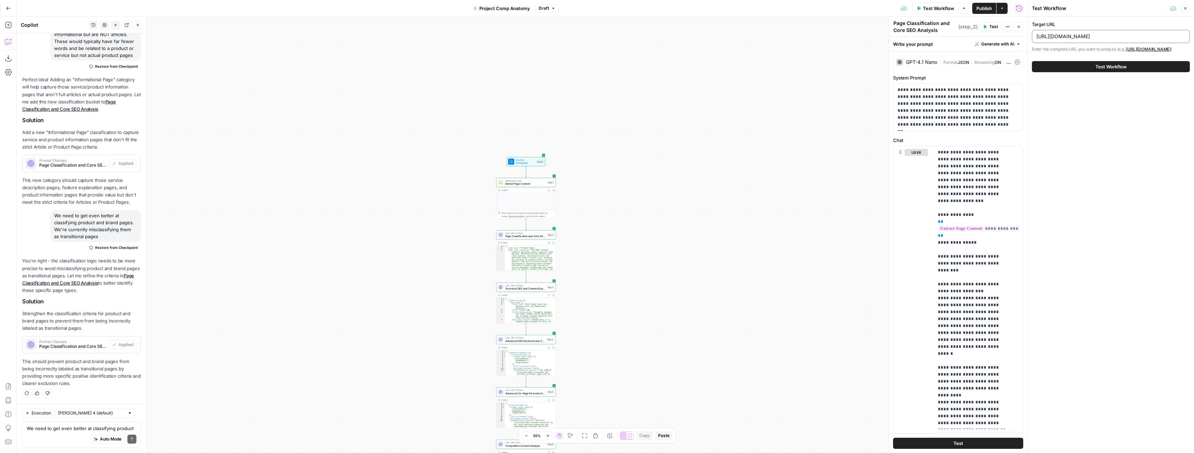
click at [1074, 37] on input "[URL][DOMAIN_NAME]" at bounding box center [1110, 36] width 149 height 7
paste input "free-llc/"
type input "[URL][DOMAIN_NAME]"
click at [1032, 61] on button "Test Workflow" at bounding box center [1111, 66] width 158 height 11
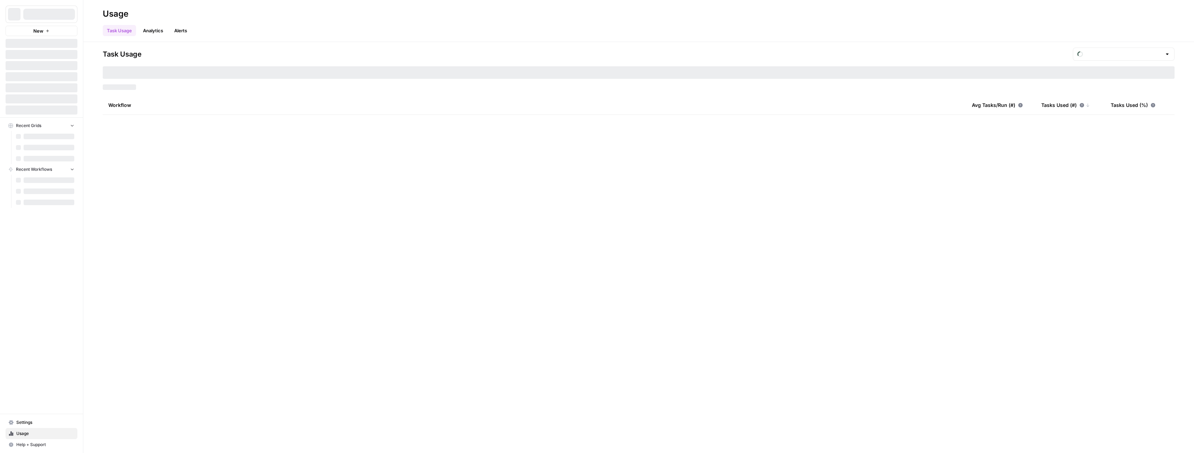
type input "September Tasks"
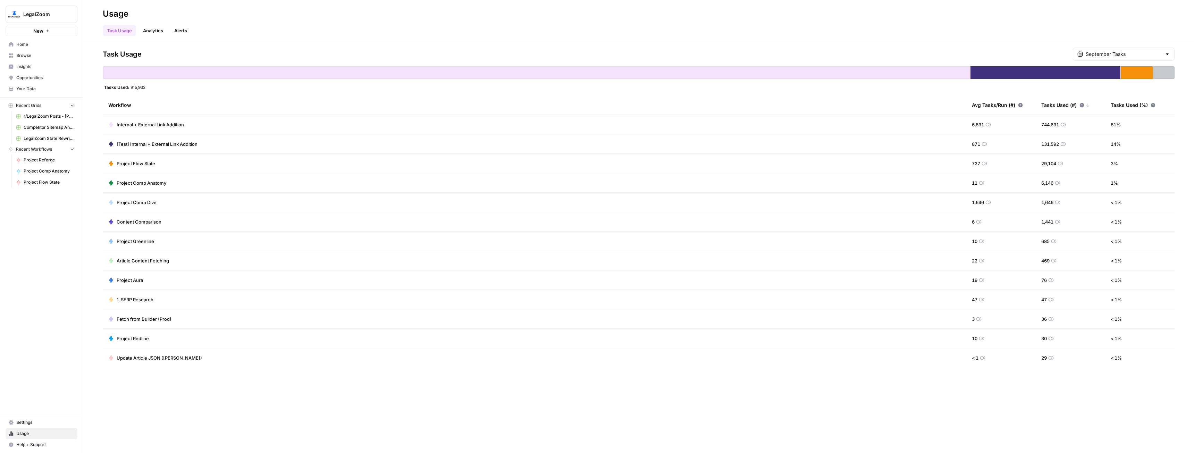
click at [23, 47] on span "Home" at bounding box center [45, 44] width 58 height 6
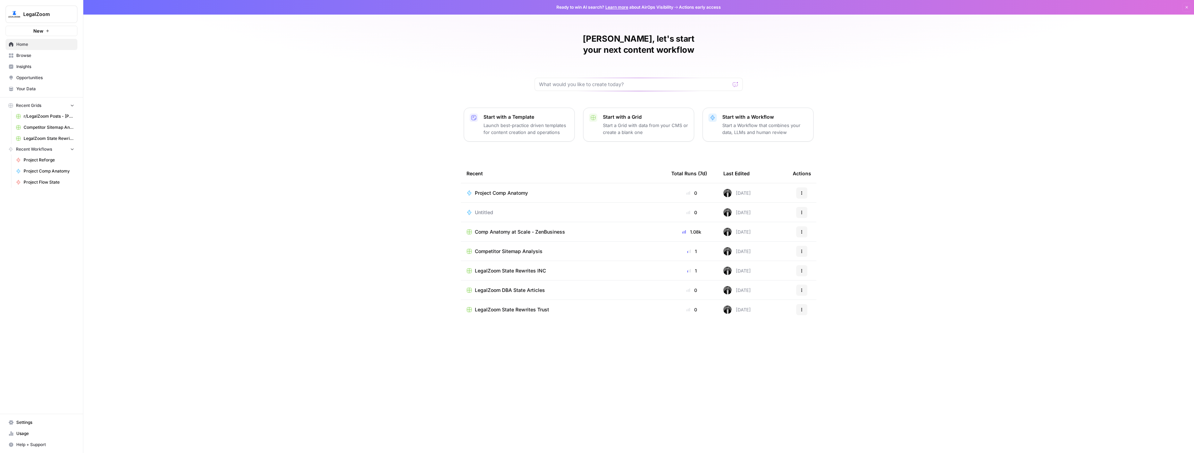
click at [26, 58] on span "Browse" at bounding box center [45, 55] width 58 height 6
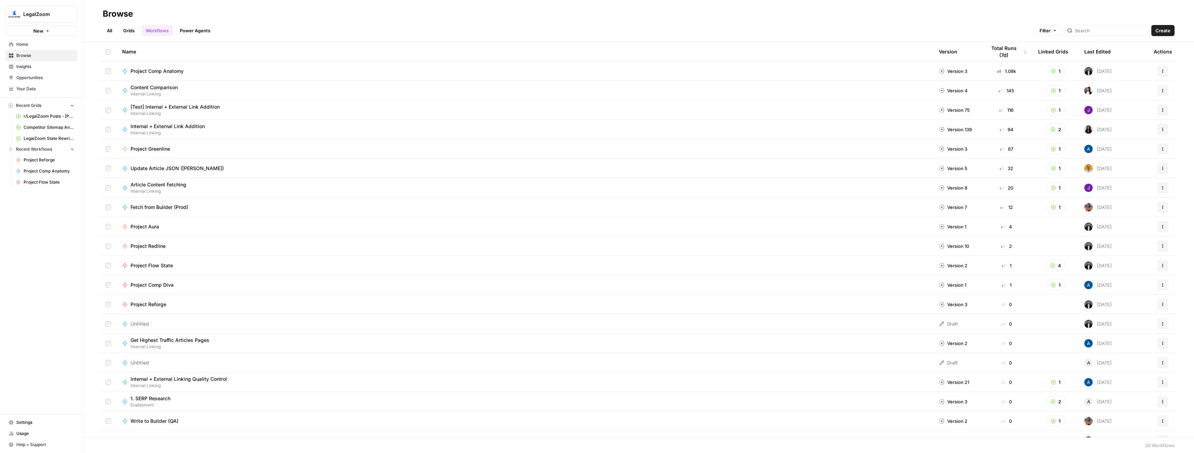
click at [1155, 32] on span "Create" at bounding box center [1162, 30] width 15 height 7
click at [41, 32] on span "New" at bounding box center [38, 30] width 10 height 7
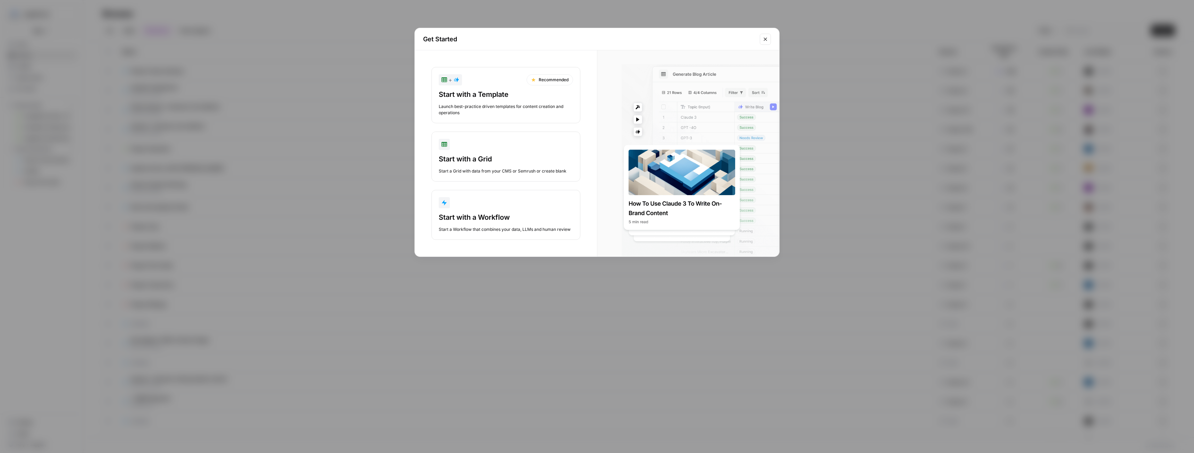
click at [764, 41] on icon "Close modal" at bounding box center [764, 38] width 3 height 3
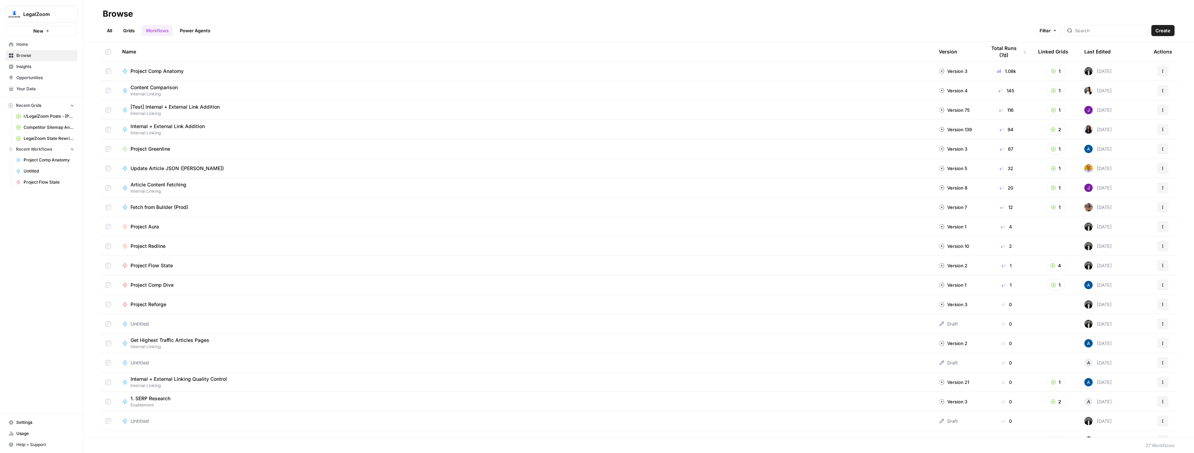
click at [1053, 35] on button "Filter" at bounding box center [1048, 30] width 26 height 11
drag, startPoint x: 1053, startPoint y: 35, endPoint x: 1032, endPoint y: 51, distance: 26.0
click at [1053, 36] on button "Filter" at bounding box center [1048, 30] width 26 height 11
drag, startPoint x: 150, startPoint y: 58, endPoint x: 30, endPoint y: 147, distance: 149.3
click at [43, 212] on div "LegalZoom New Home Browse Insights Opportunities Your Data Recent Grids r/Legal…" at bounding box center [41, 226] width 83 height 453
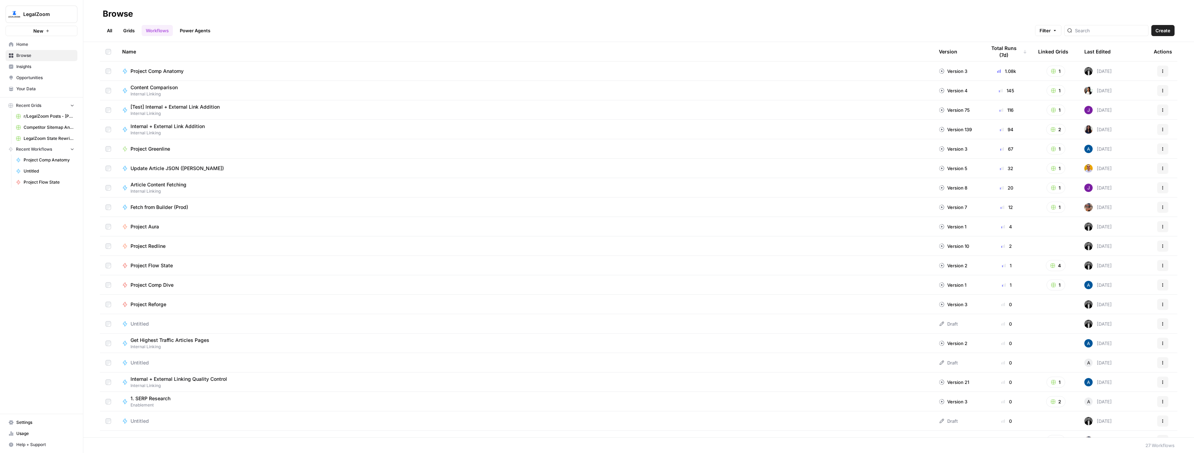
click at [23, 47] on span "Home" at bounding box center [45, 44] width 58 height 6
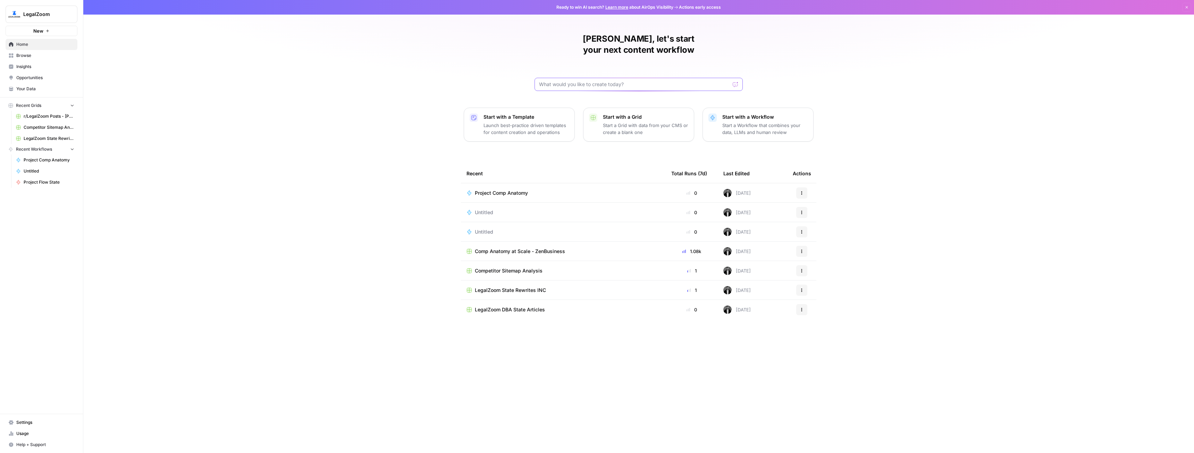
click at [573, 81] on input "text" at bounding box center [634, 84] width 191 height 7
type input "folder"
click button "Send" at bounding box center [735, 84] width 9 height 9
click at [805, 187] on button "Actions" at bounding box center [801, 192] width 11 height 11
click at [815, 214] on span "Delete" at bounding box center [838, 213] width 56 height 7
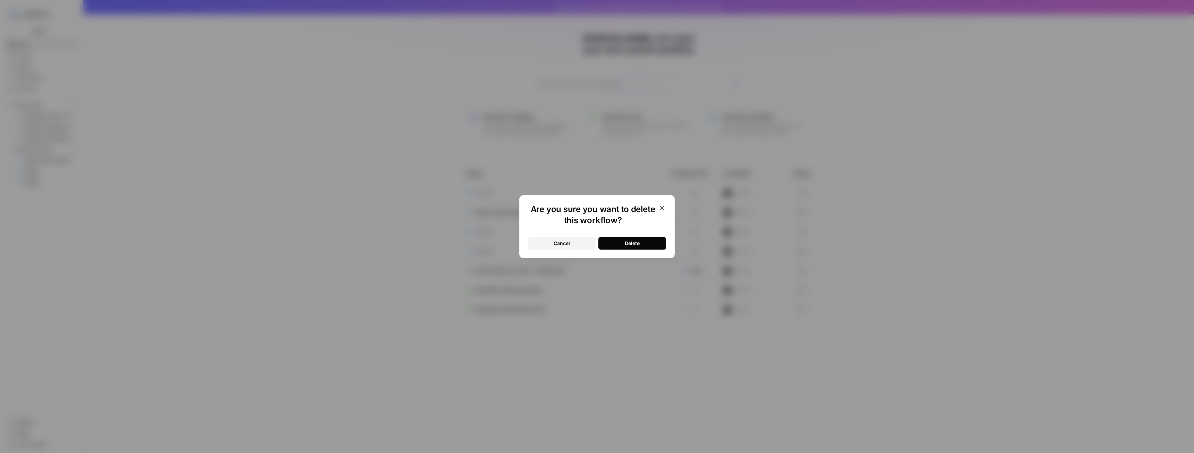
click at [639, 242] on div "Delete" at bounding box center [632, 243] width 15 height 7
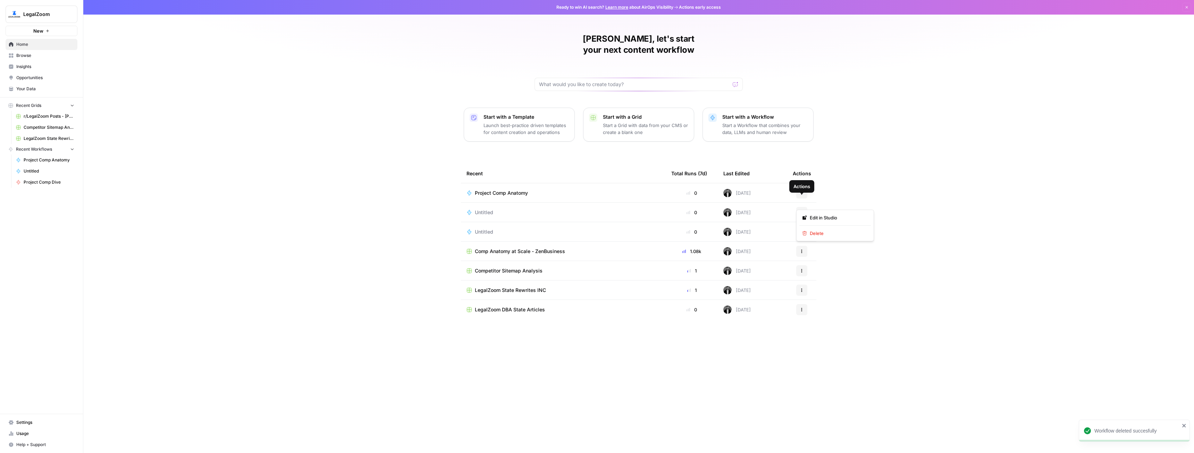
click at [801, 210] on icon "button" at bounding box center [801, 212] width 4 height 4
click at [809, 234] on div "Delete" at bounding box center [835, 233] width 66 height 7
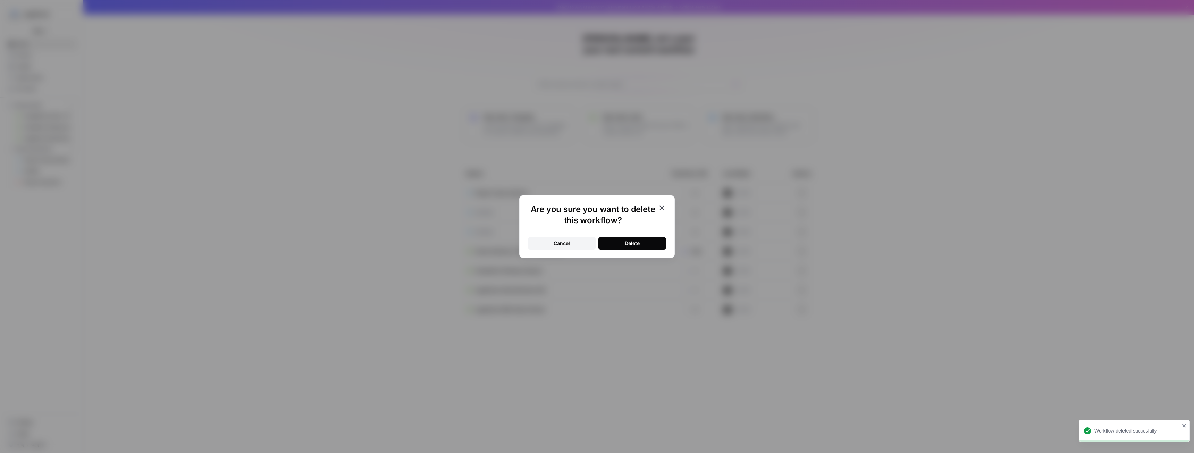
click at [641, 239] on button "Delete" at bounding box center [632, 243] width 68 height 12
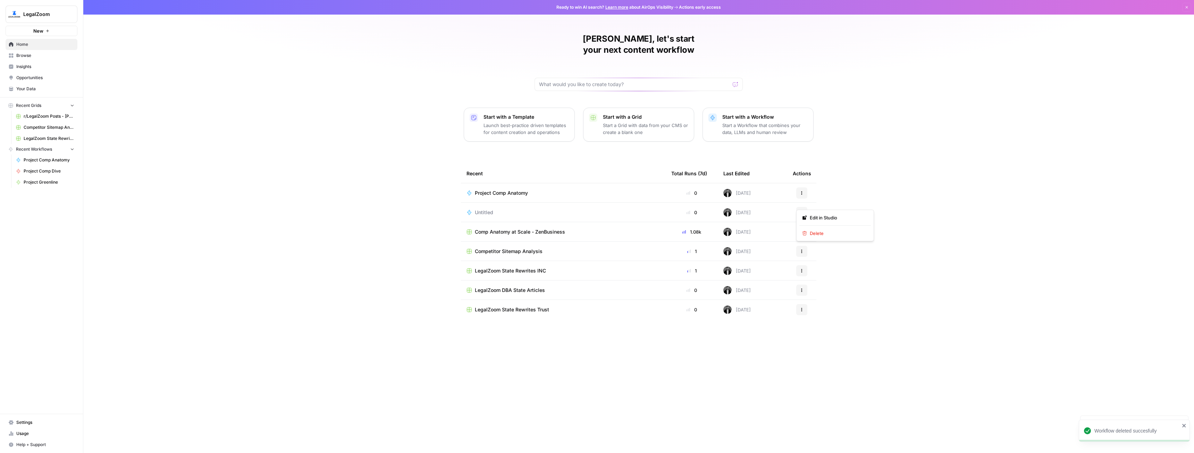
click at [801, 207] on button "Actions" at bounding box center [801, 212] width 11 height 11
click at [828, 234] on span "Delete" at bounding box center [838, 233] width 56 height 7
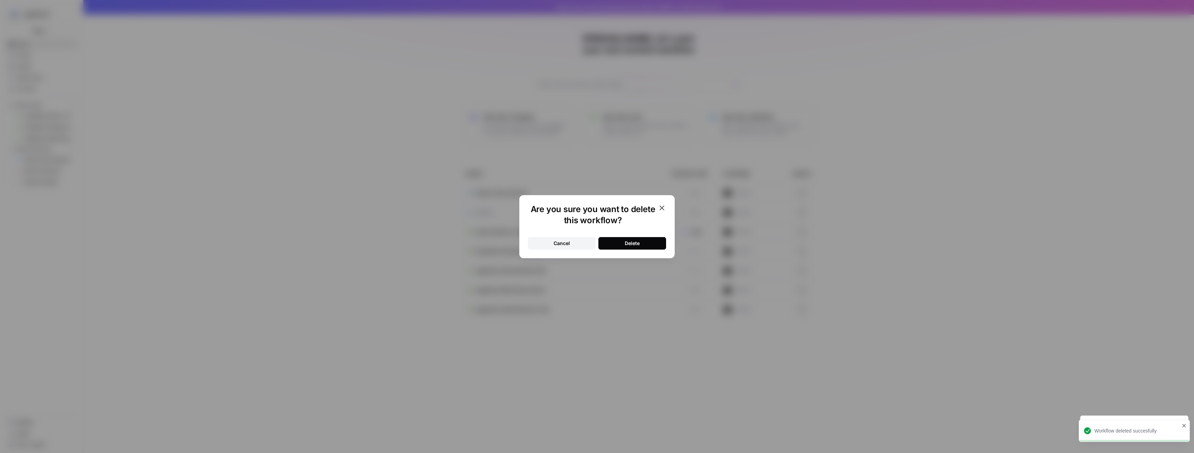
click at [637, 247] on button "Delete" at bounding box center [632, 243] width 68 height 12
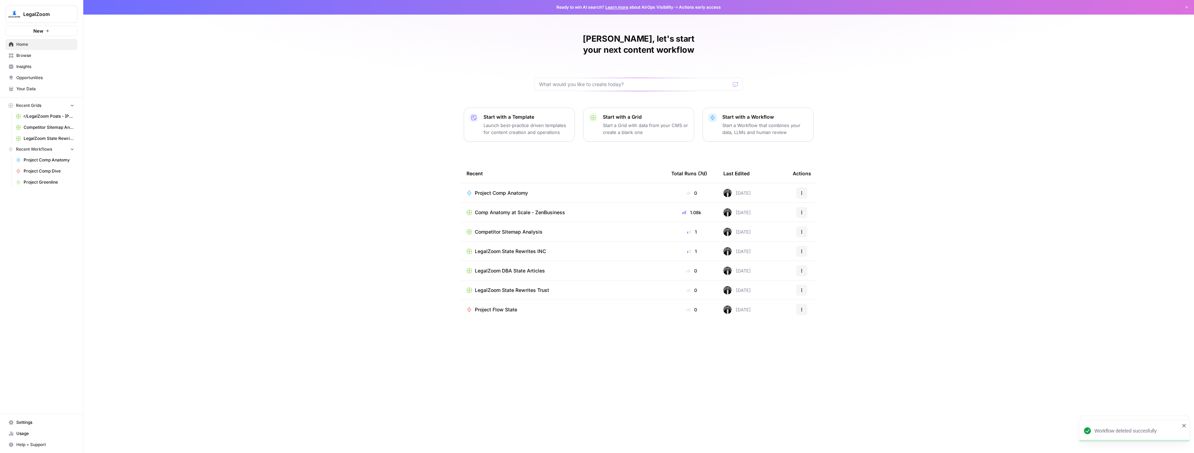
click at [34, 56] on span "Browse" at bounding box center [45, 55] width 58 height 6
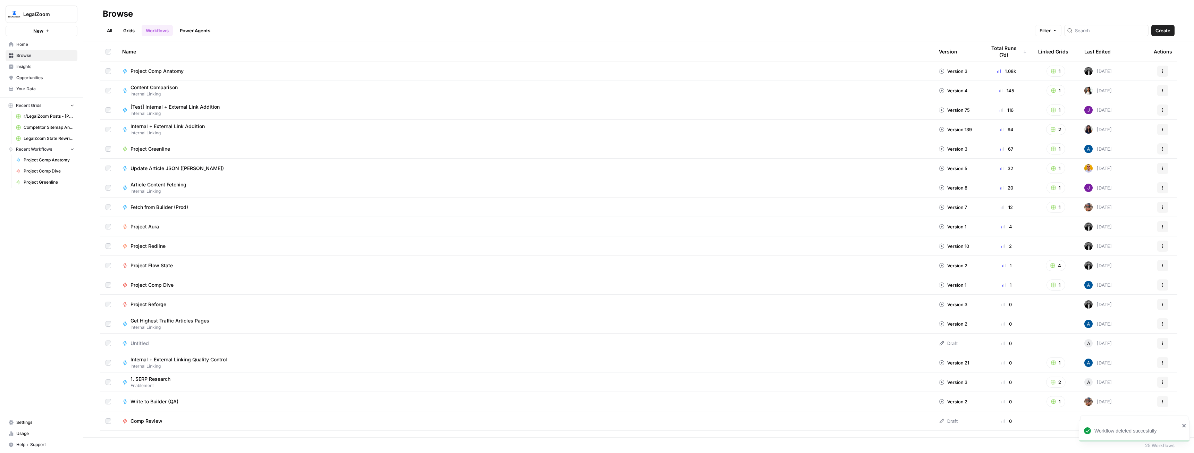
click at [110, 27] on link "All" at bounding box center [110, 30] width 14 height 11
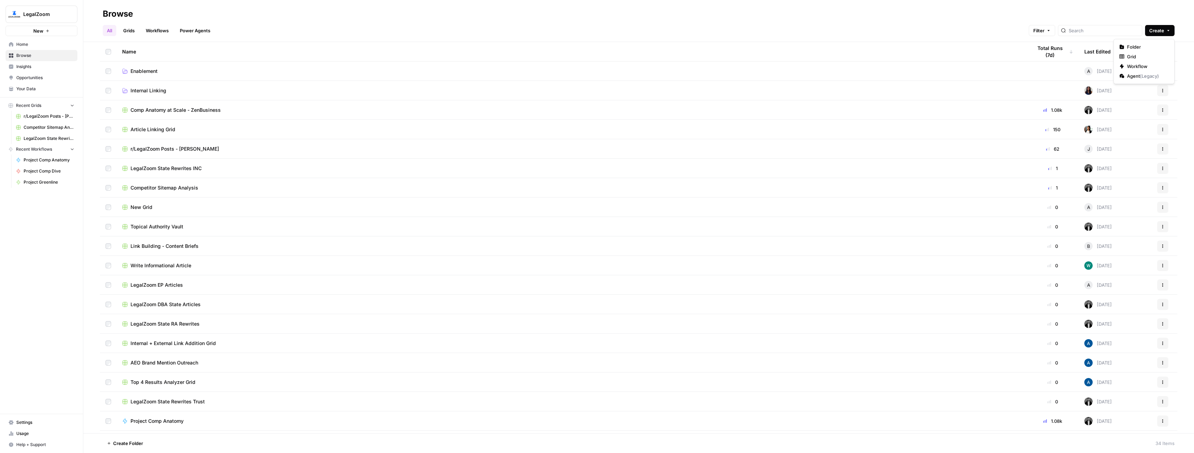
click at [1168, 30] on icon "button" at bounding box center [1168, 30] width 2 height 1
click at [1145, 45] on span "Folder" at bounding box center [1146, 46] width 39 height 7
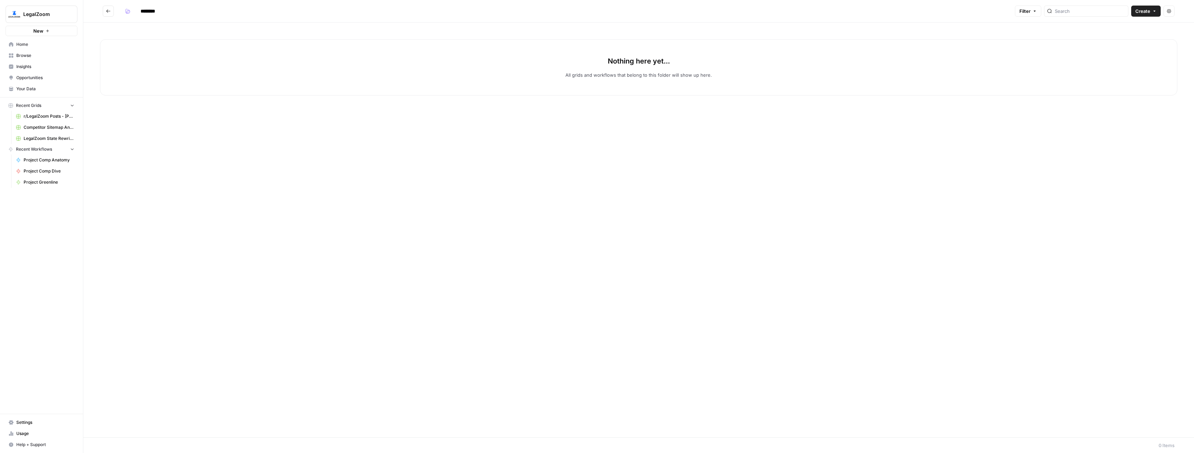
click at [147, 16] on input "********" at bounding box center [156, 11] width 39 height 11
type input "**********"
click at [355, 183] on div "Nothing here yet... All grids and workflows that belong to this folder will sho…" at bounding box center [638, 230] width 1110 height 415
click at [111, 12] on button "Go back" at bounding box center [108, 11] width 11 height 11
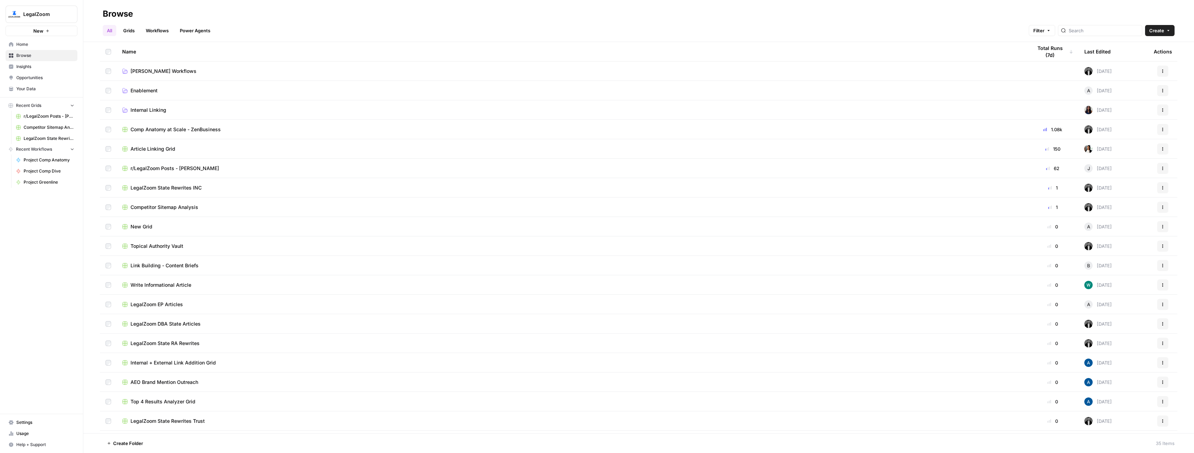
click at [162, 131] on span "Comp Anatomy at Scale - ZenBusiness" at bounding box center [175, 129] width 90 height 7
click at [107, 346] on td at bounding box center [108, 342] width 17 height 19
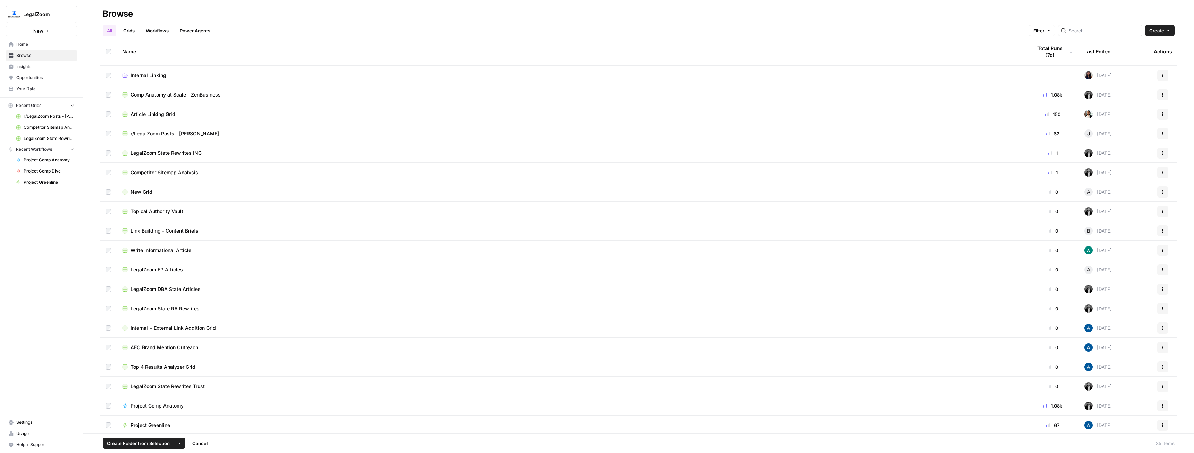
click at [107, 370] on td at bounding box center [108, 366] width 17 height 19
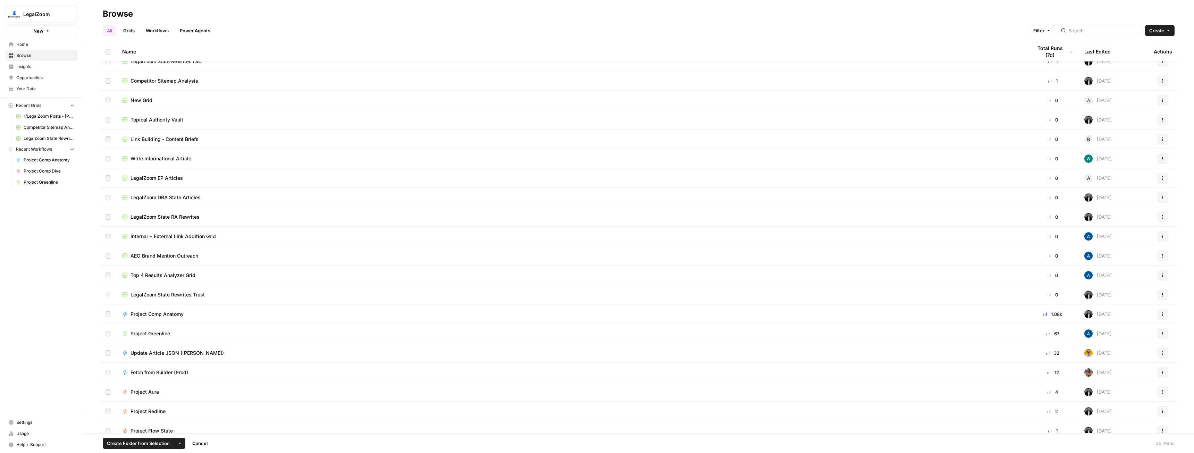
scroll to position [139, 0]
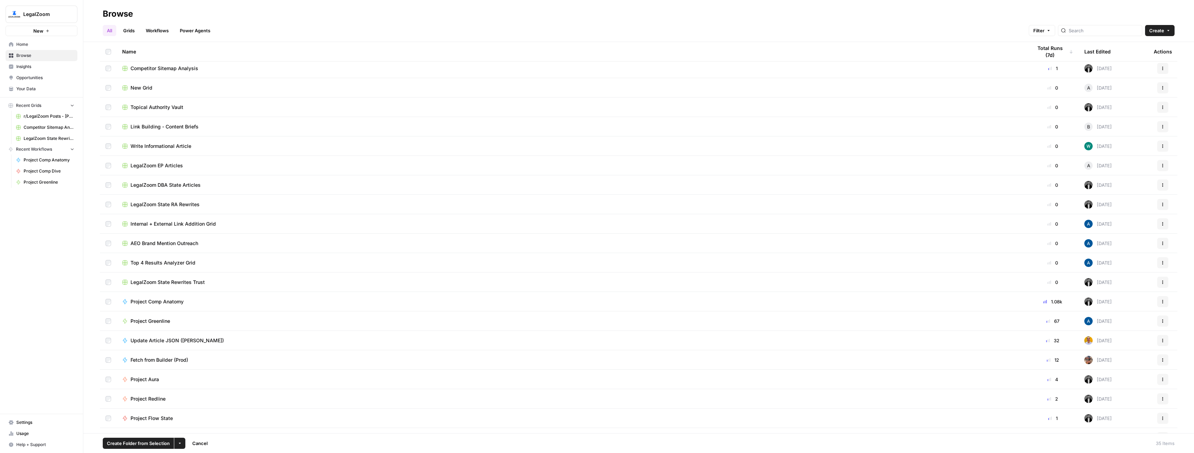
click at [109, 324] on td at bounding box center [108, 320] width 17 height 19
click at [106, 381] on td at bounding box center [108, 379] width 17 height 19
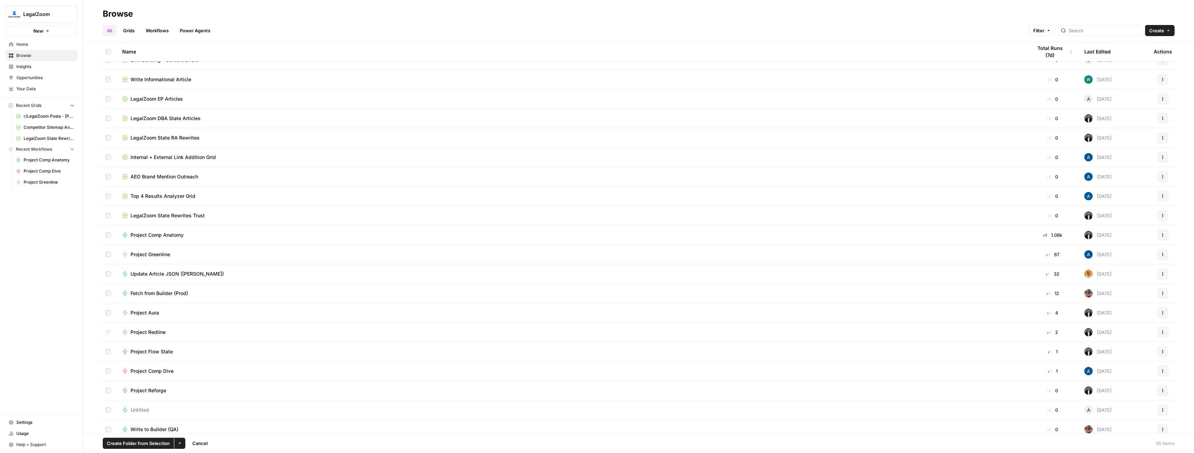
scroll to position [208, 0]
drag, startPoint x: 108, startPoint y: 345, endPoint x: 106, endPoint y: 352, distance: 7.8
click at [107, 345] on td at bounding box center [108, 348] width 17 height 19
click at [107, 353] on td at bounding box center [108, 348] width 17 height 19
click at [111, 369] on td at bounding box center [108, 367] width 17 height 19
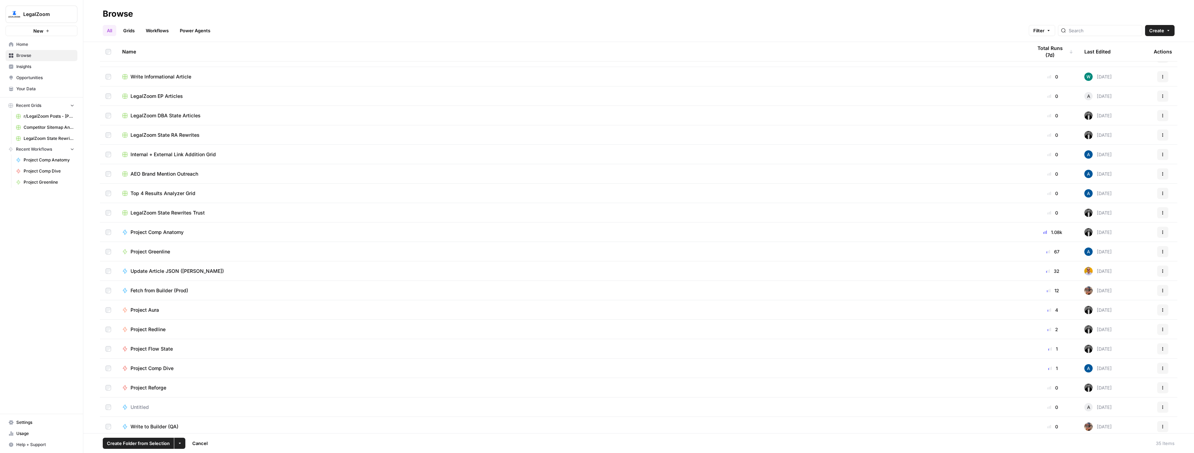
click at [109, 383] on td at bounding box center [108, 387] width 17 height 19
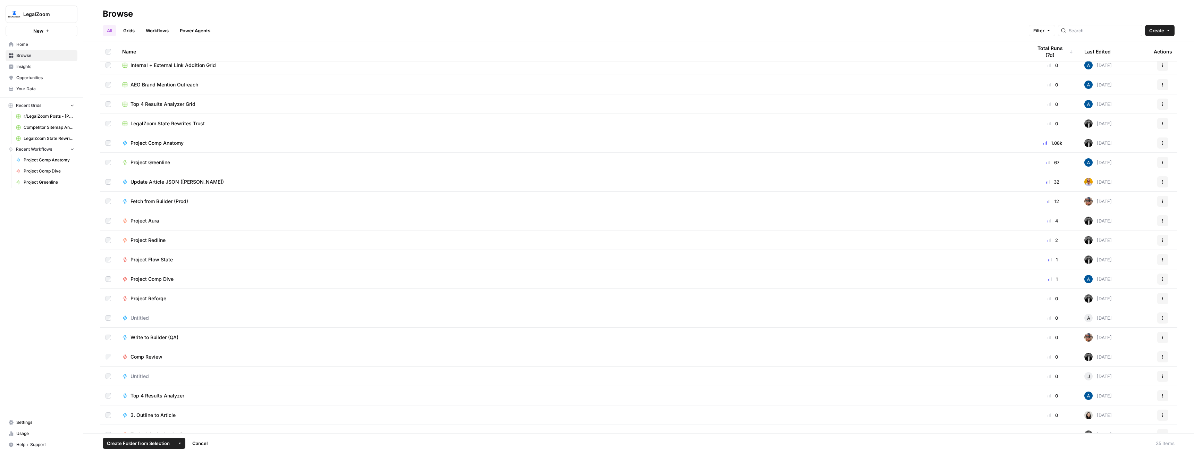
scroll to position [308, 0]
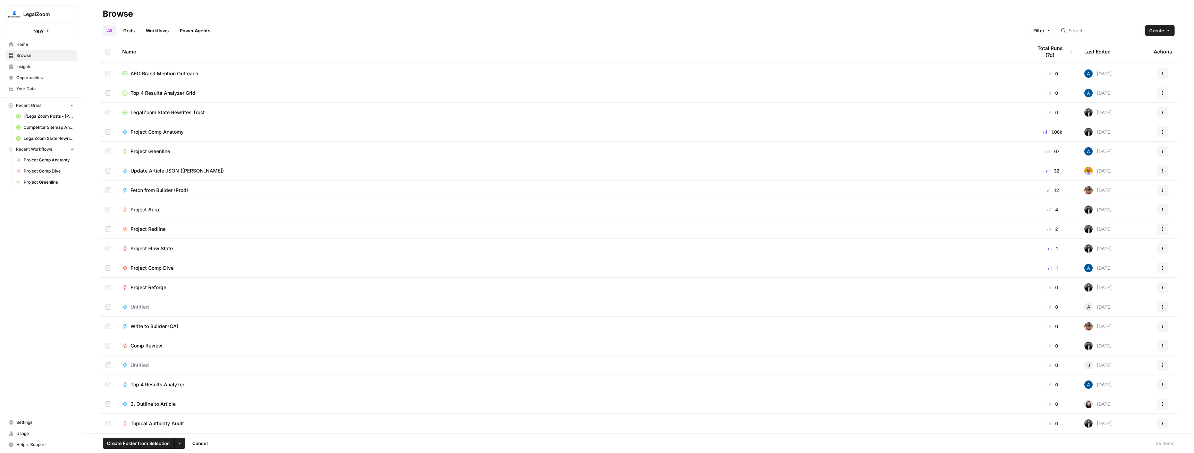
click at [152, 440] on span "Create Folder from Selection" at bounding box center [138, 443] width 63 height 7
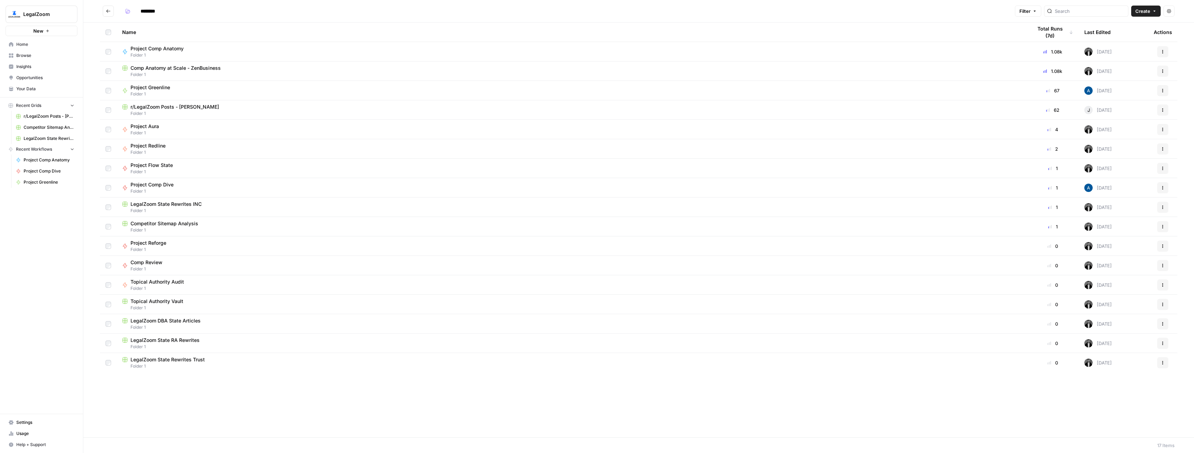
click at [157, 15] on input "********" at bounding box center [156, 11] width 39 height 11
click at [19, 251] on div "LegalZoom New Home Browse Insights Opportunities Your Data Recent Grids r/Legal…" at bounding box center [41, 226] width 83 height 453
click at [152, 15] on input "********" at bounding box center [156, 11] width 39 height 11
click at [152, 12] on input "********" at bounding box center [156, 11] width 39 height 11
click at [163, 9] on input "********" at bounding box center [156, 11] width 39 height 11
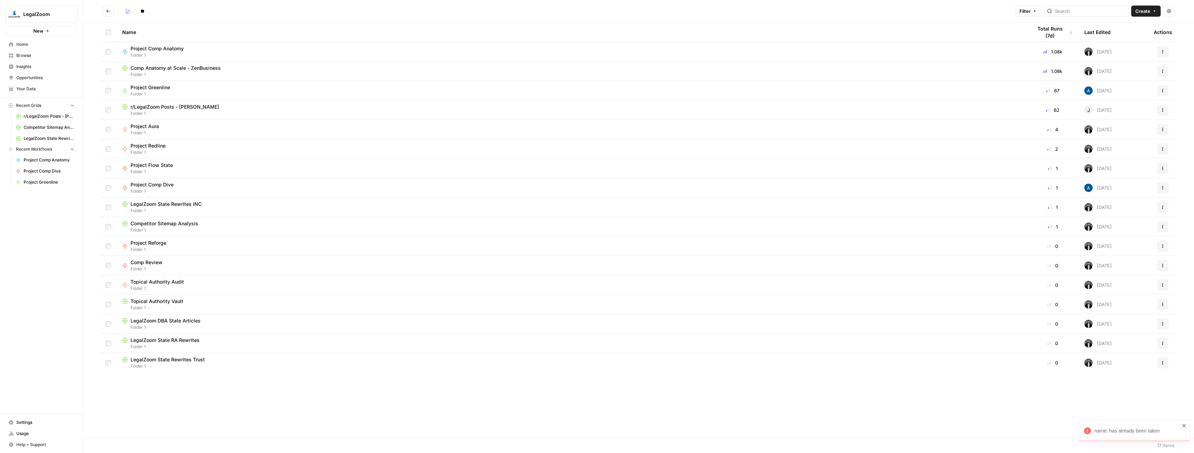
type input "*"
type input "******"
click at [108, 12] on icon "Go back" at bounding box center [108, 11] width 5 height 5
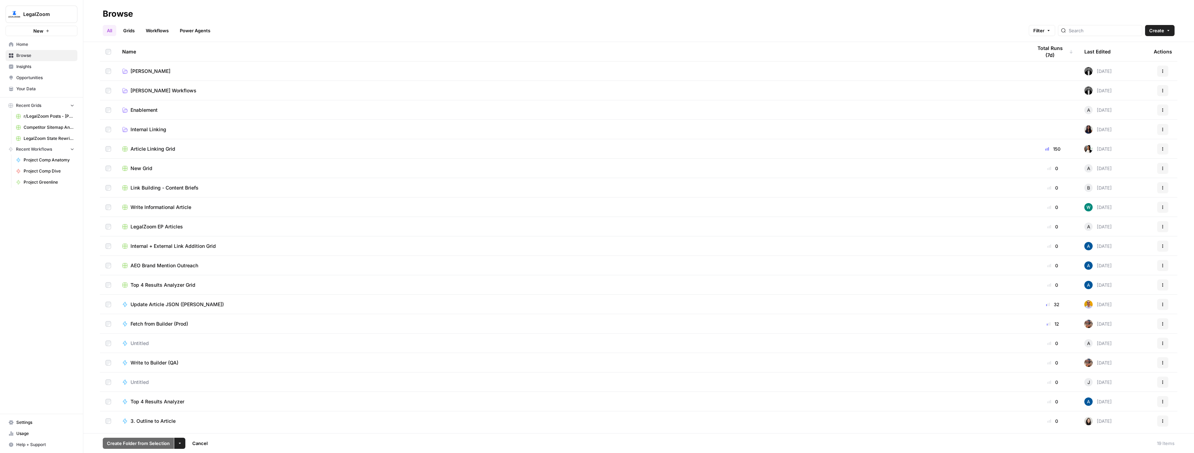
click at [1159, 88] on button "Actions" at bounding box center [1162, 90] width 11 height 11
click at [1120, 116] on span "Delete Folder" at bounding box center [1132, 116] width 56 height 7
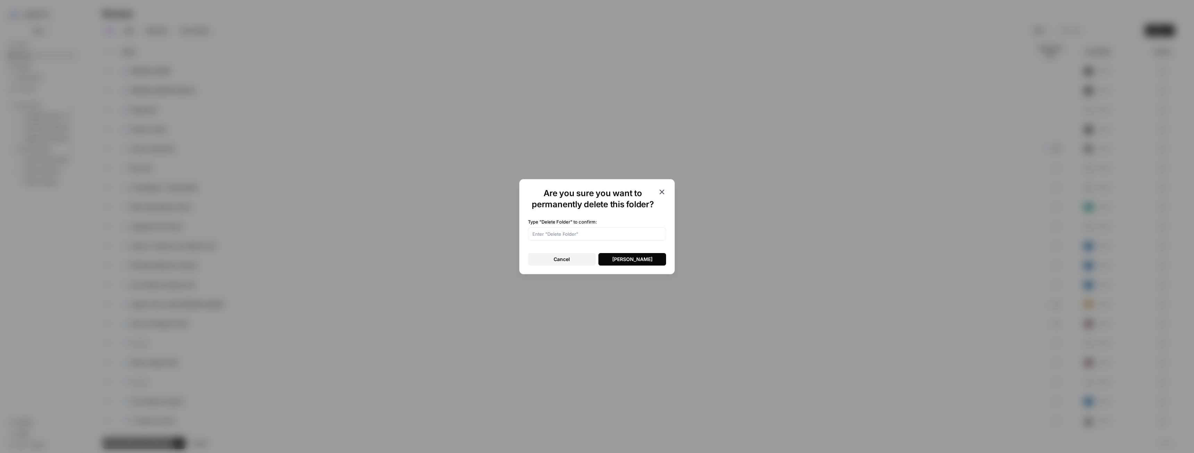
click at [634, 263] on button "Delete Folder" at bounding box center [632, 259] width 68 height 12
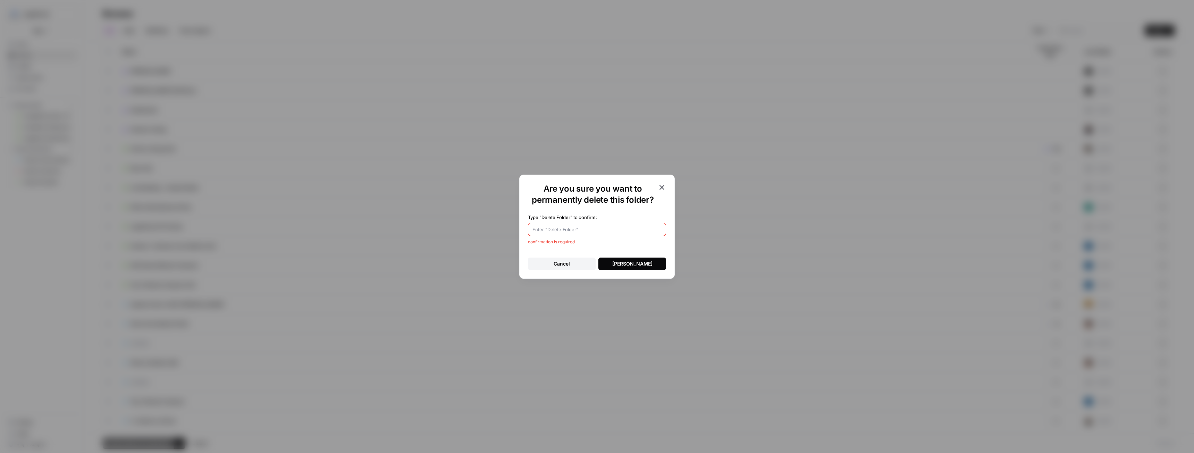
click at [612, 228] on input "Type "Delete Folder" to confirm:" at bounding box center [596, 229] width 129 height 7
type input "Delete Folder"
click at [630, 260] on div "Delete Folder" at bounding box center [632, 263] width 40 height 7
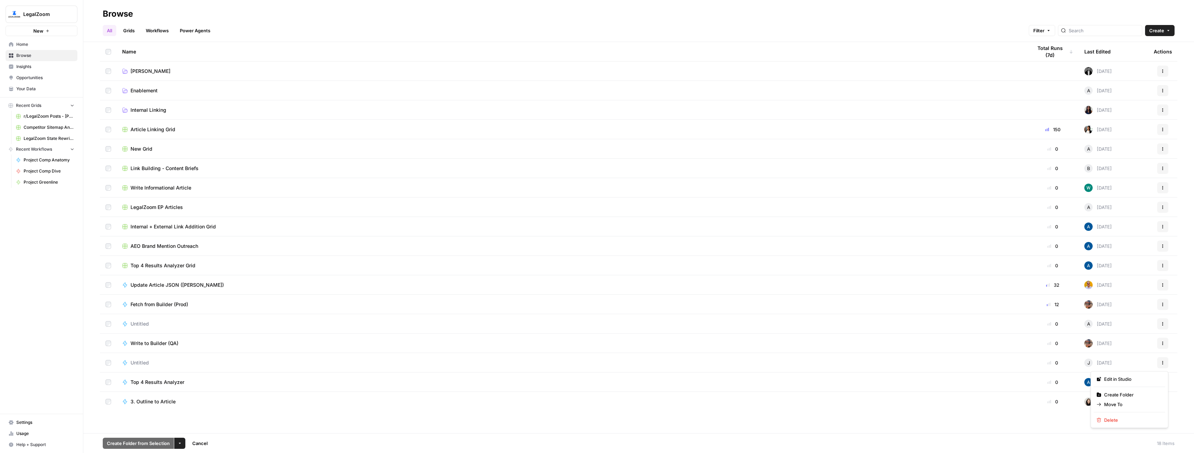
click at [1158, 365] on button "Actions" at bounding box center [1162, 362] width 11 height 11
click at [1131, 417] on span "Delete" at bounding box center [1132, 419] width 56 height 7
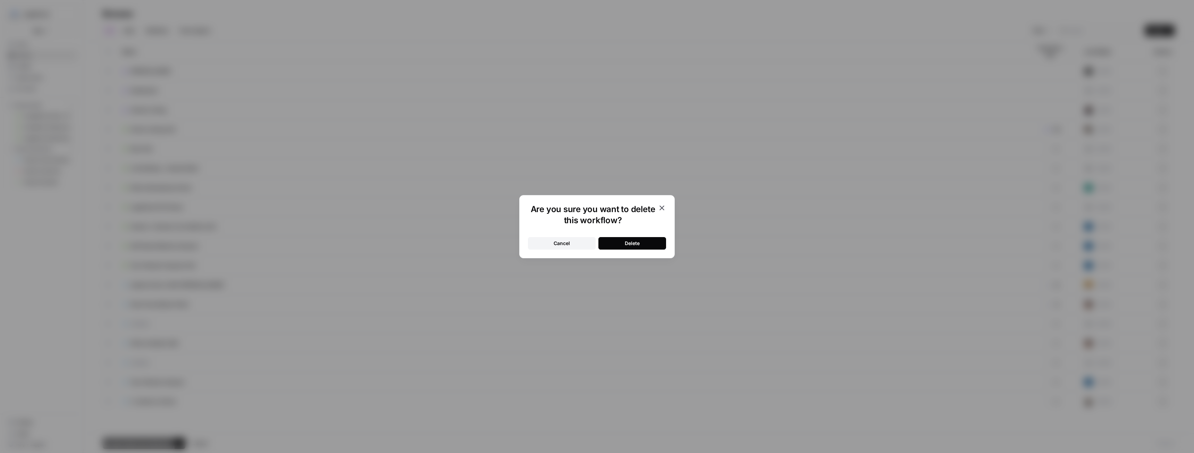
click at [654, 242] on button "Delete" at bounding box center [632, 243] width 68 height 12
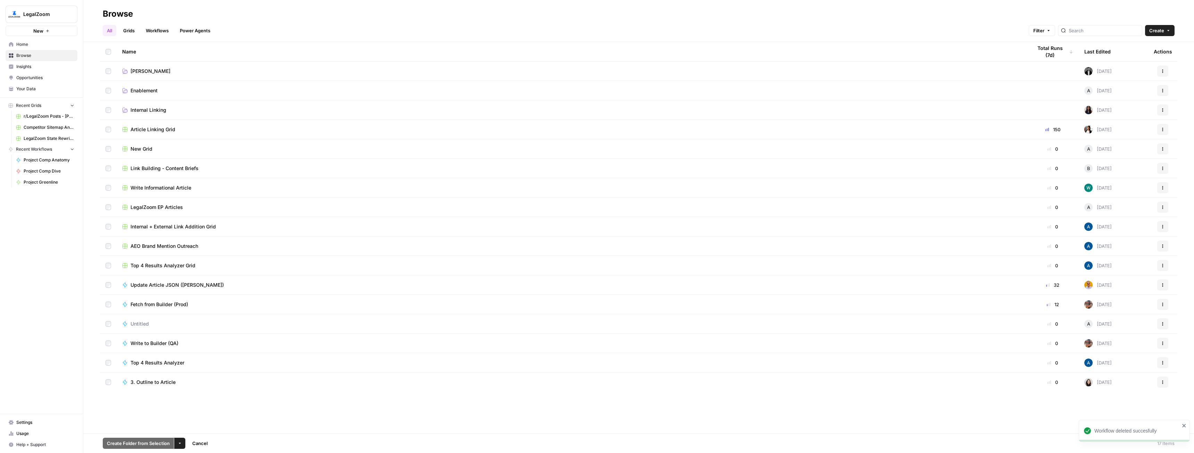
click at [1163, 324] on icon "button" at bounding box center [1162, 324] width 4 height 4
click at [1118, 380] on span "Delete" at bounding box center [1132, 381] width 56 height 7
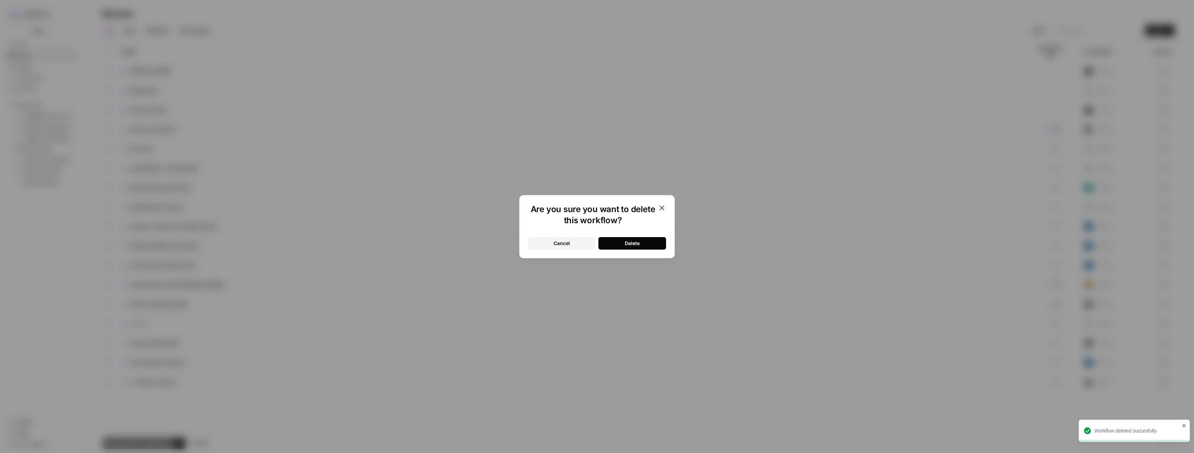
click at [652, 240] on button "Delete" at bounding box center [632, 243] width 68 height 12
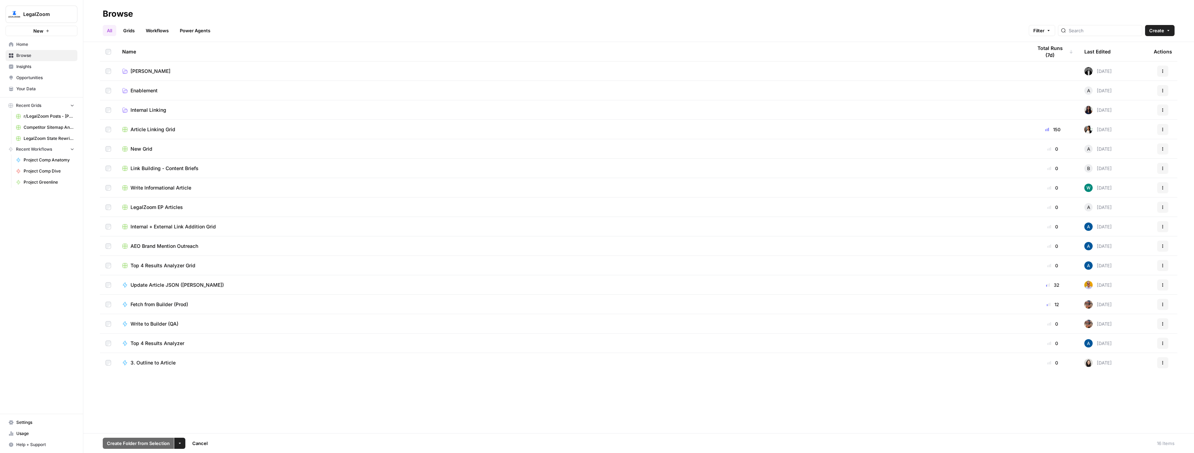
click at [157, 247] on span "AEO Brand Mention Outreach" at bounding box center [164, 246] width 68 height 7
click at [133, 70] on span "Connor" at bounding box center [150, 71] width 40 height 7
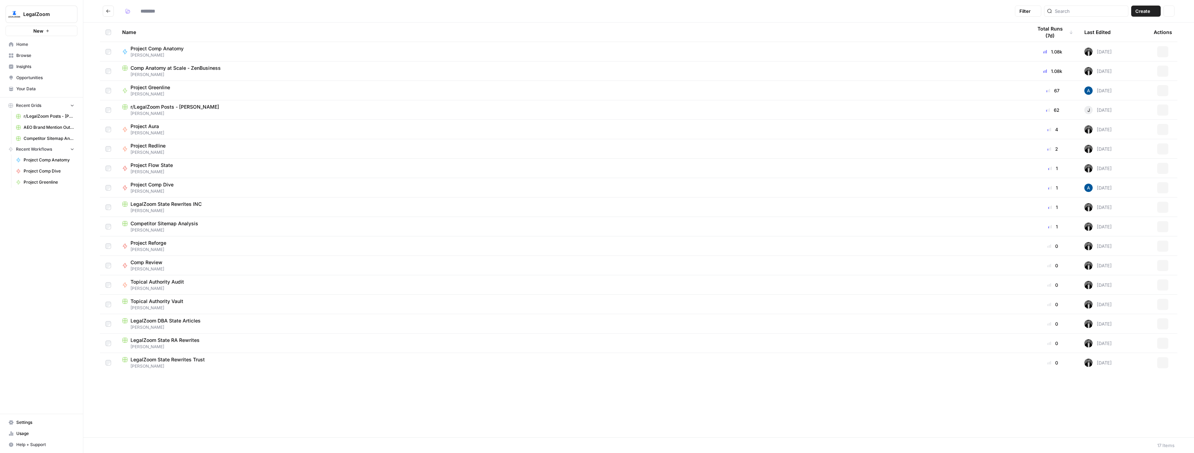
type input "******"
click at [147, 85] on span "Project Greenline" at bounding box center [150, 87] width 40 height 7
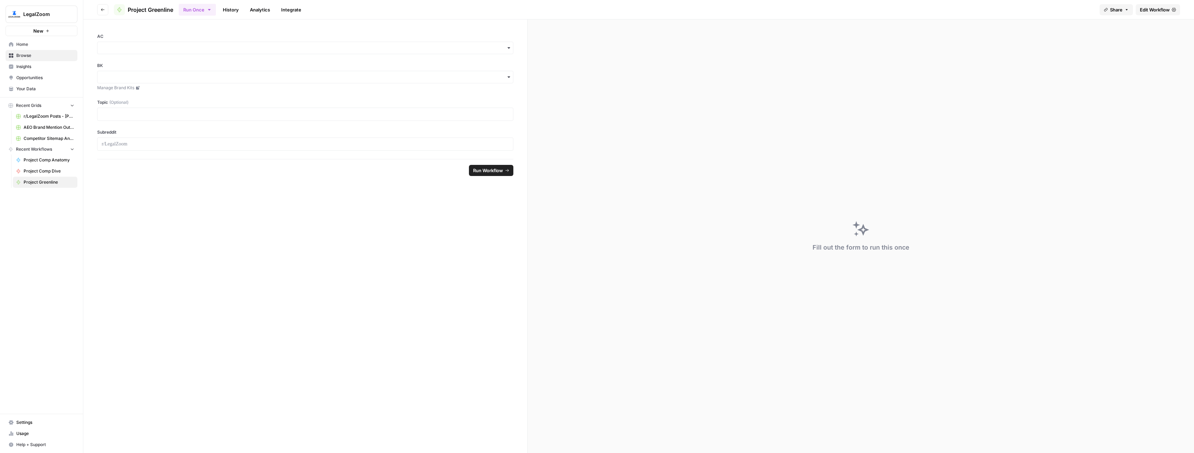
click at [1155, 3] on header "Go back Project Greenline Run Once History Analytics Integrate Share Edit Workf…" at bounding box center [638, 9] width 1110 height 19
click at [1154, 6] on span "Edit Workflow" at bounding box center [1155, 9] width 30 height 7
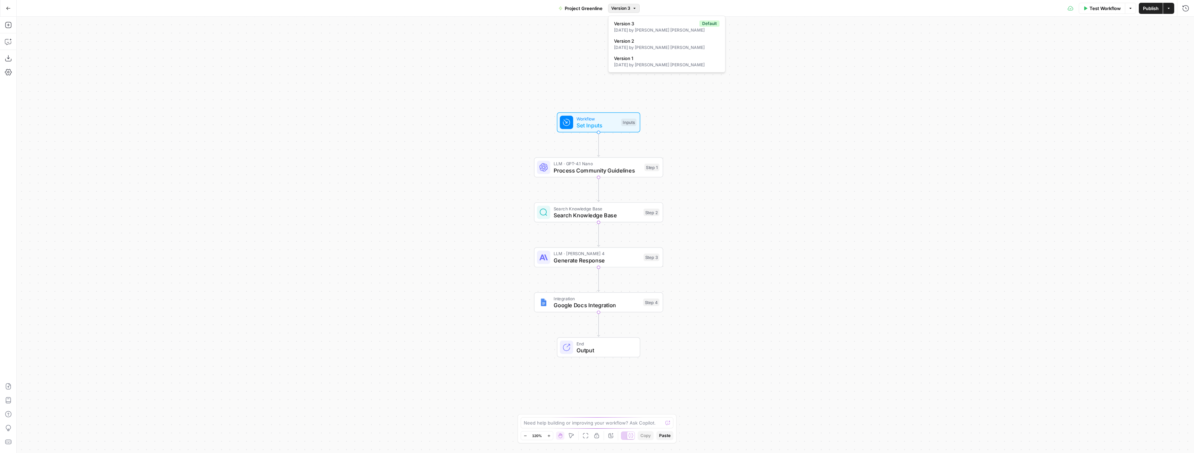
click at [619, 8] on span "Version 3" at bounding box center [620, 8] width 19 height 6
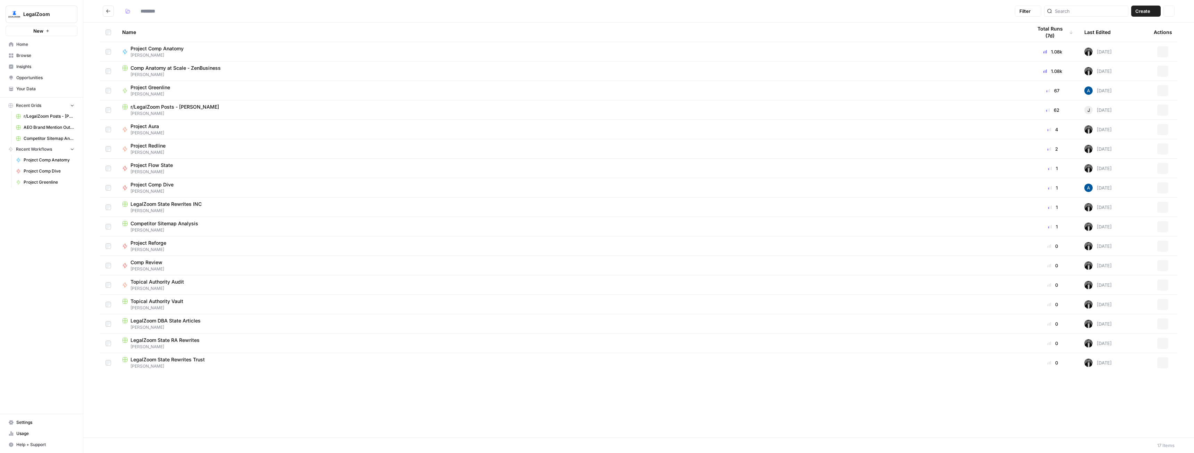
type input "******"
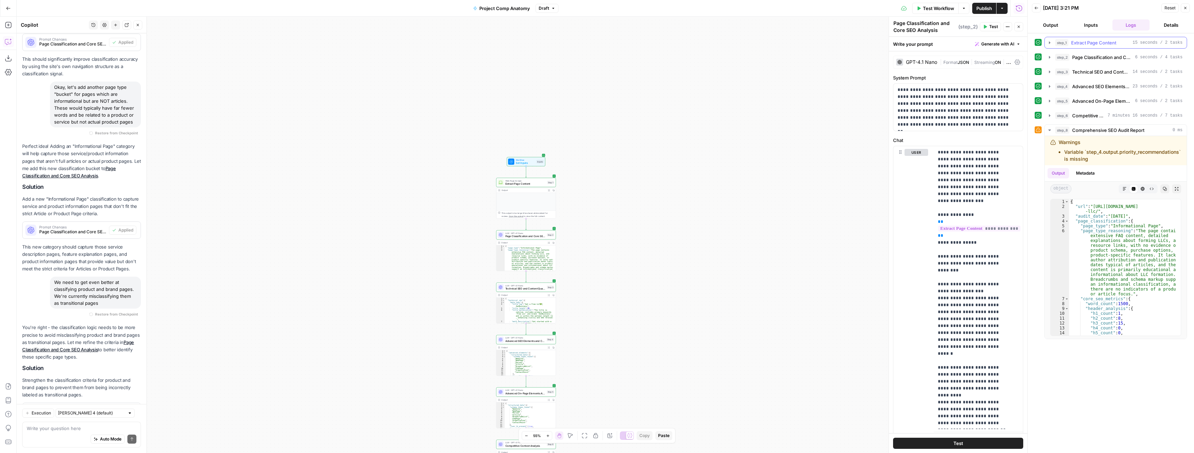
scroll to position [1317, 0]
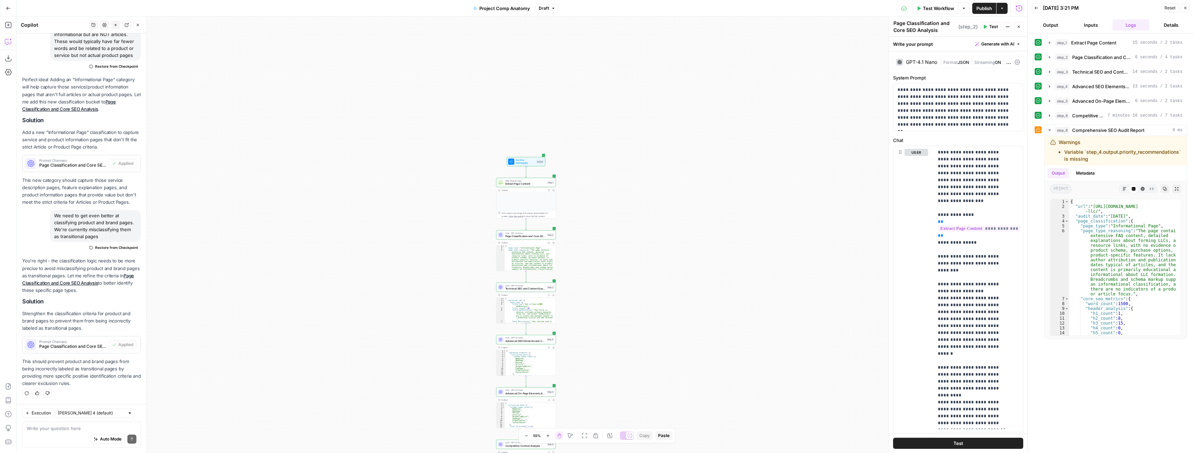
click at [58, 436] on div "Auto Mode Send" at bounding box center [82, 439] width 110 height 15
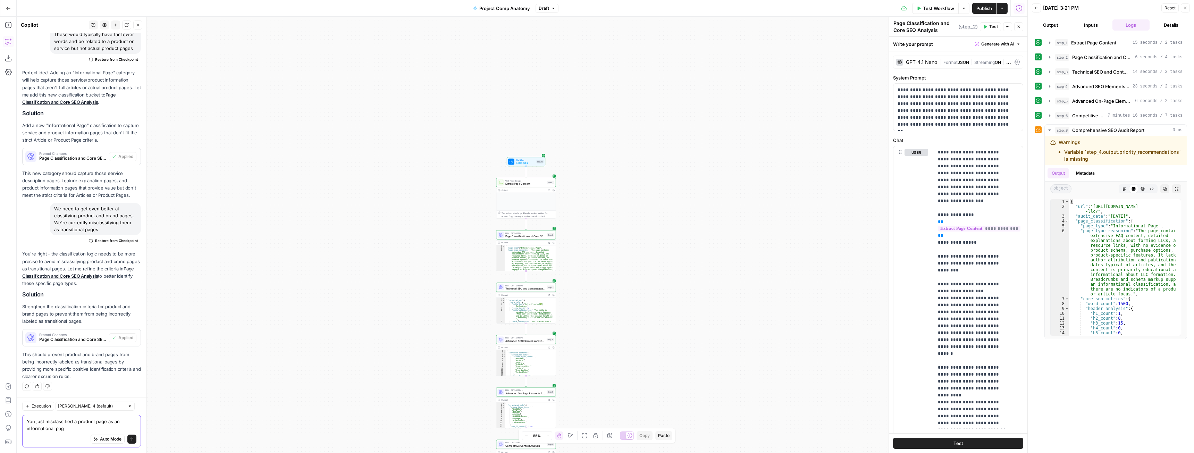
type textarea "You just misclassified a product page as an informational page"
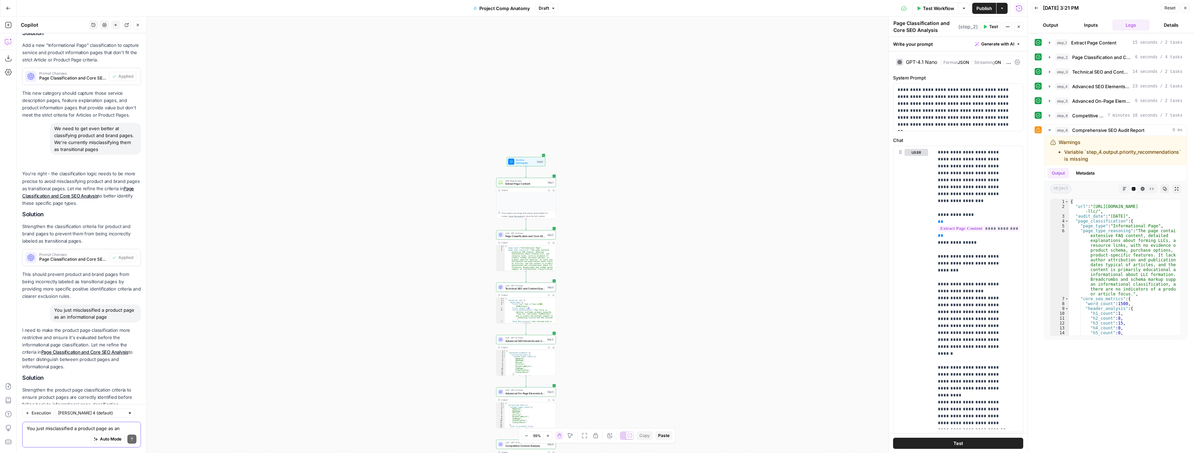
scroll to position [1473, 0]
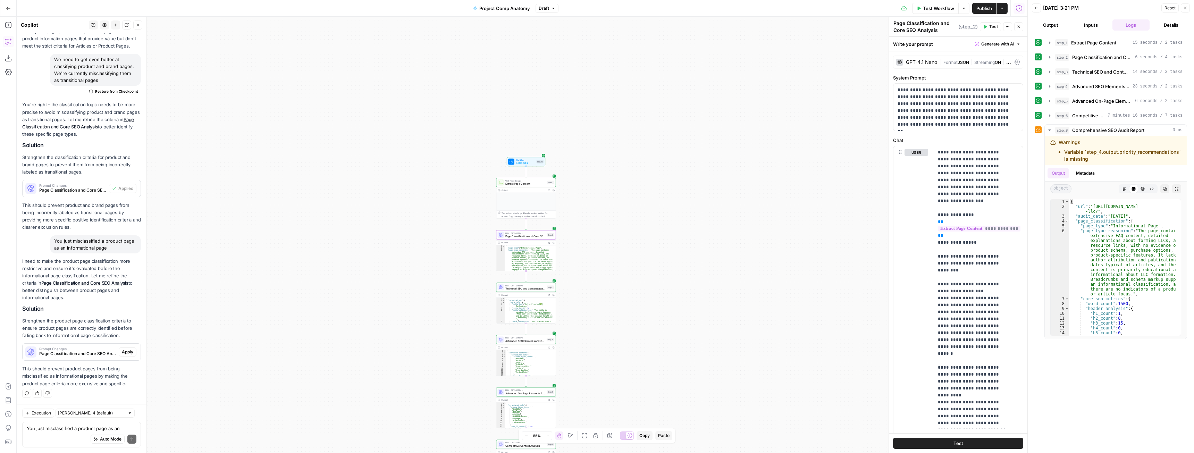
click at [122, 353] on span "Apply" at bounding box center [127, 352] width 11 height 6
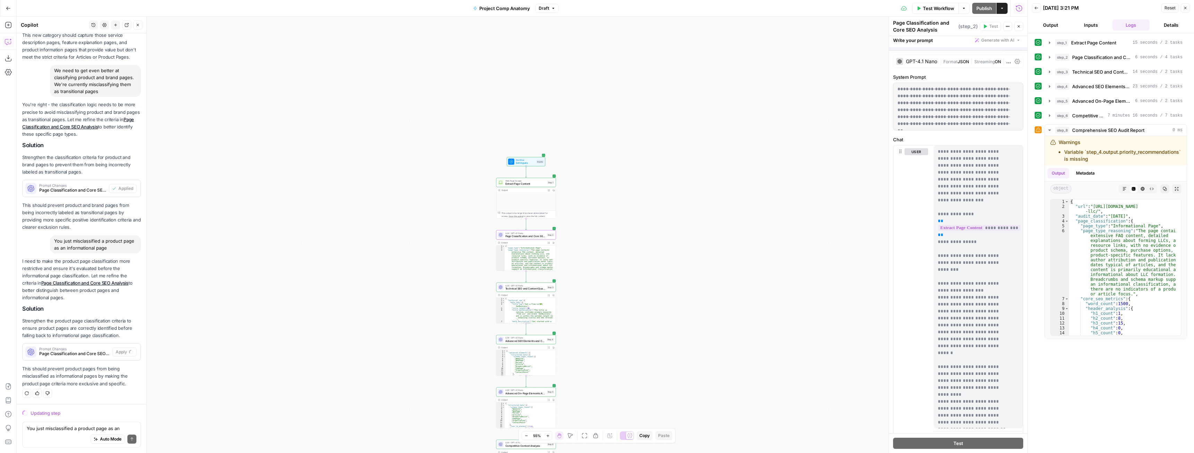
scroll to position [1384, 0]
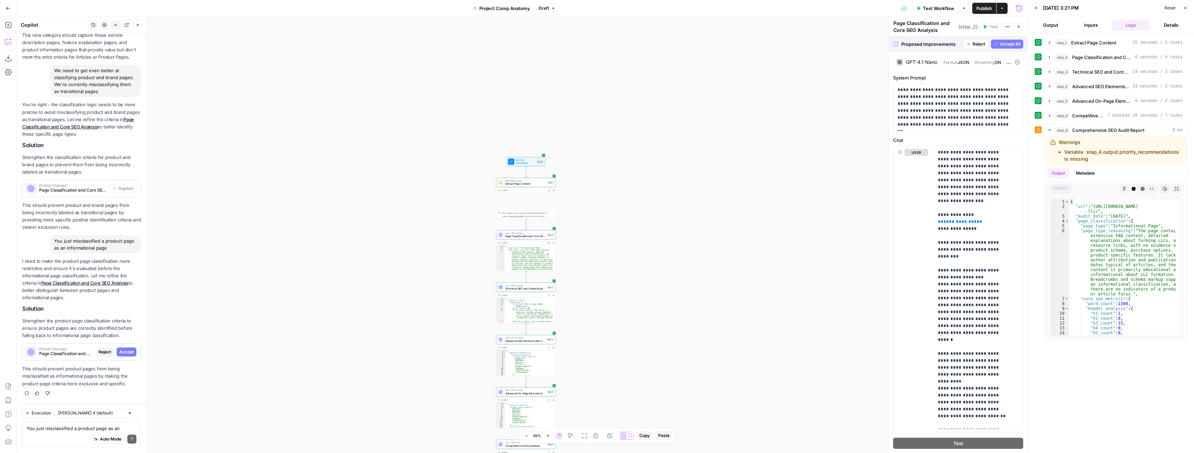
click at [121, 355] on button "Accept" at bounding box center [127, 351] width 20 height 9
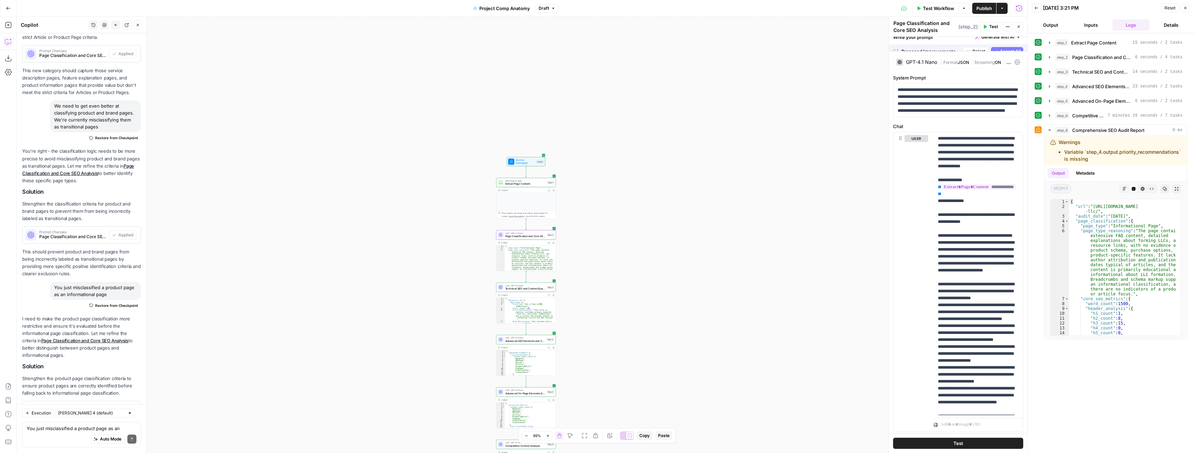
scroll to position [1484, 0]
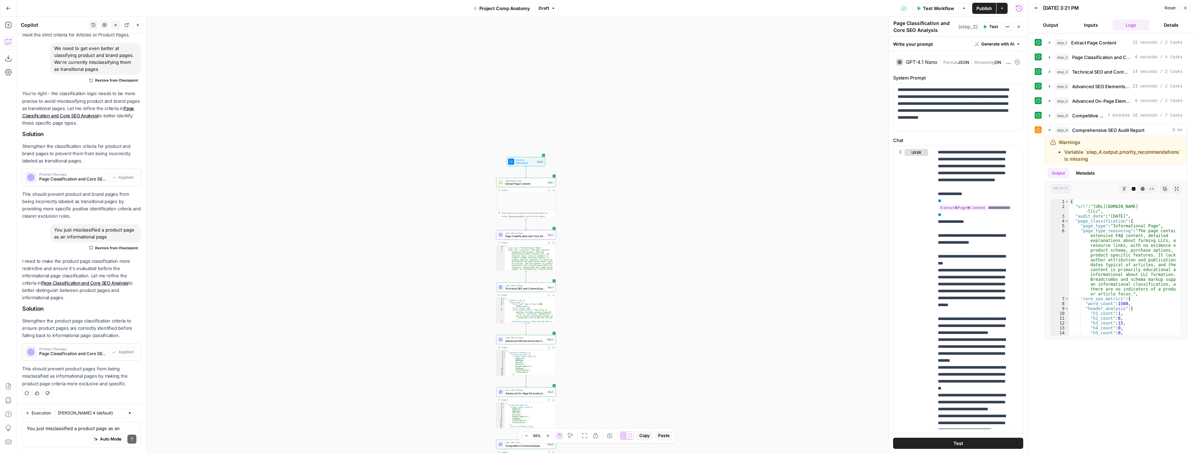
click at [942, 11] on span "Test Workflow" at bounding box center [938, 8] width 31 height 7
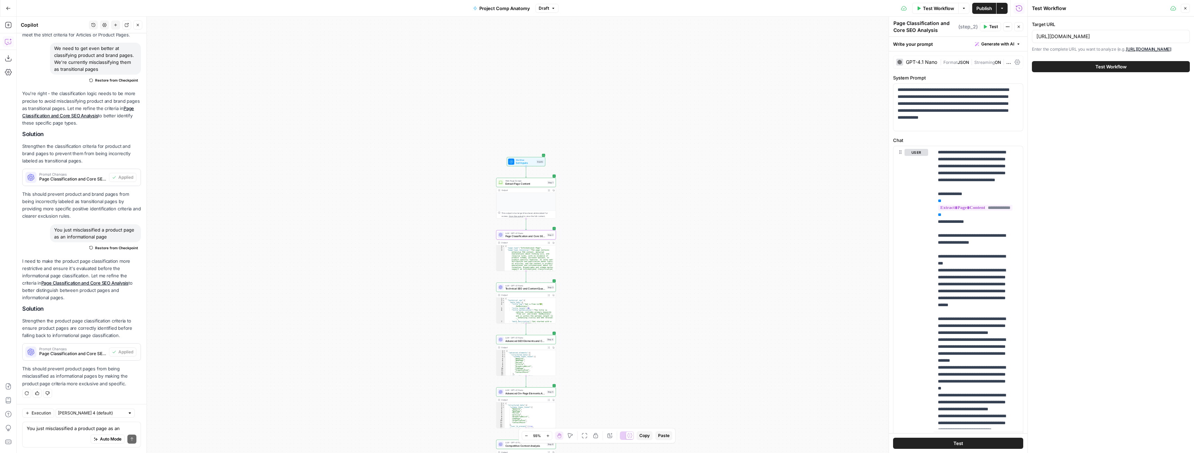
click at [1091, 68] on button "Test Workflow" at bounding box center [1111, 66] width 158 height 11
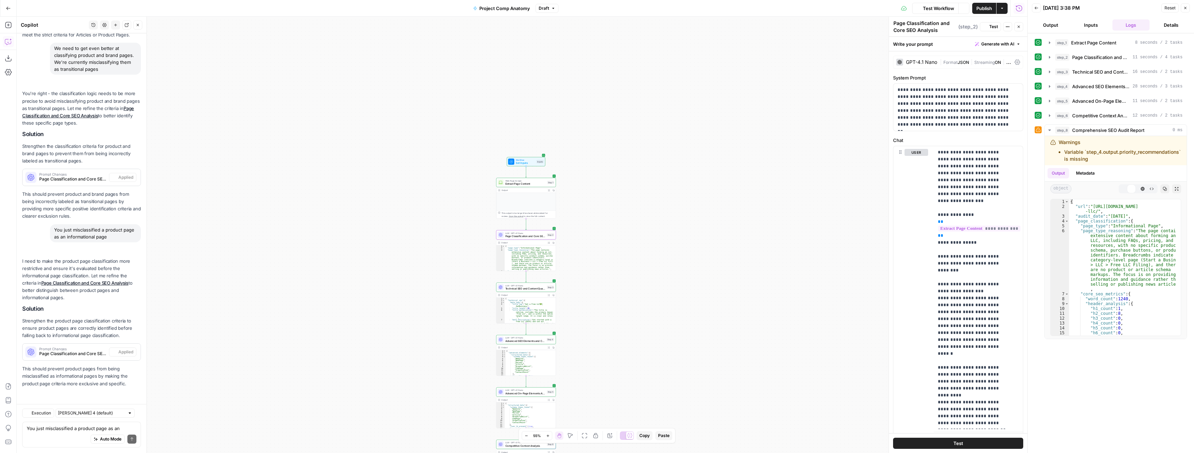
scroll to position [1484, 0]
click at [61, 432] on div "Auto Mode Send" at bounding box center [82, 439] width 110 height 15
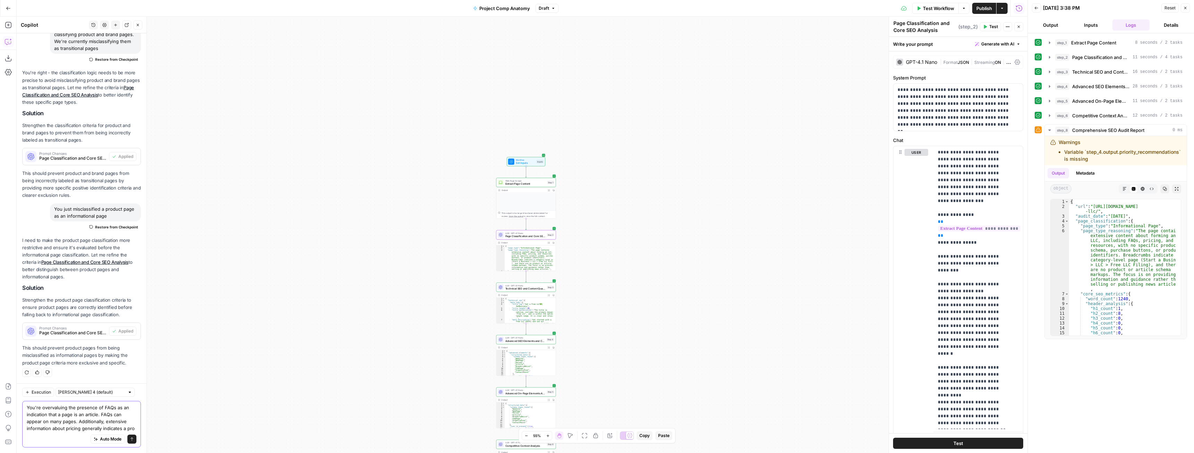
scroll to position [1512, 0]
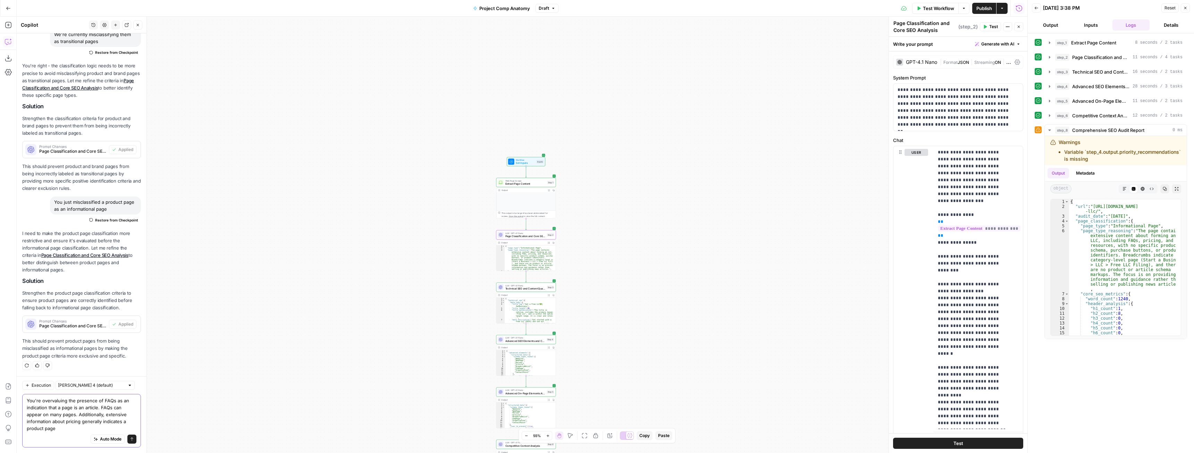
type textarea "You're overvaluing the presence of FAQs as an indication that a page is an arti…"
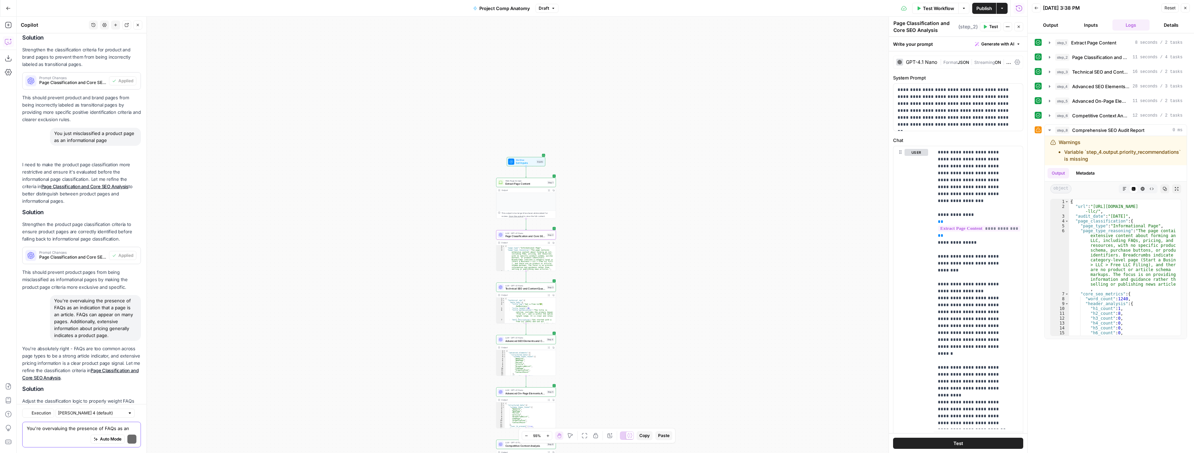
scroll to position [1661, 0]
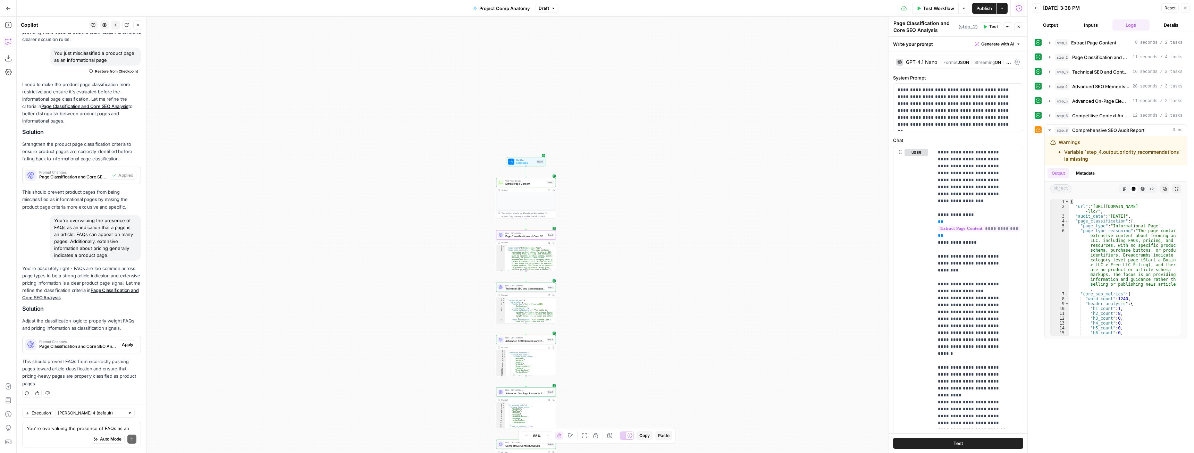
click at [125, 342] on span "Apply" at bounding box center [127, 344] width 11 height 6
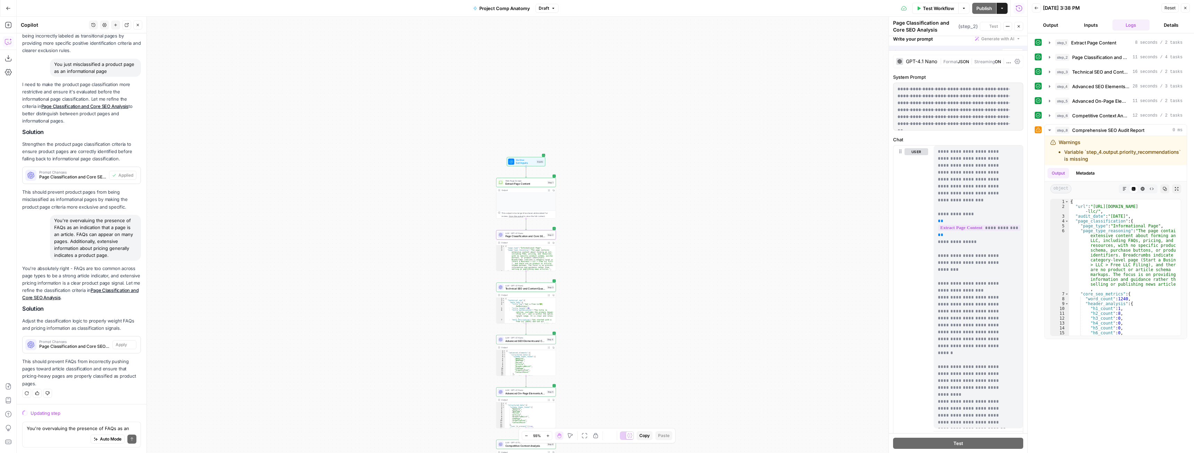
scroll to position [1561, 0]
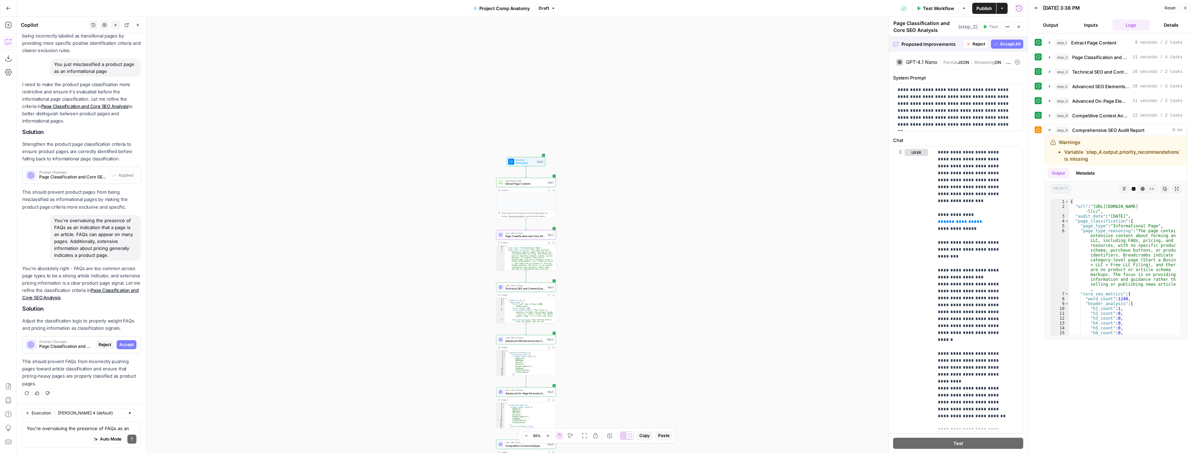
click at [125, 342] on span "Accept" at bounding box center [126, 344] width 14 height 6
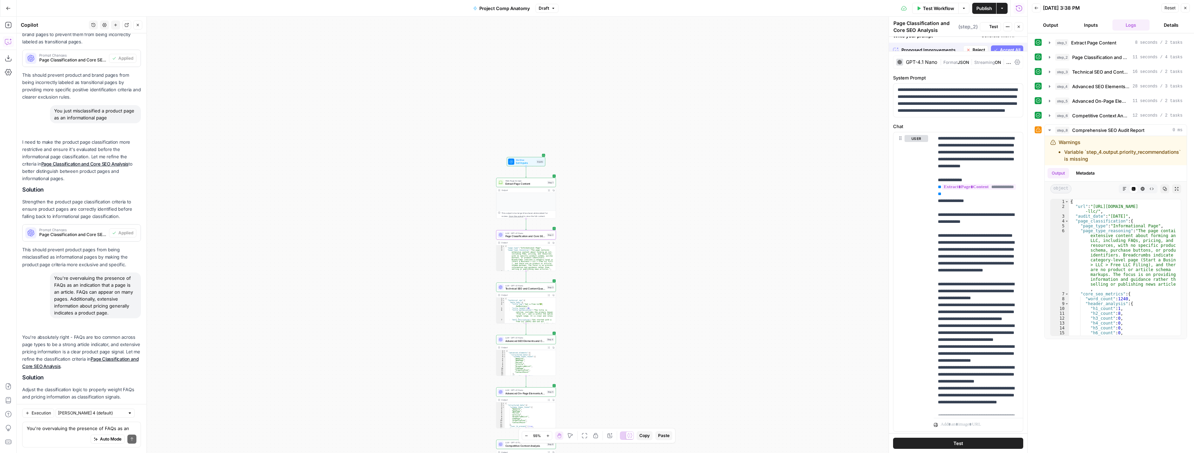
scroll to position [1672, 0]
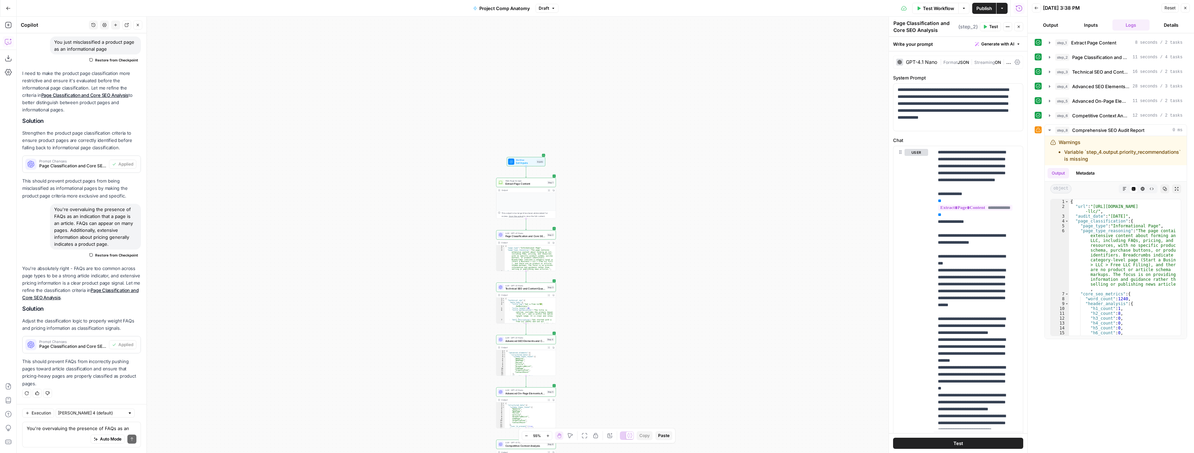
click at [933, 10] on span "Test Workflow" at bounding box center [938, 8] width 31 height 7
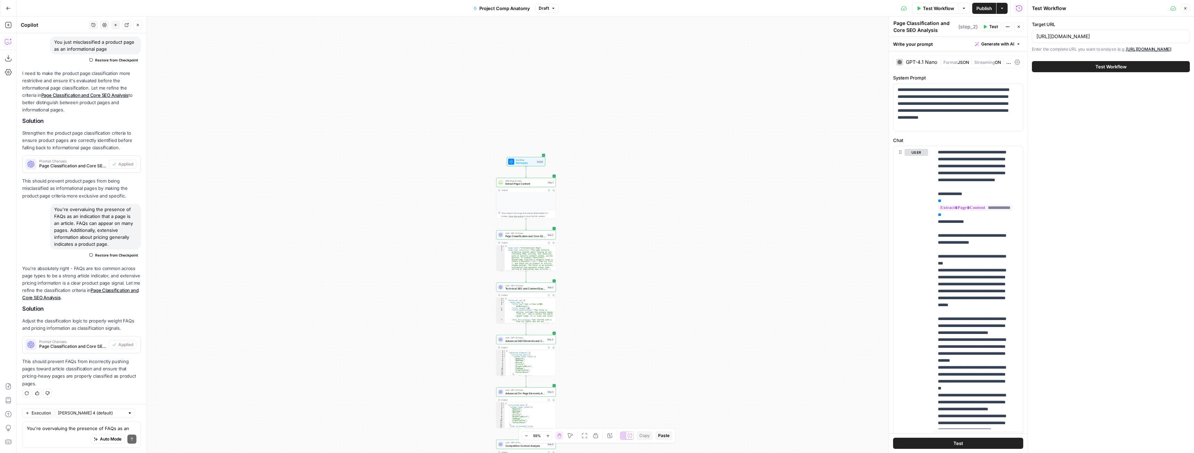
click at [1117, 62] on button "Test Workflow" at bounding box center [1111, 66] width 158 height 11
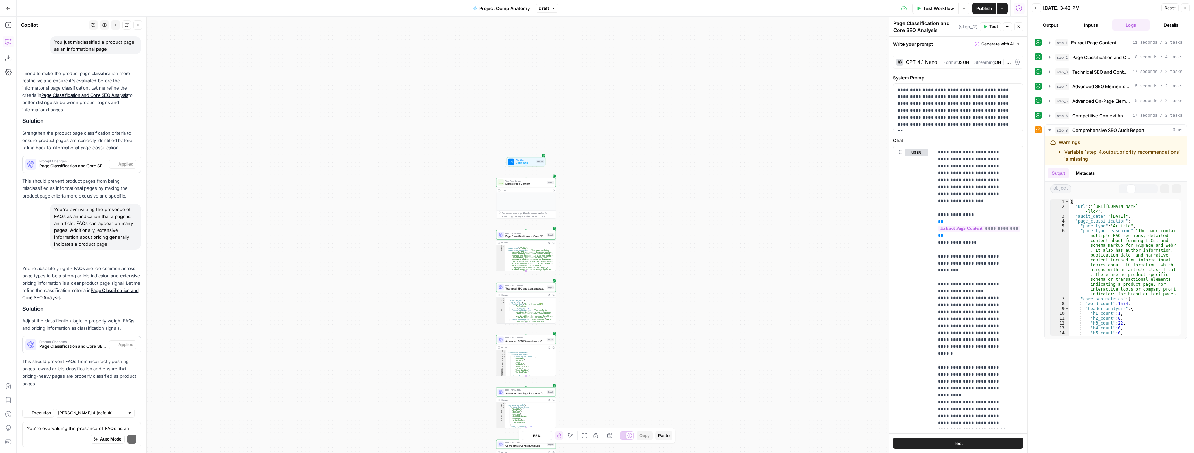
scroll to position [1672, 0]
click at [73, 430] on textarea "You're overvaluing the presence of FAQs as an indication that a page is an arti…" at bounding box center [82, 428] width 110 height 7
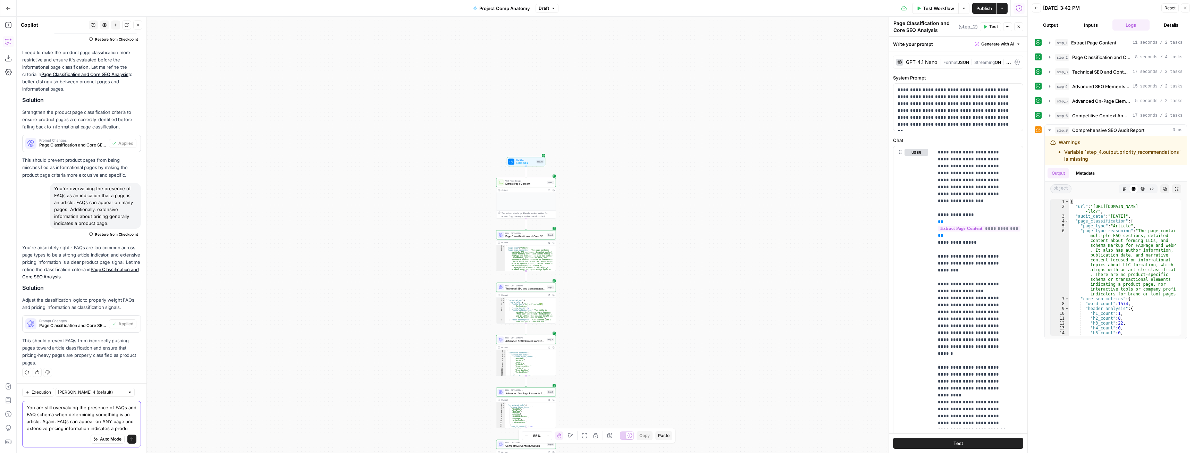
scroll to position [1700, 0]
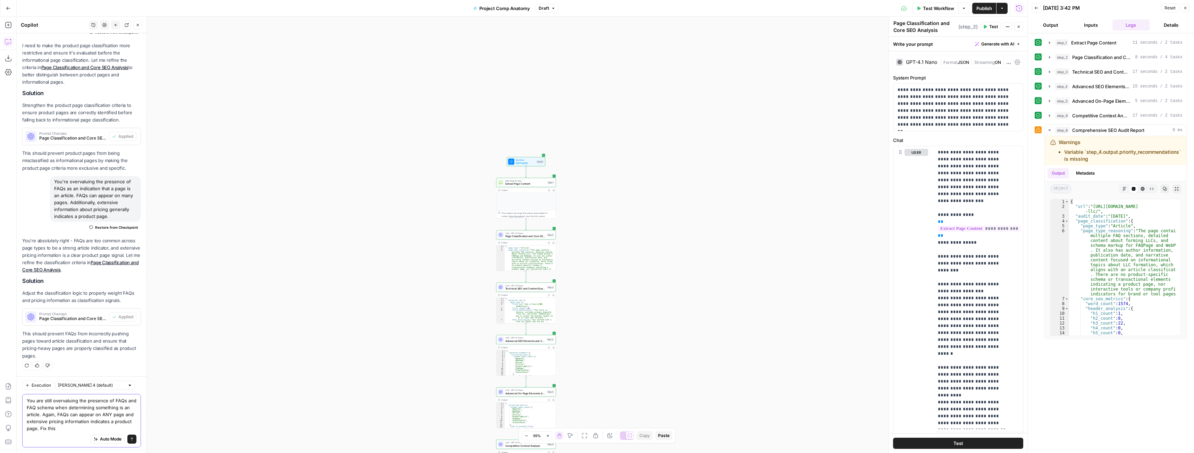
type textarea "You are still overvaluing the presence of FAQs and FAQ schema when determining …"
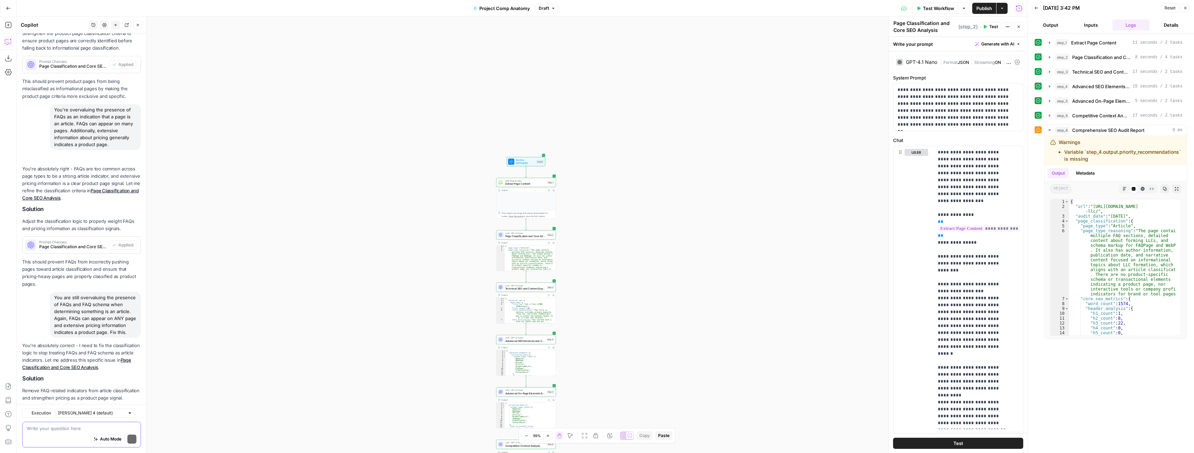
scroll to position [1863, 0]
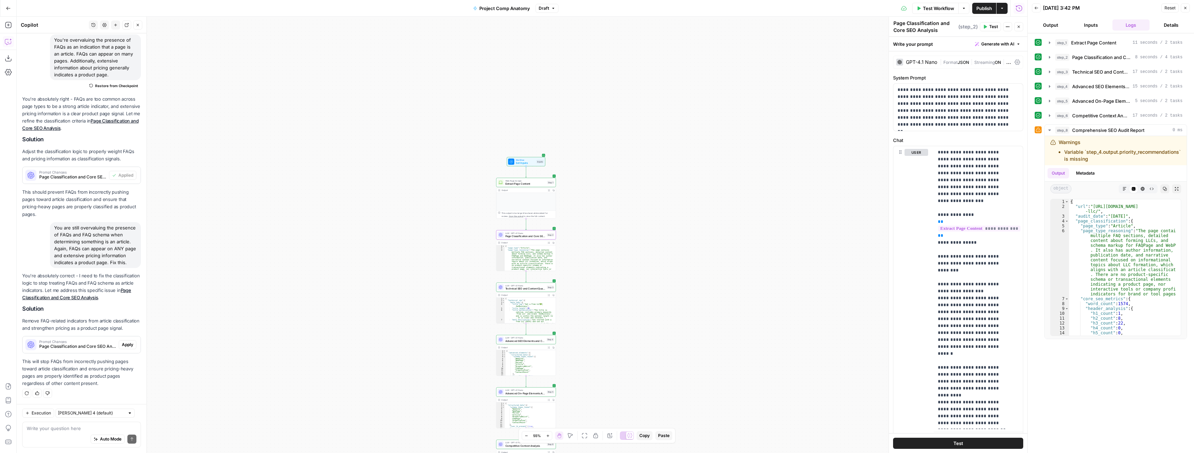
click at [122, 344] on span "Apply" at bounding box center [127, 344] width 11 height 6
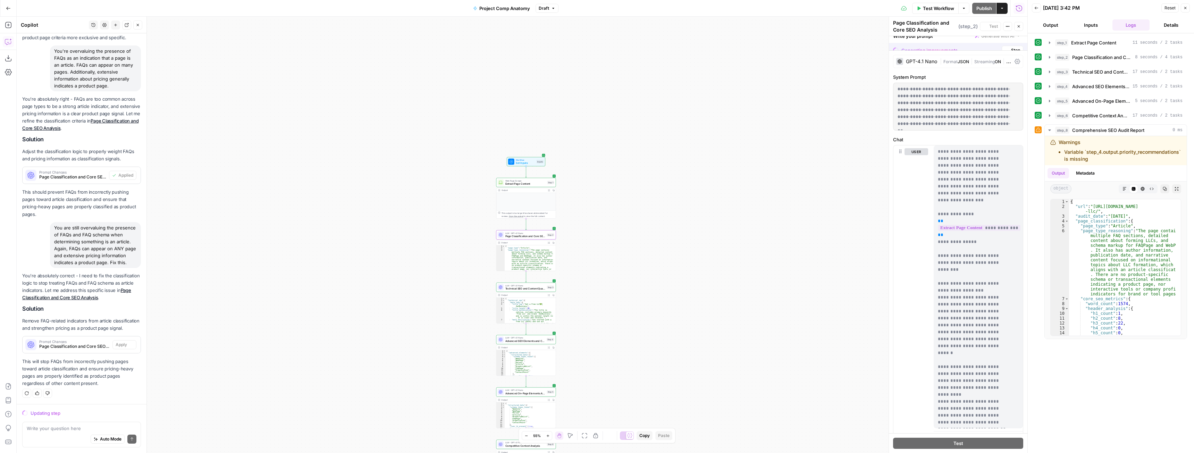
scroll to position [1752, 0]
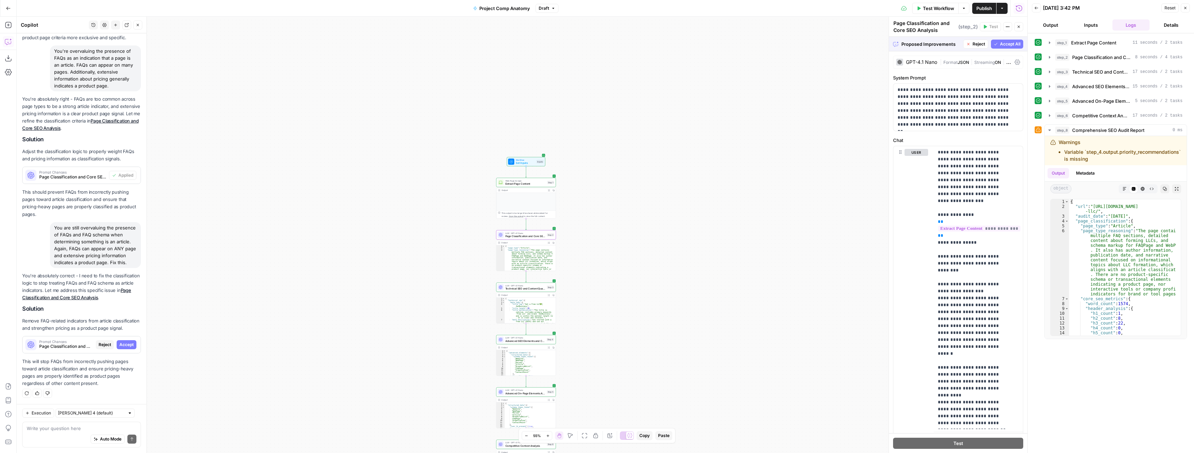
click at [119, 347] on span "Accept" at bounding box center [126, 344] width 14 height 6
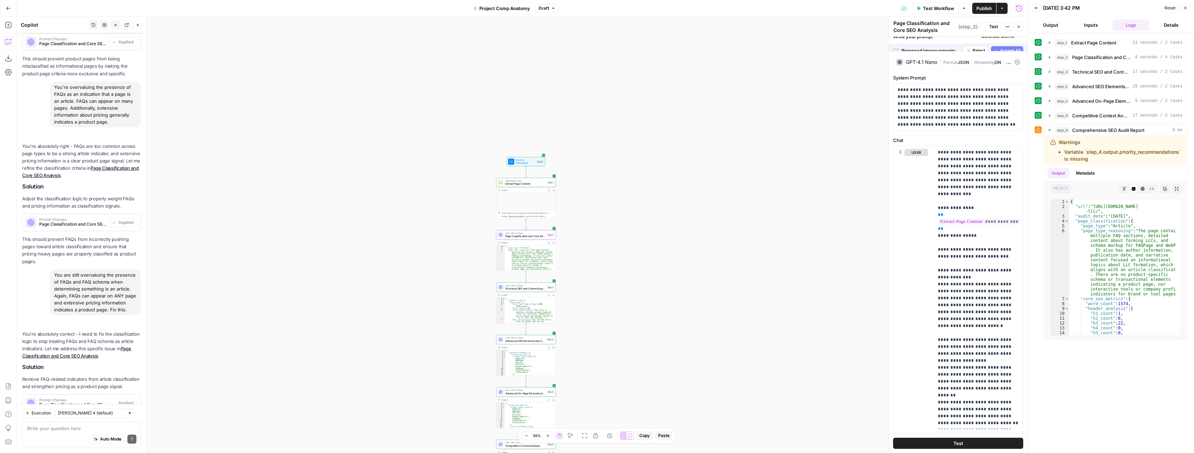
scroll to position [1874, 0]
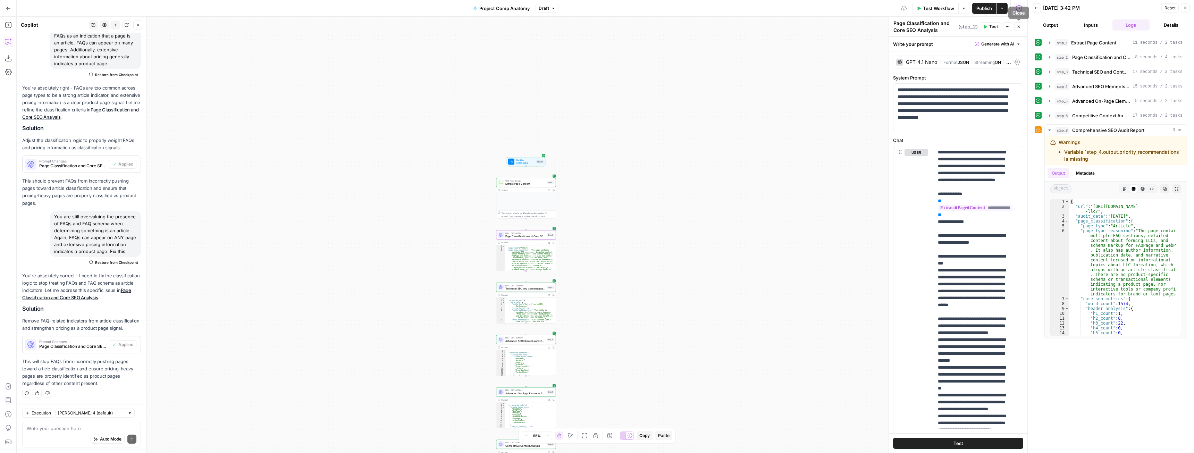
click at [941, 8] on span "Test Workflow" at bounding box center [938, 8] width 31 height 7
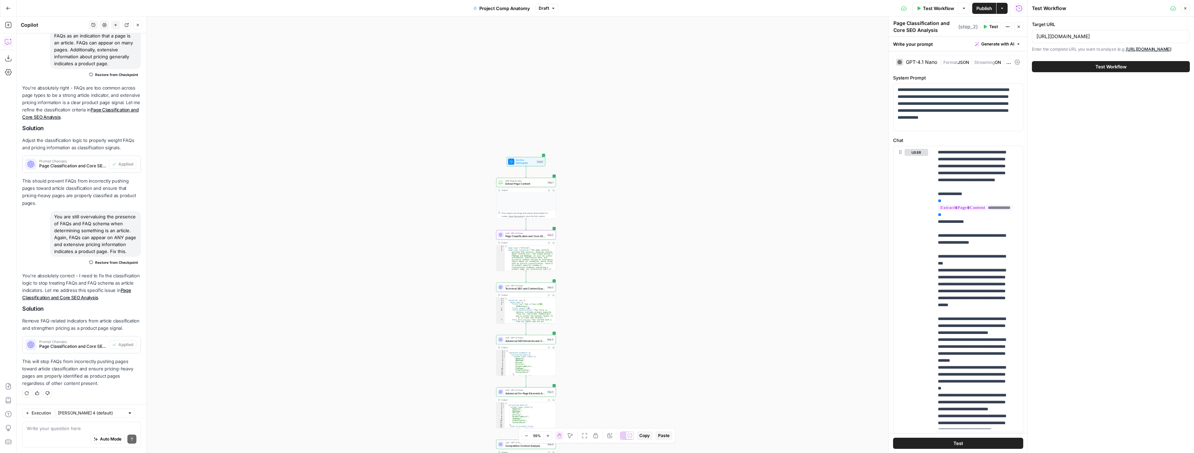
click at [1125, 58] on div "Test Workflow" at bounding box center [1111, 66] width 158 height 19
click at [1124, 64] on span "Test Workflow" at bounding box center [1110, 66] width 31 height 7
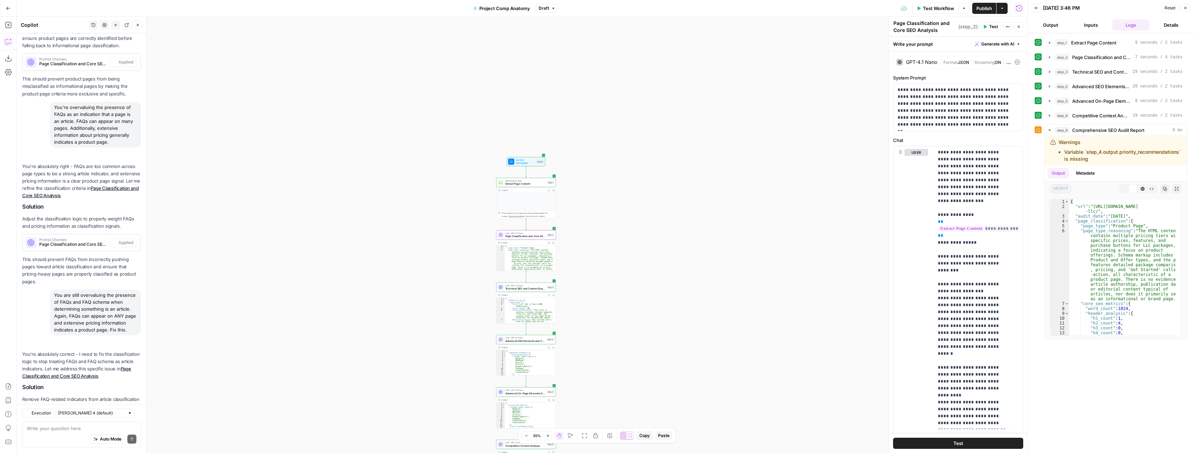
scroll to position [1874, 0]
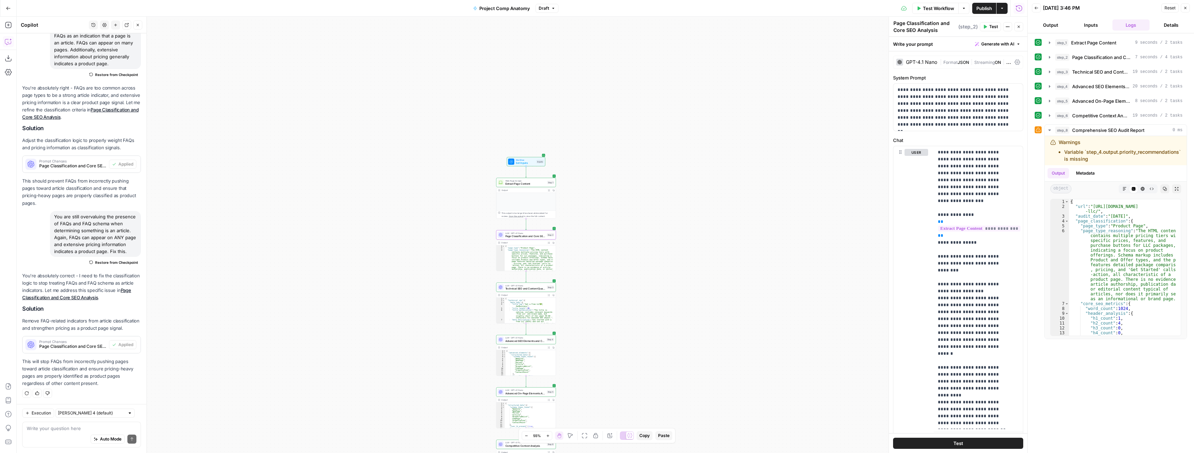
click at [936, 12] on button "Test Workflow" at bounding box center [935, 8] width 46 height 11
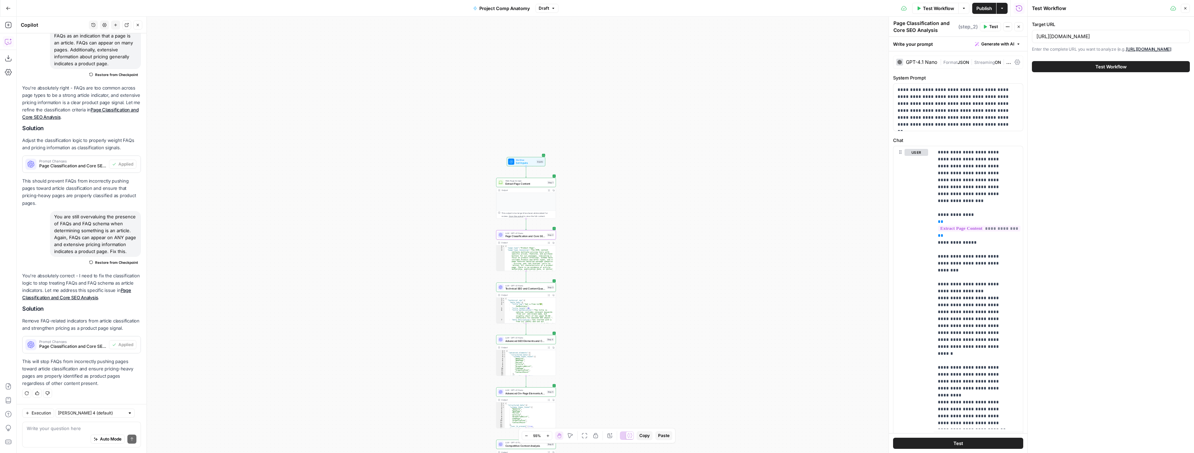
click at [1087, 20] on div "Target URL [URL][DOMAIN_NAME] Enter the complete URL you want to analyze (e.g.,…" at bounding box center [1110, 47] width 166 height 60
click at [1095, 33] on input "[URL][DOMAIN_NAME]" at bounding box center [1110, 36] width 149 height 7
paste input "customer-faqs"
type input "[URL][DOMAIN_NAME]"
click at [1090, 72] on div "Test Workflow" at bounding box center [1111, 66] width 158 height 19
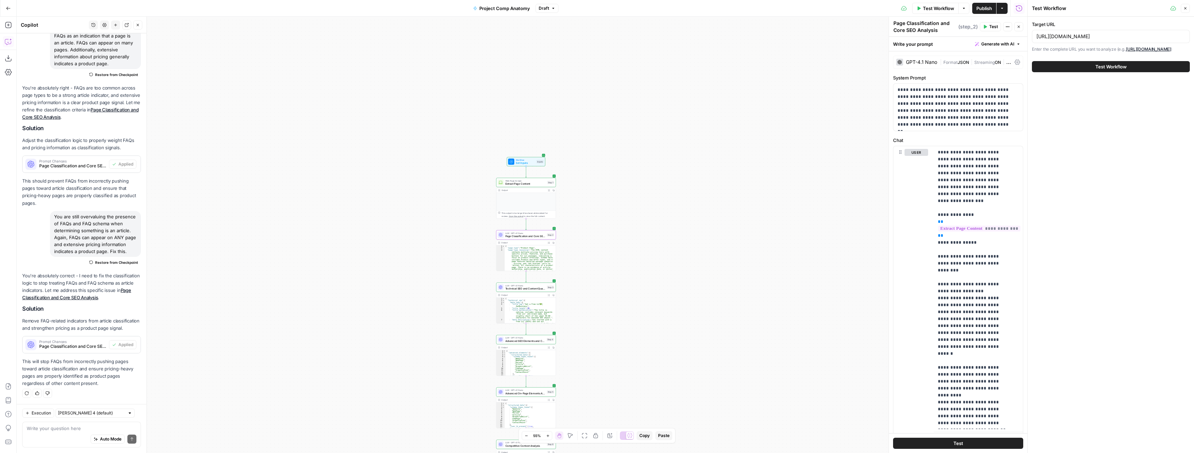
click at [1090, 72] on div "Test Workflow" at bounding box center [1111, 66] width 158 height 19
click at [1091, 63] on button "Test Workflow" at bounding box center [1111, 66] width 158 height 11
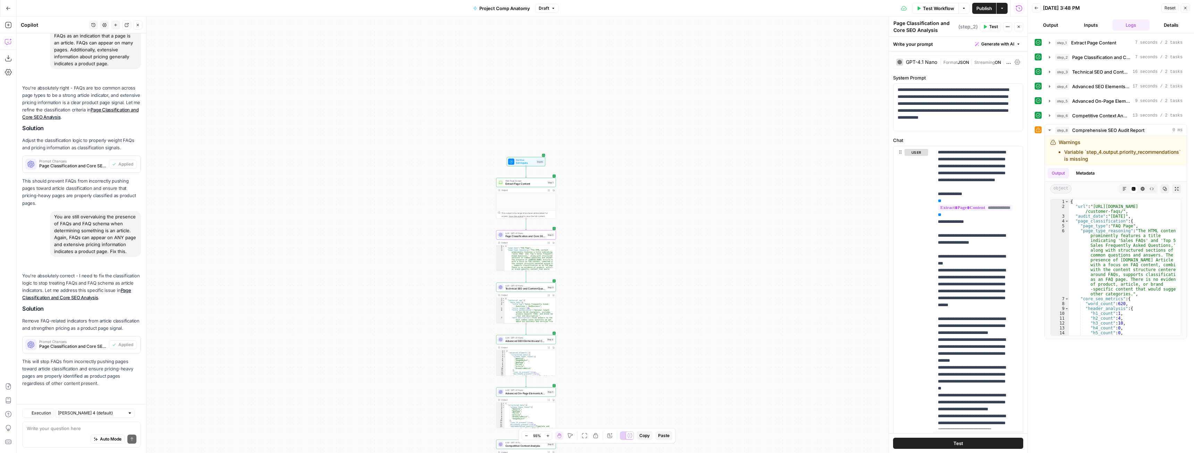
scroll to position [1874, 0]
click at [935, 7] on span "Test Workflow" at bounding box center [938, 8] width 31 height 7
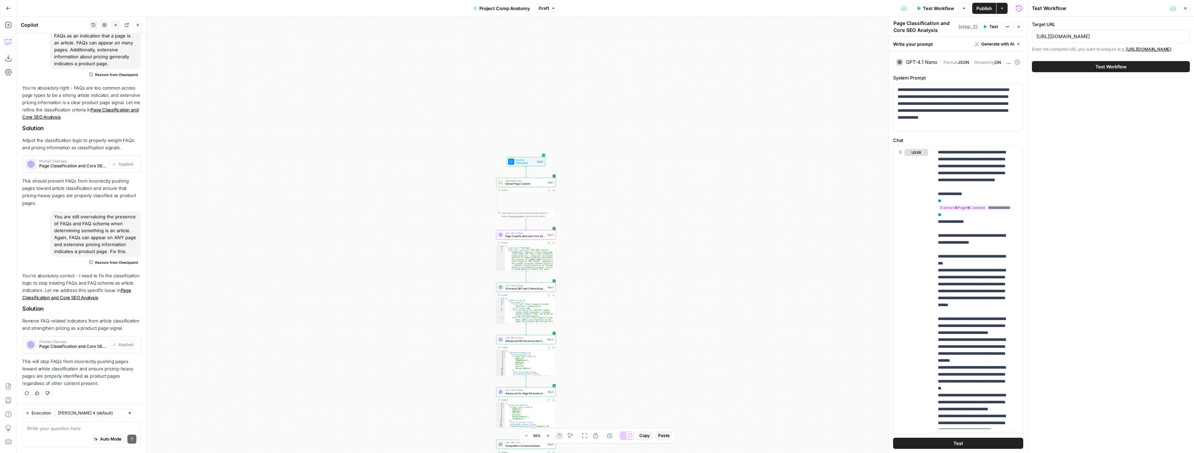
drag, startPoint x: 1107, startPoint y: 44, endPoint x: 1106, endPoint y: 40, distance: 4.1
click at [1107, 43] on div "Target URL [URL][DOMAIN_NAME] Enter the complete URL you want to analyze (e.g.,…" at bounding box center [1111, 37] width 158 height 32
click at [1105, 39] on input "[URL][DOMAIN_NAME]" at bounding box center [1110, 36] width 149 height 7
paste input "banking-debit-cardholder-agreement"
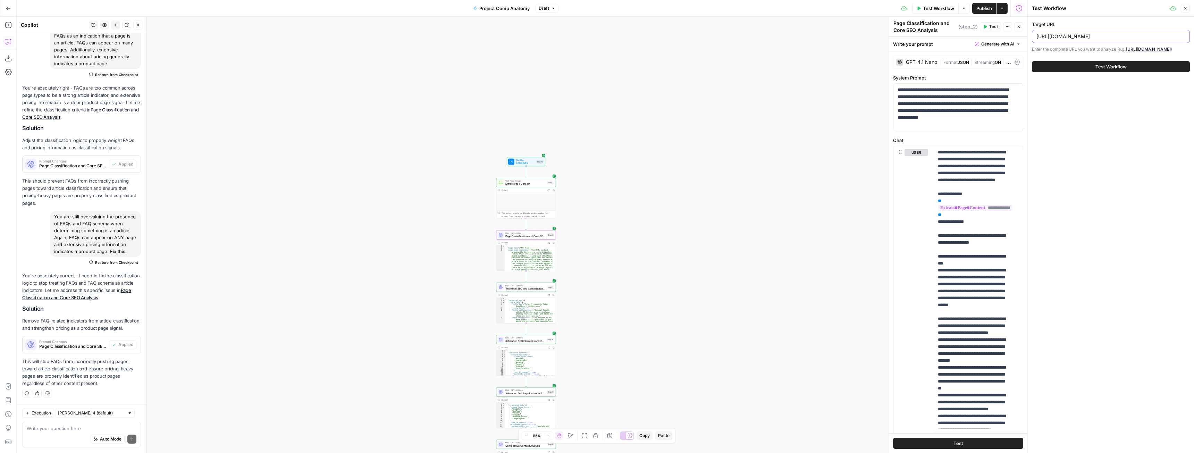
type input "[URL][DOMAIN_NAME]"
click at [1108, 68] on span "Test Workflow" at bounding box center [1110, 66] width 31 height 7
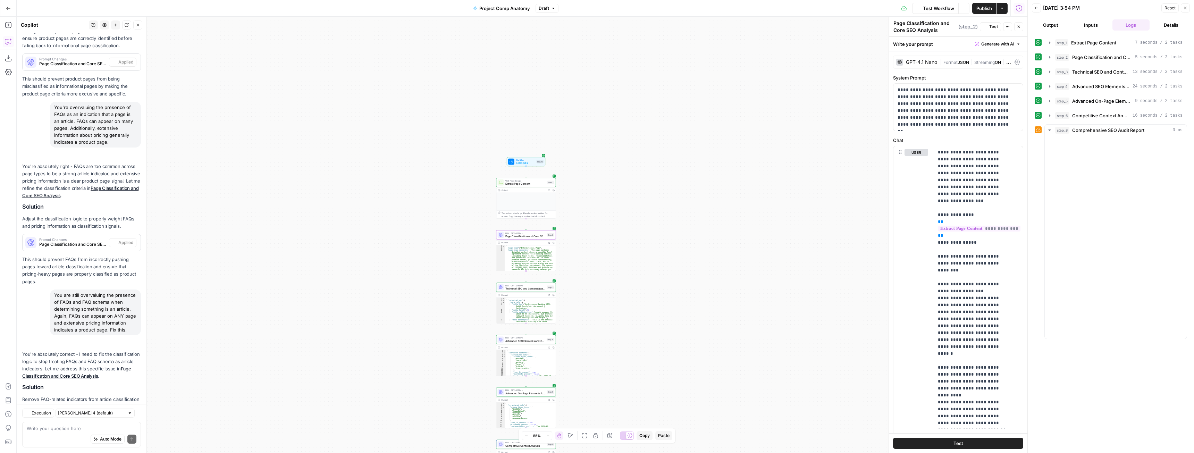
scroll to position [1874, 0]
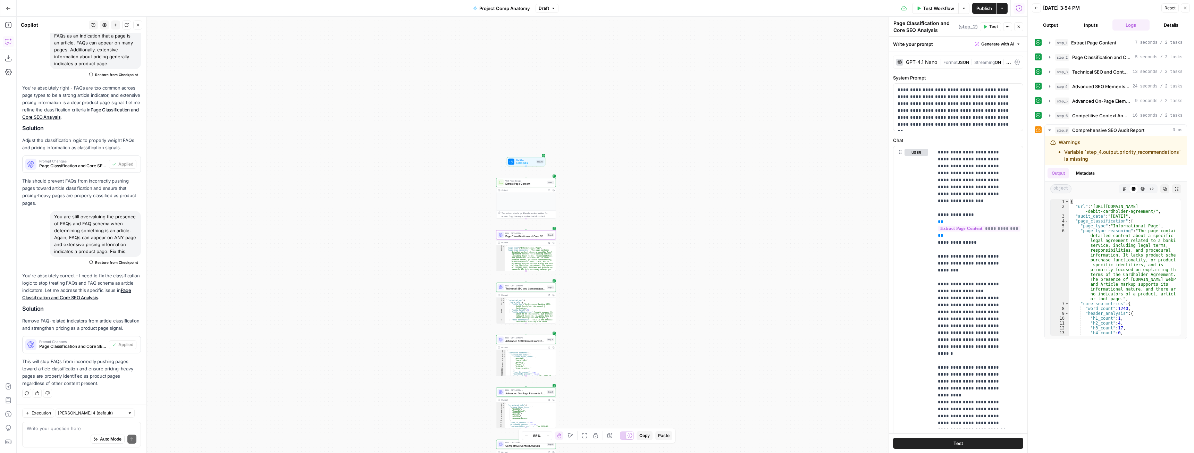
click at [939, 9] on span "Test Workflow" at bounding box center [938, 8] width 31 height 7
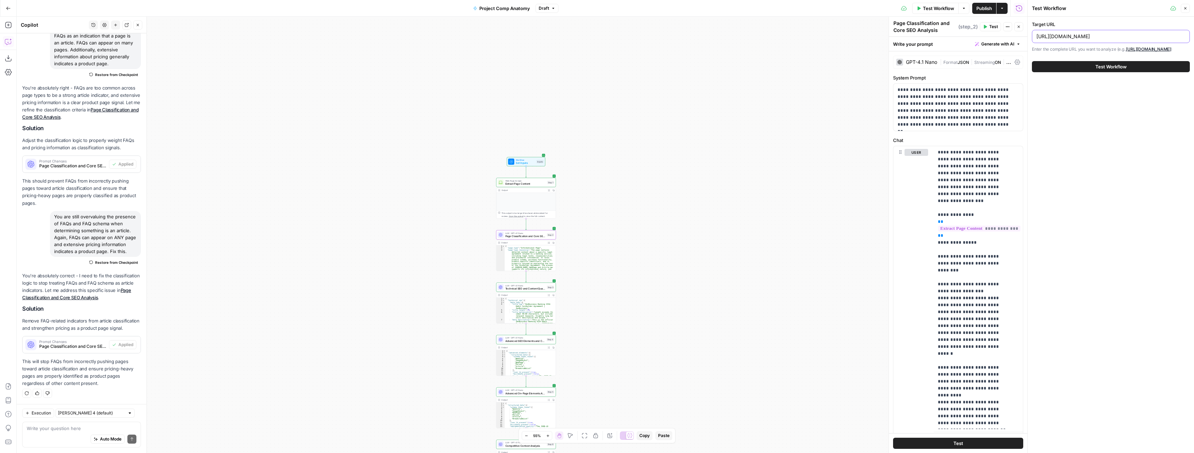
click at [1090, 37] on input "[URL][DOMAIN_NAME]" at bounding box center [1110, 36] width 149 height 7
paste input "text"
type input "[URL][DOMAIN_NAME]"
click at [1032, 61] on button "Test Workflow" at bounding box center [1111, 66] width 158 height 11
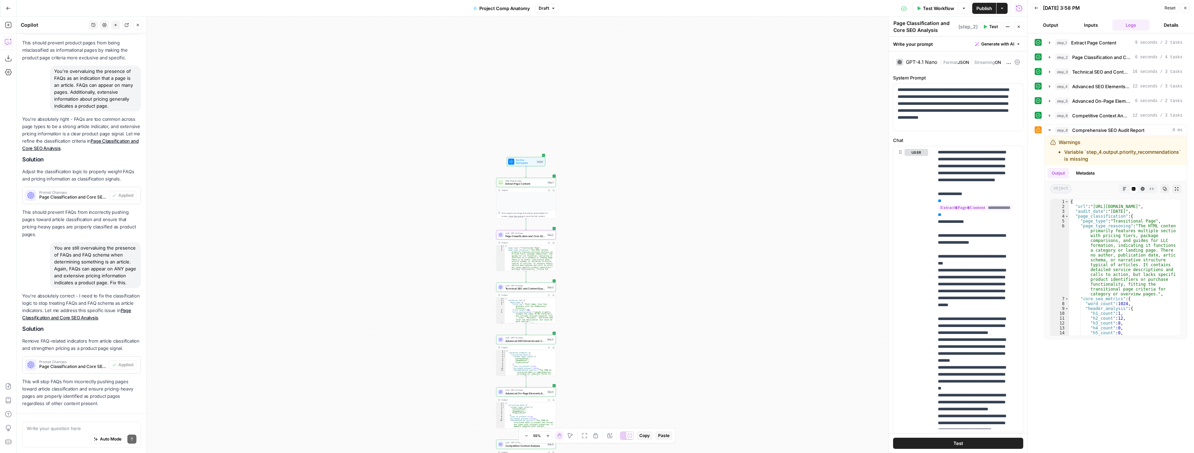
scroll to position [1874, 0]
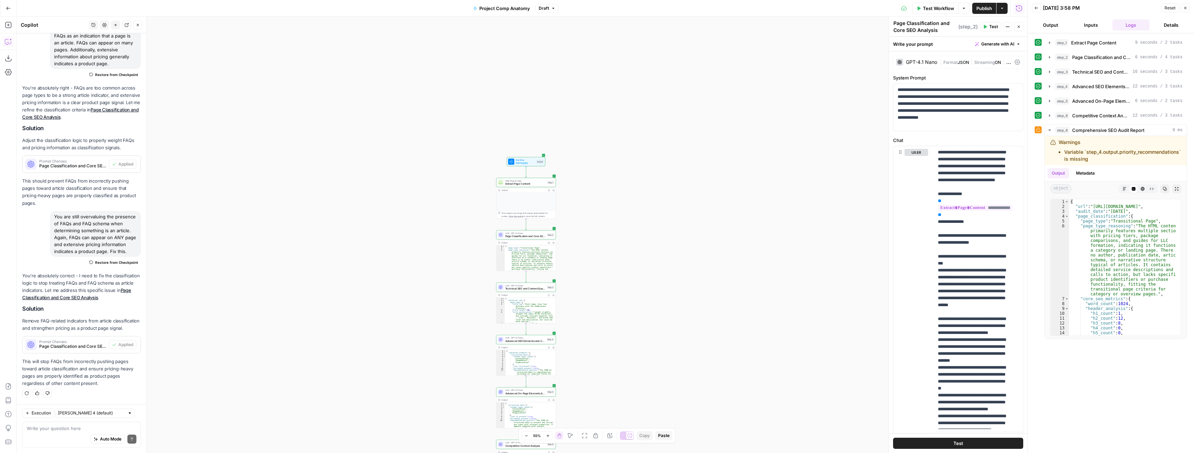
click at [919, 8] on icon "button" at bounding box center [918, 8] width 3 height 4
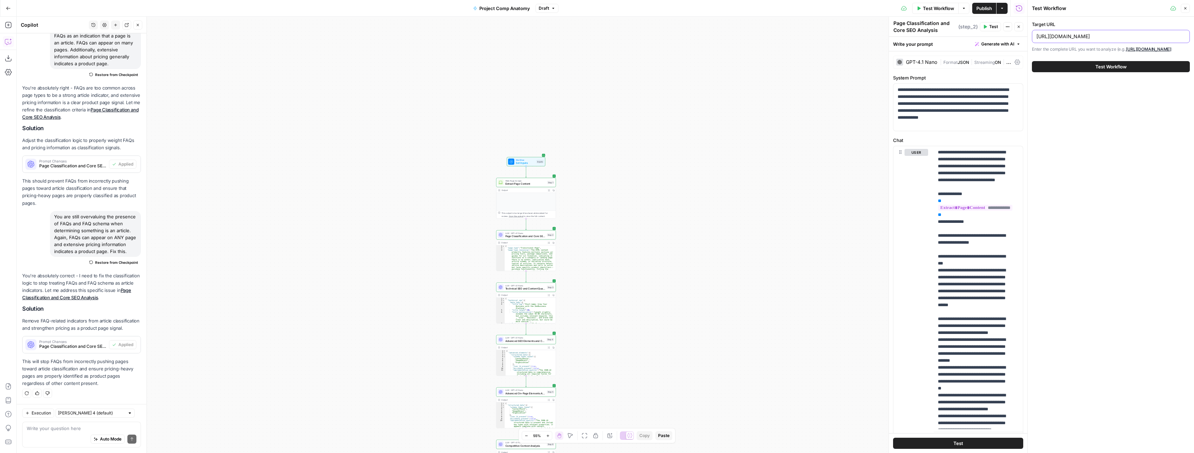
click at [1075, 39] on input "[URL][DOMAIN_NAME]" at bounding box center [1110, 36] width 149 height 7
paste input "pricing-corporate-documents/"
type input "[URL][DOMAIN_NAME]"
click at [1124, 64] on span "Test Workflow" at bounding box center [1110, 66] width 31 height 7
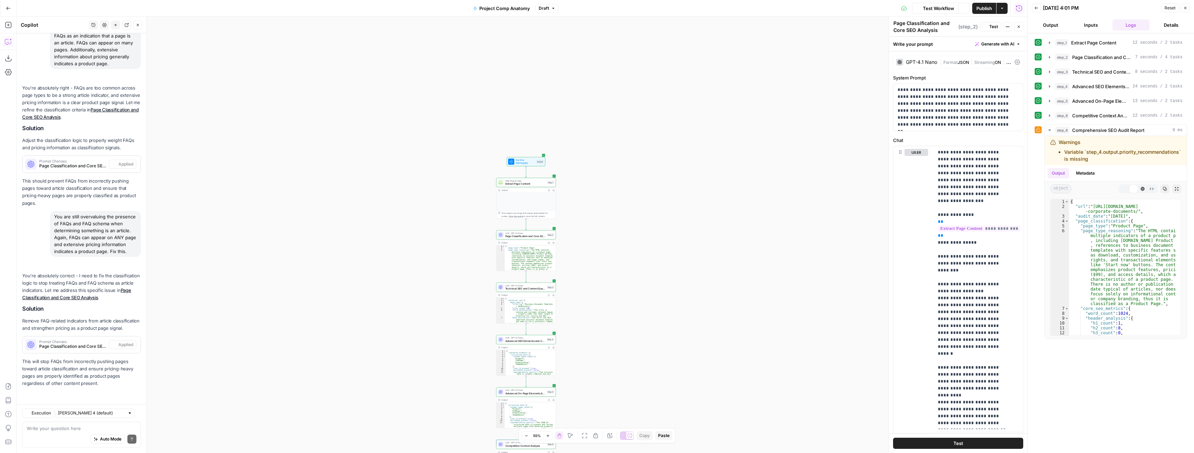
scroll to position [1874, 0]
